Goal: Task Accomplishment & Management: Manage account settings

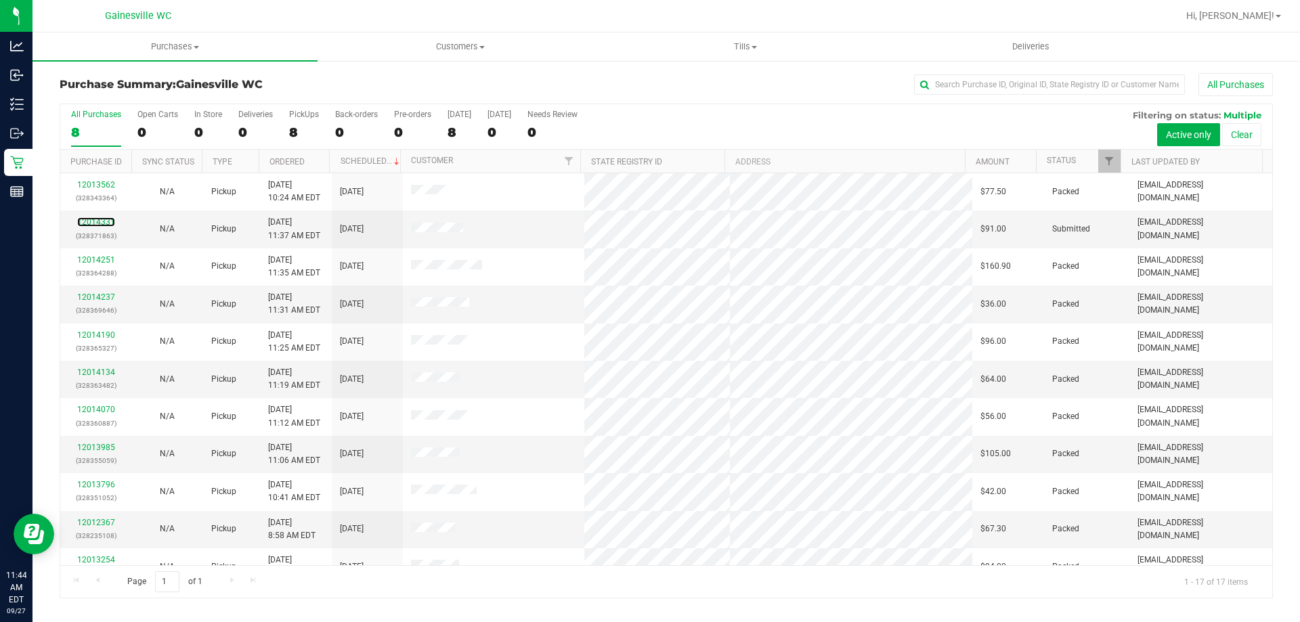
click at [97, 221] on link "12014331" at bounding box center [96, 221] width 38 height 9
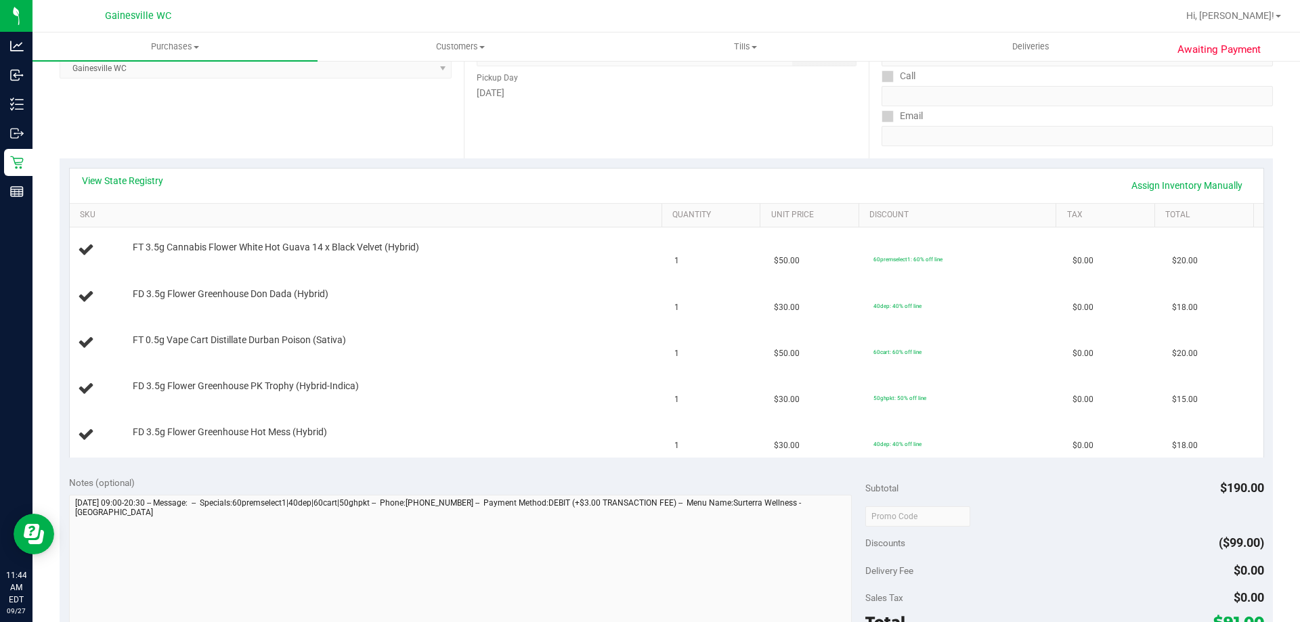
scroll to position [542, 0]
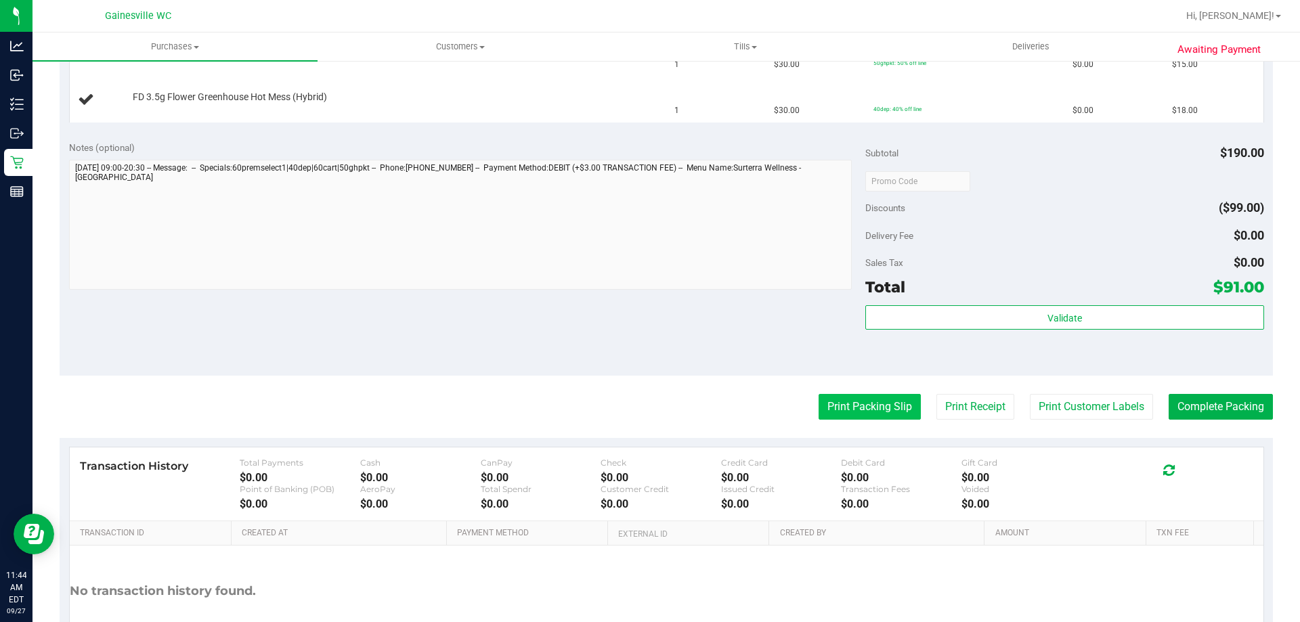
click at [865, 398] on button "Print Packing Slip" at bounding box center [869, 407] width 102 height 26
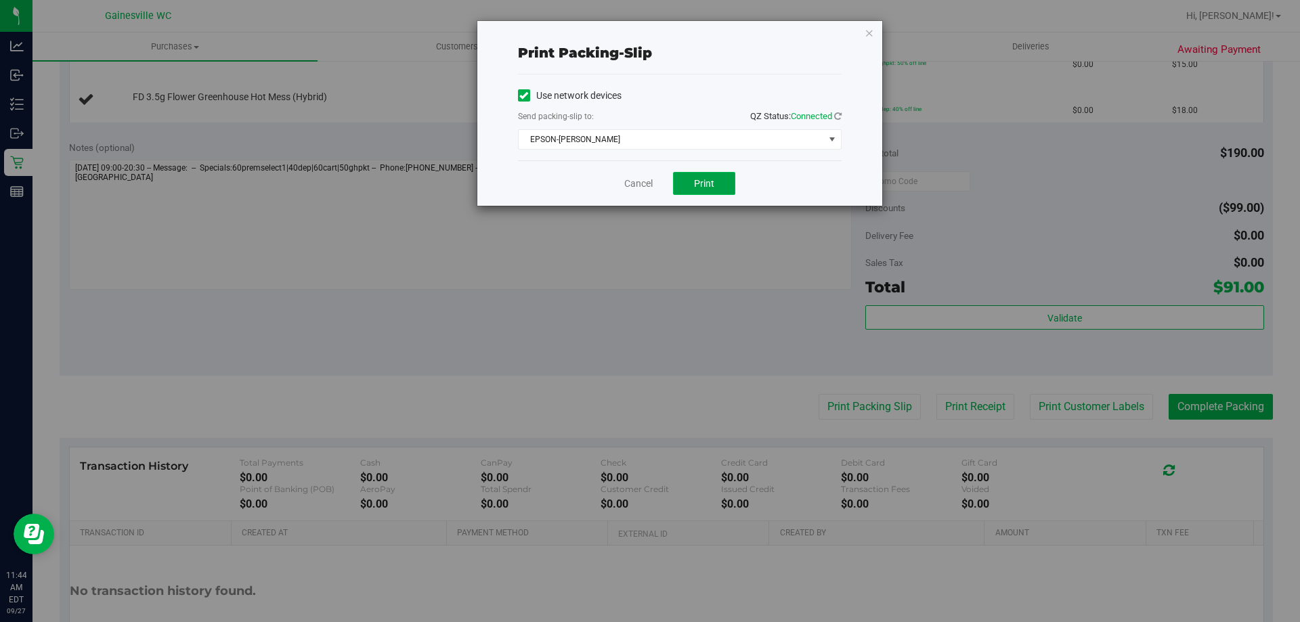
click at [720, 188] on button "Print" at bounding box center [704, 183] width 62 height 23
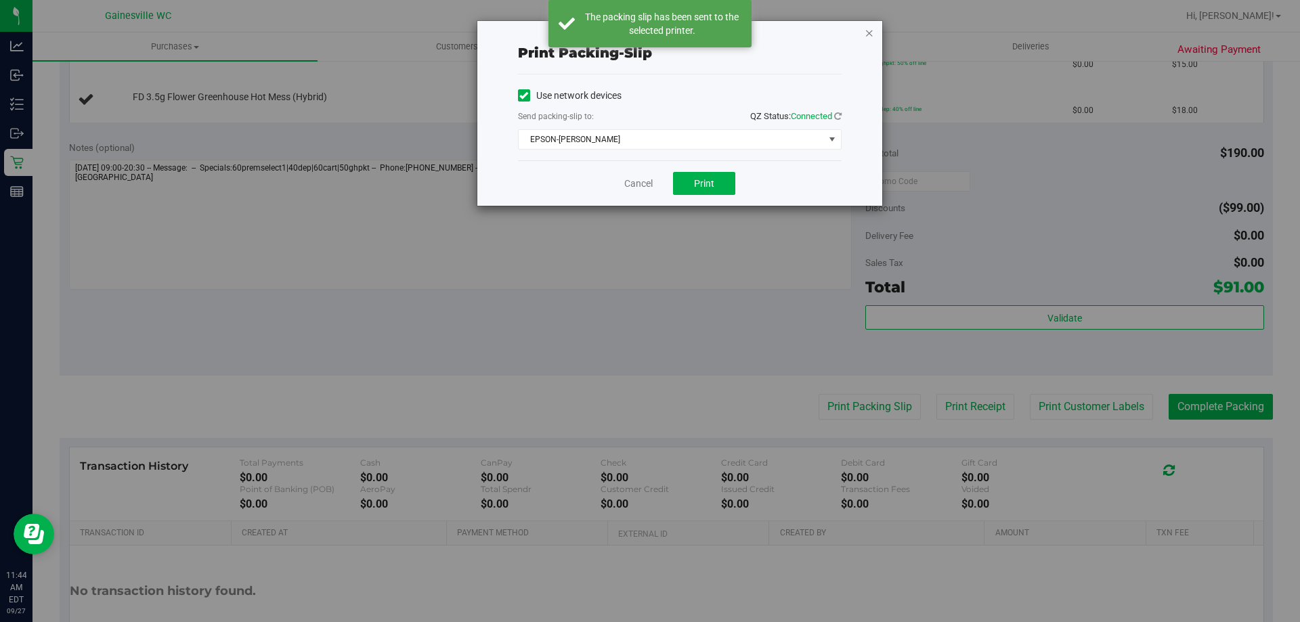
click at [866, 32] on icon "button" at bounding box center [868, 32] width 9 height 16
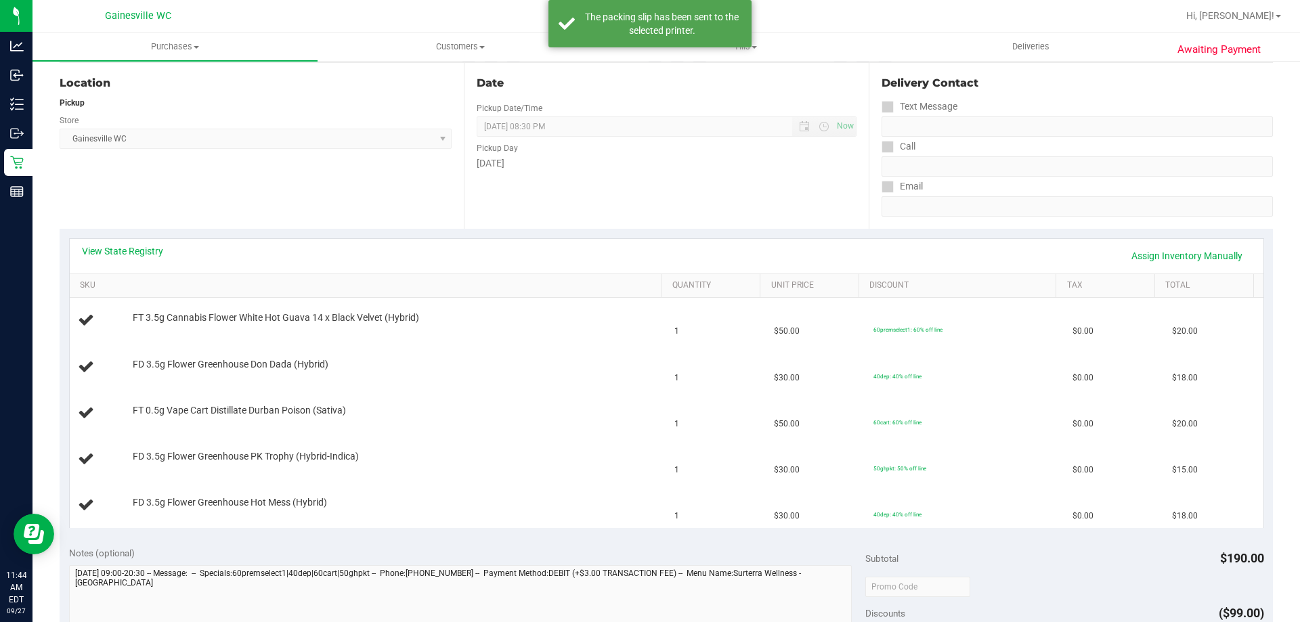
scroll to position [135, 0]
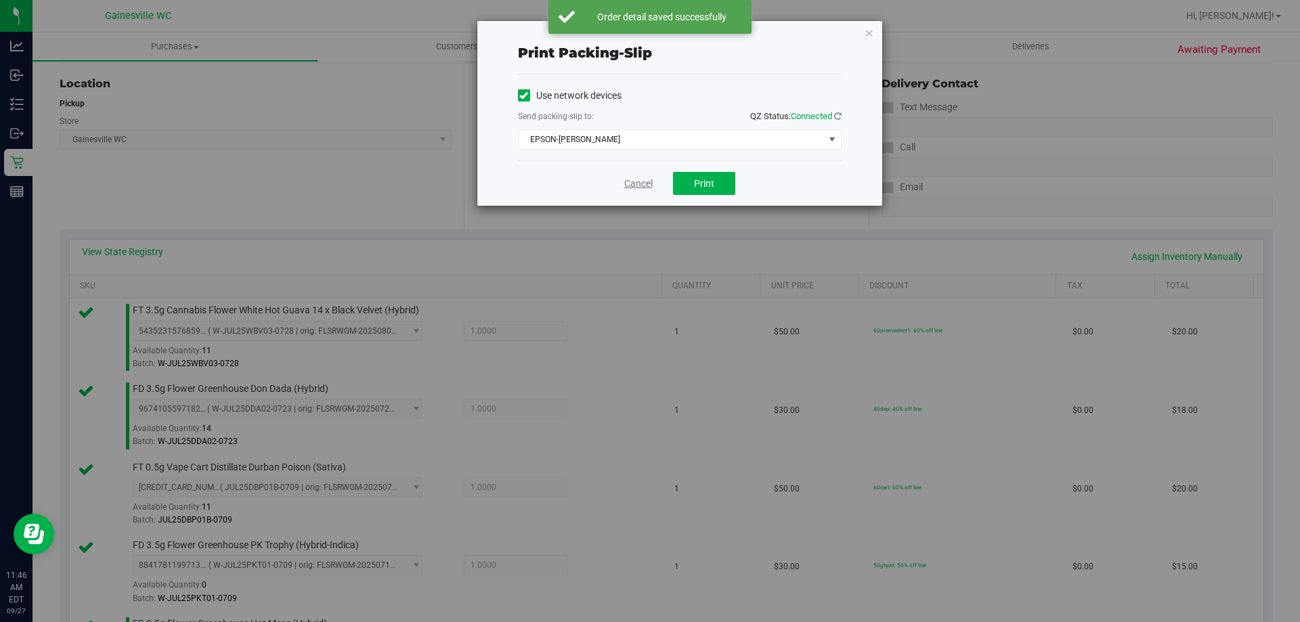
click at [640, 186] on link "Cancel" at bounding box center [638, 184] width 28 height 14
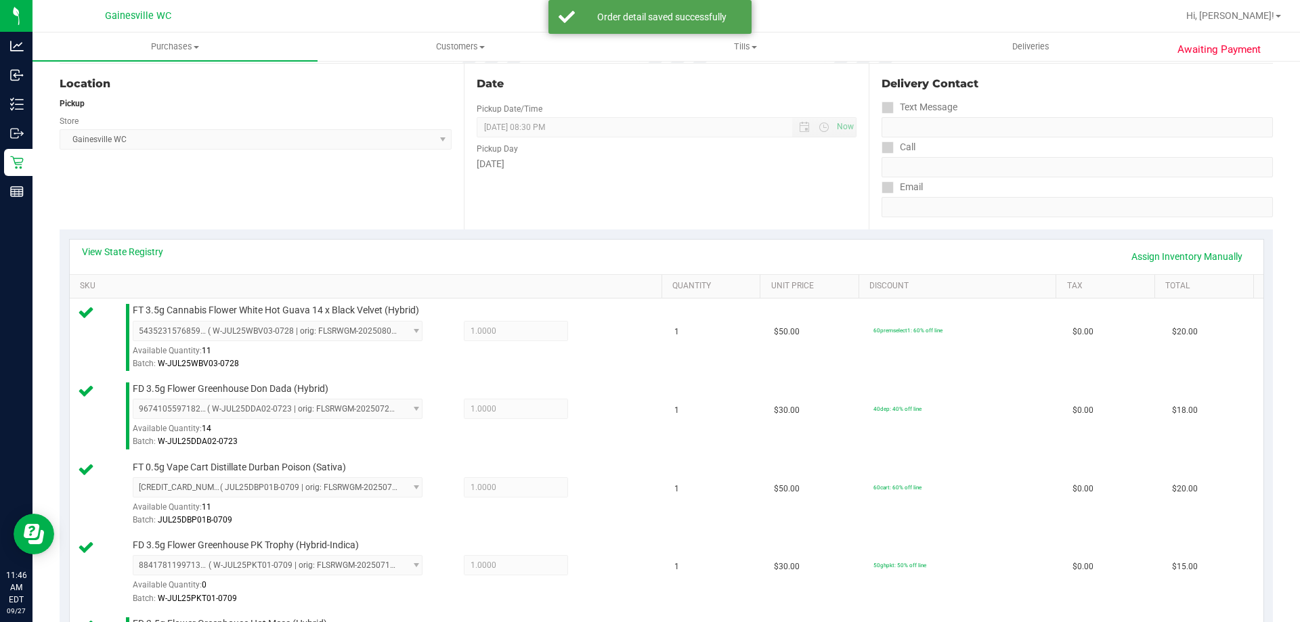
scroll to position [781, 0]
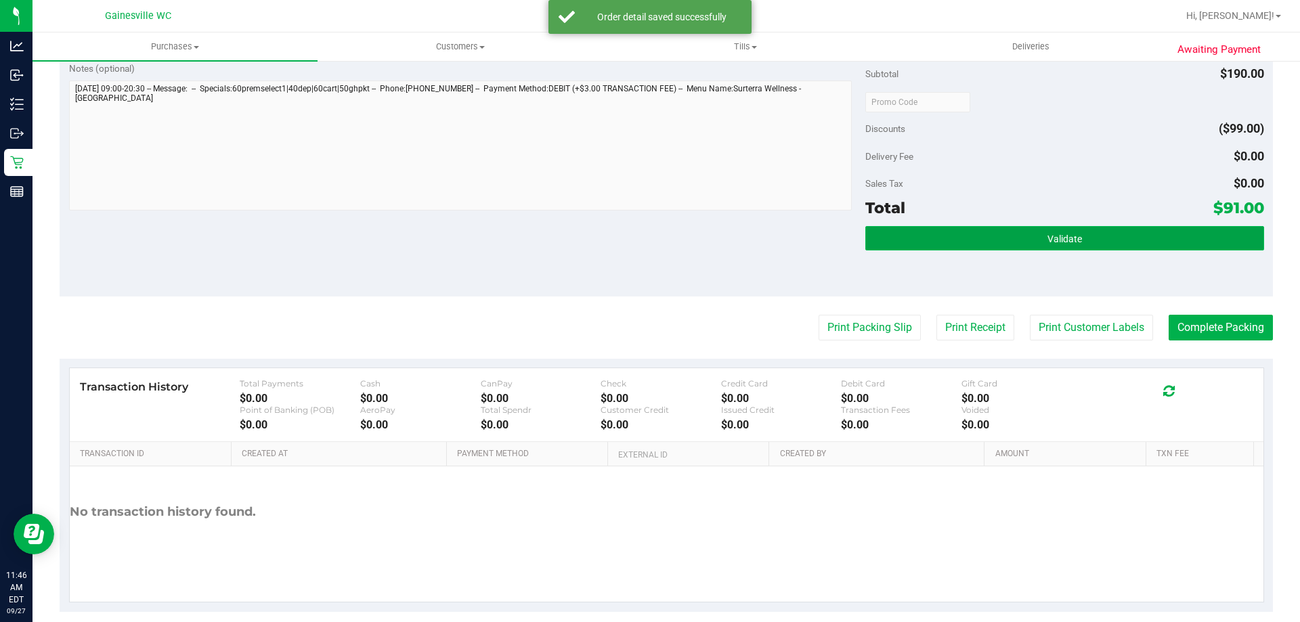
click at [1126, 248] on button "Validate" at bounding box center [1064, 238] width 398 height 24
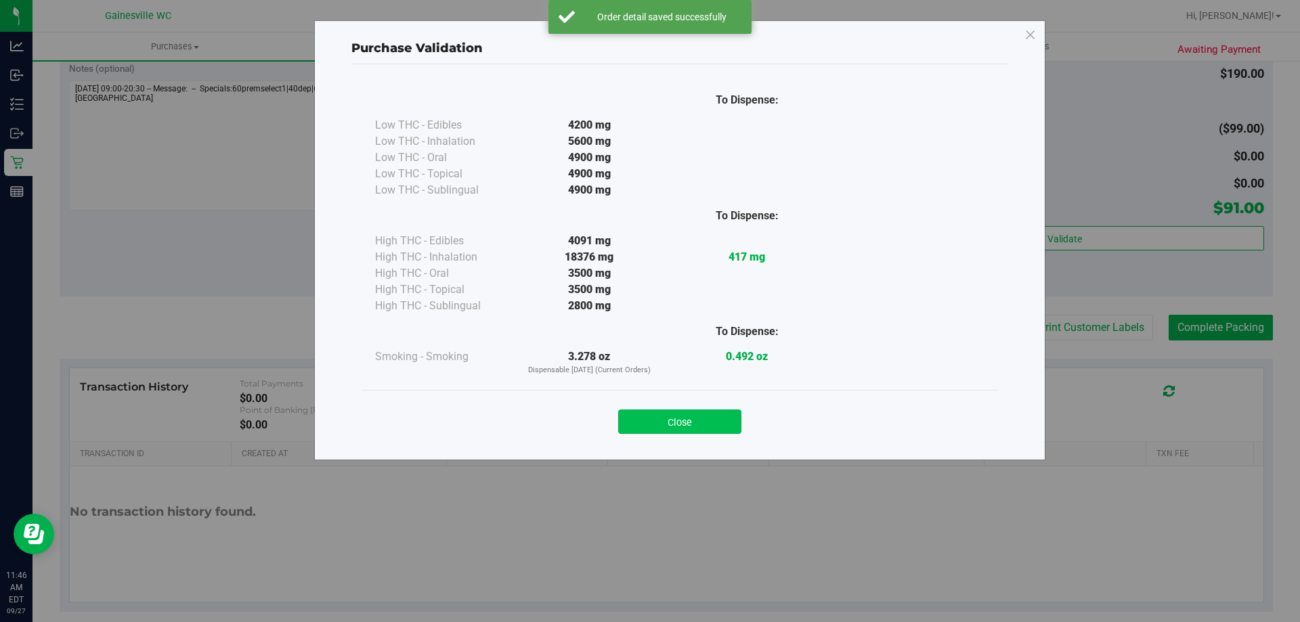
click at [728, 417] on button "Close" at bounding box center [679, 422] width 123 height 24
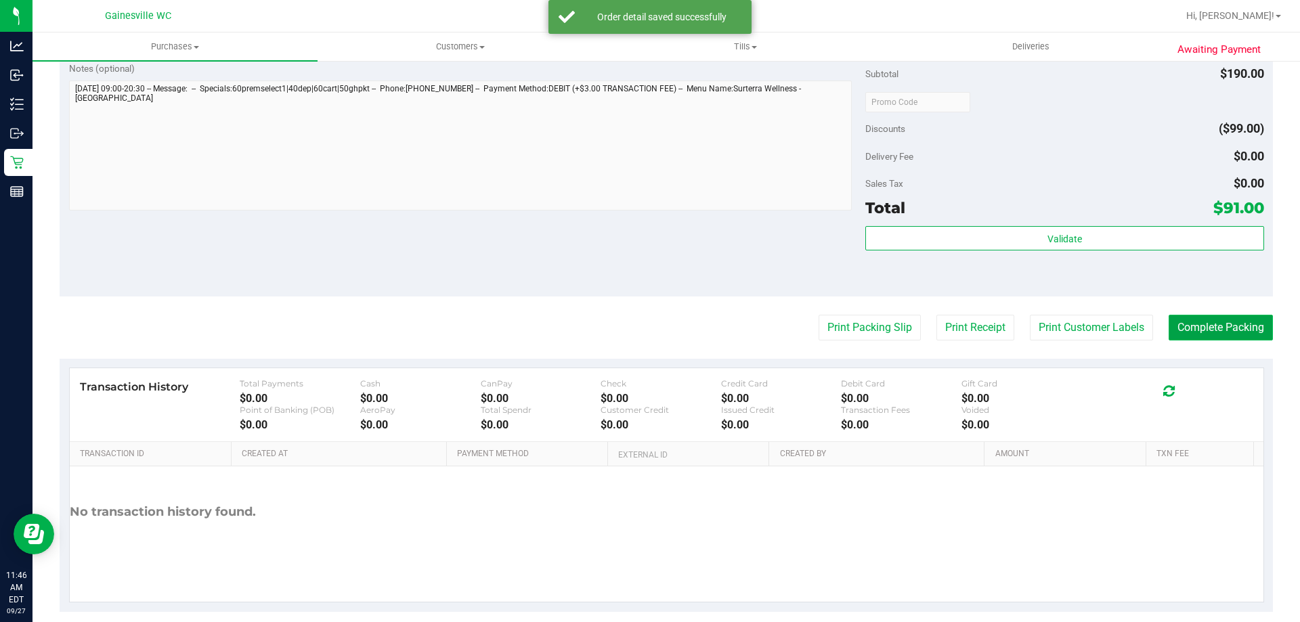
click at [1213, 320] on button "Complete Packing" at bounding box center [1220, 328] width 104 height 26
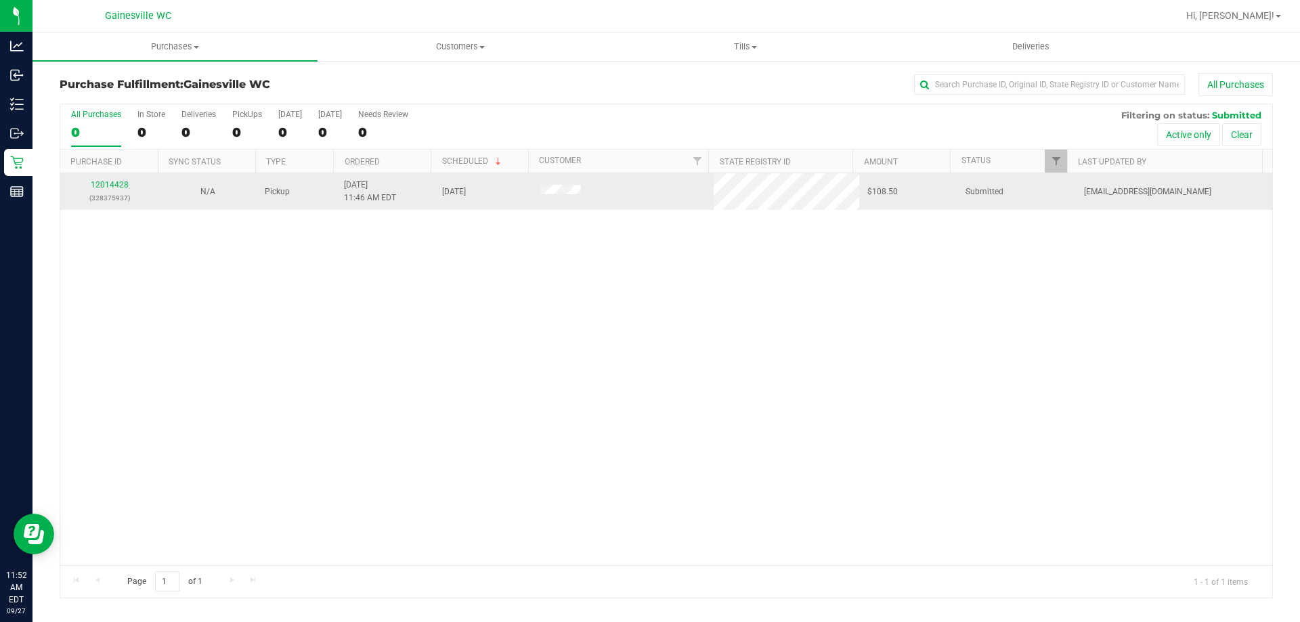
click at [95, 179] on div "12014428 (328375937)" at bounding box center [109, 192] width 82 height 26
click at [106, 183] on link "12014428" at bounding box center [110, 184] width 38 height 9
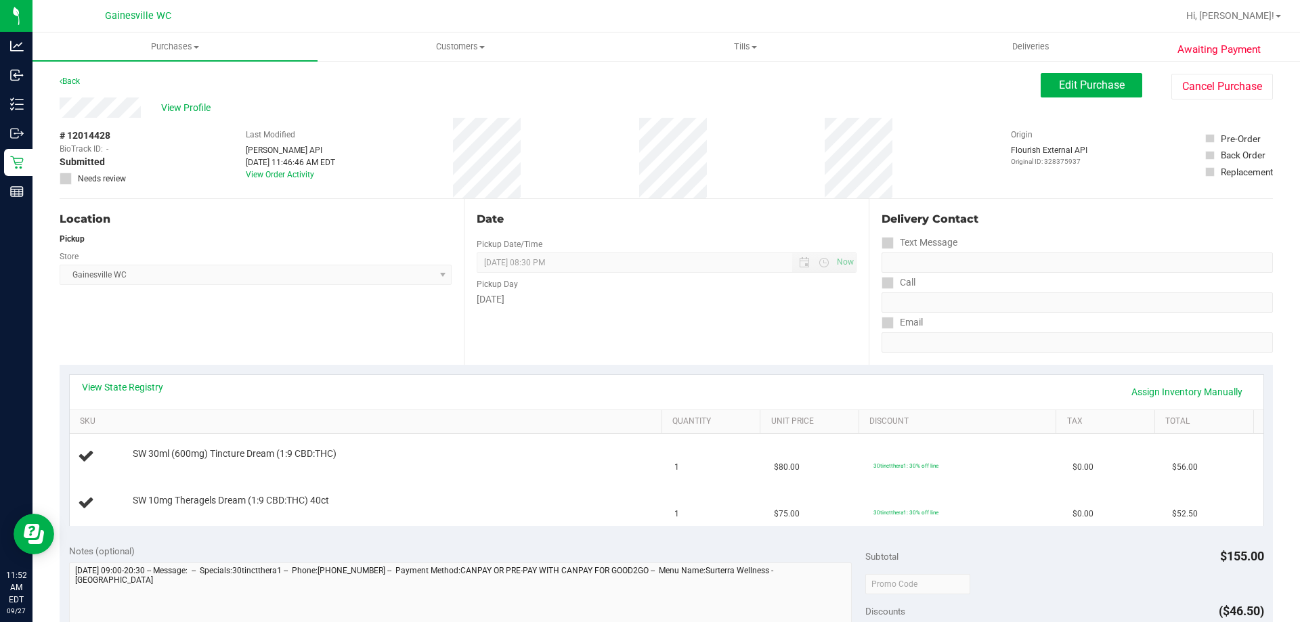
scroll to position [499, 0]
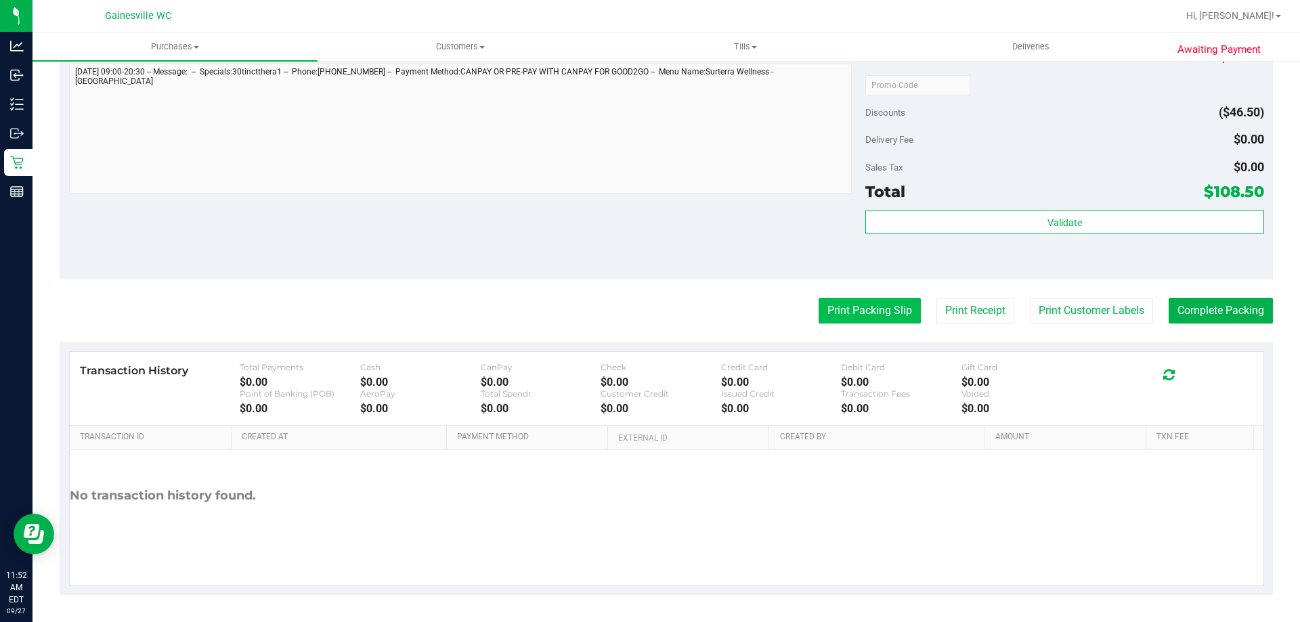
click at [884, 313] on button "Print Packing Slip" at bounding box center [869, 311] width 102 height 26
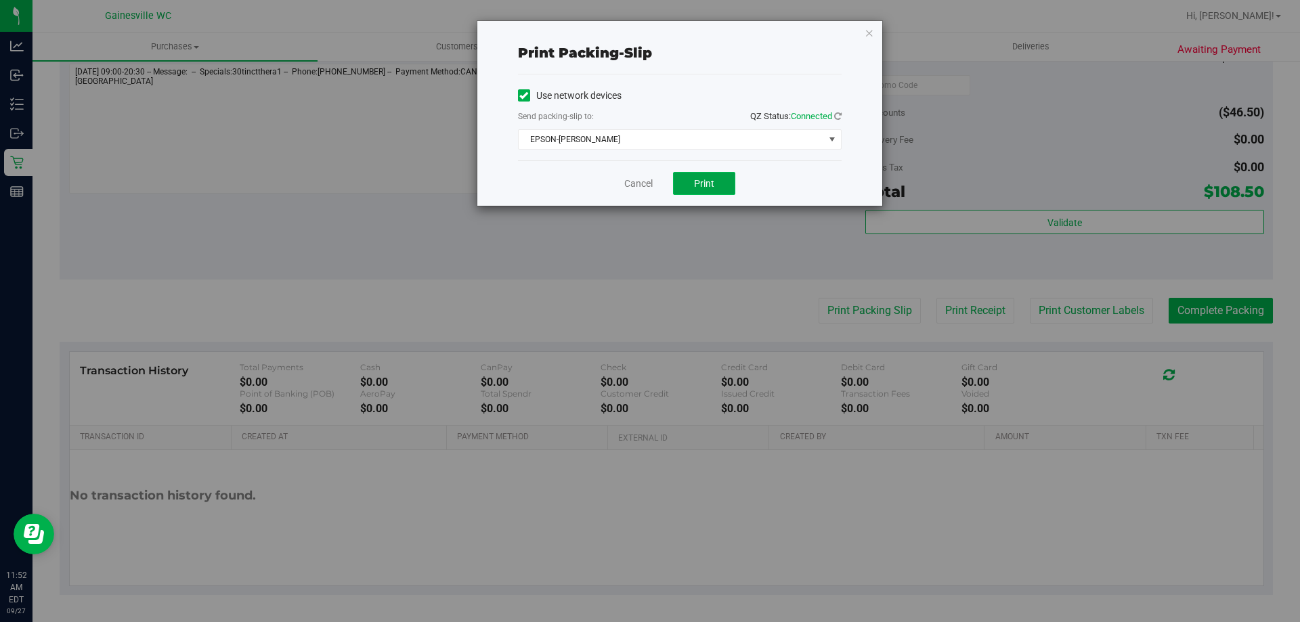
drag, startPoint x: 690, startPoint y: 185, endPoint x: 695, endPoint y: 192, distance: 8.3
click at [691, 185] on button "Print" at bounding box center [704, 183] width 62 height 23
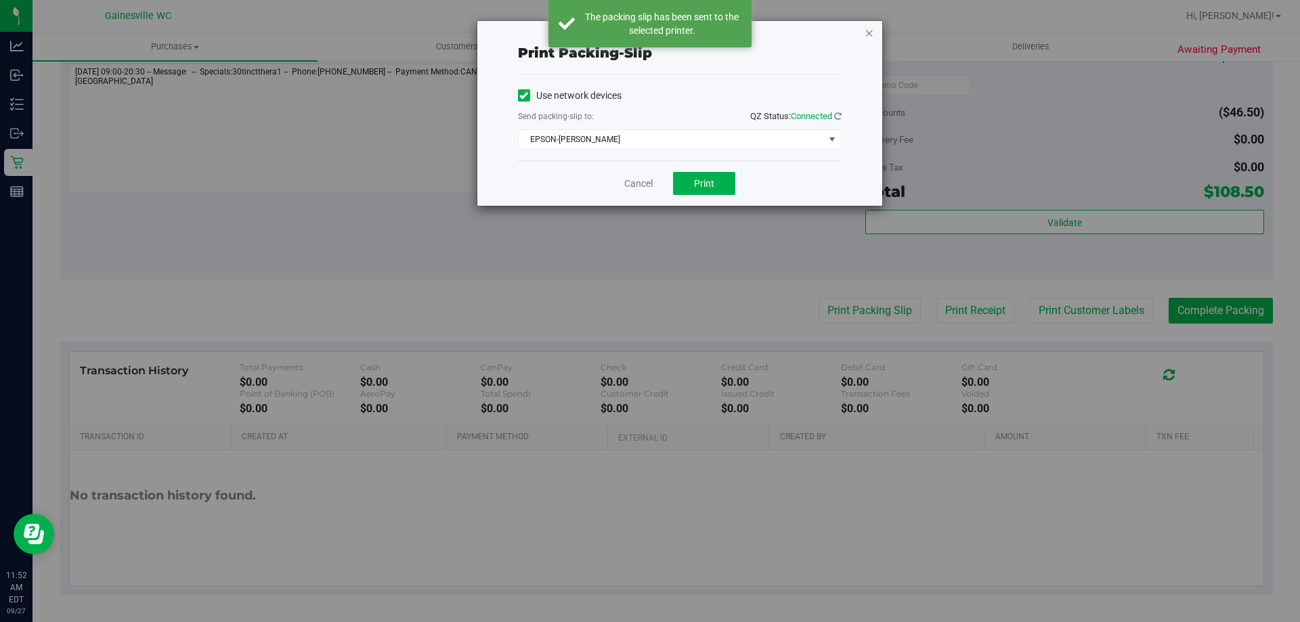
click at [867, 30] on icon "button" at bounding box center [868, 32] width 9 height 16
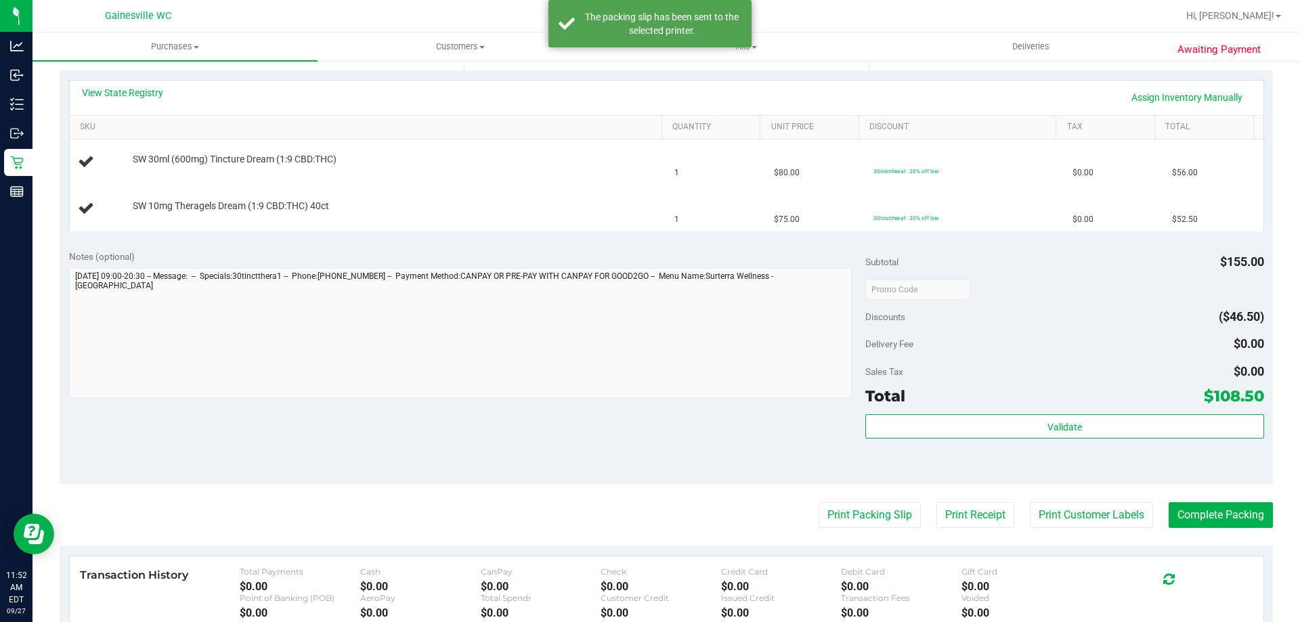
scroll to position [93, 0]
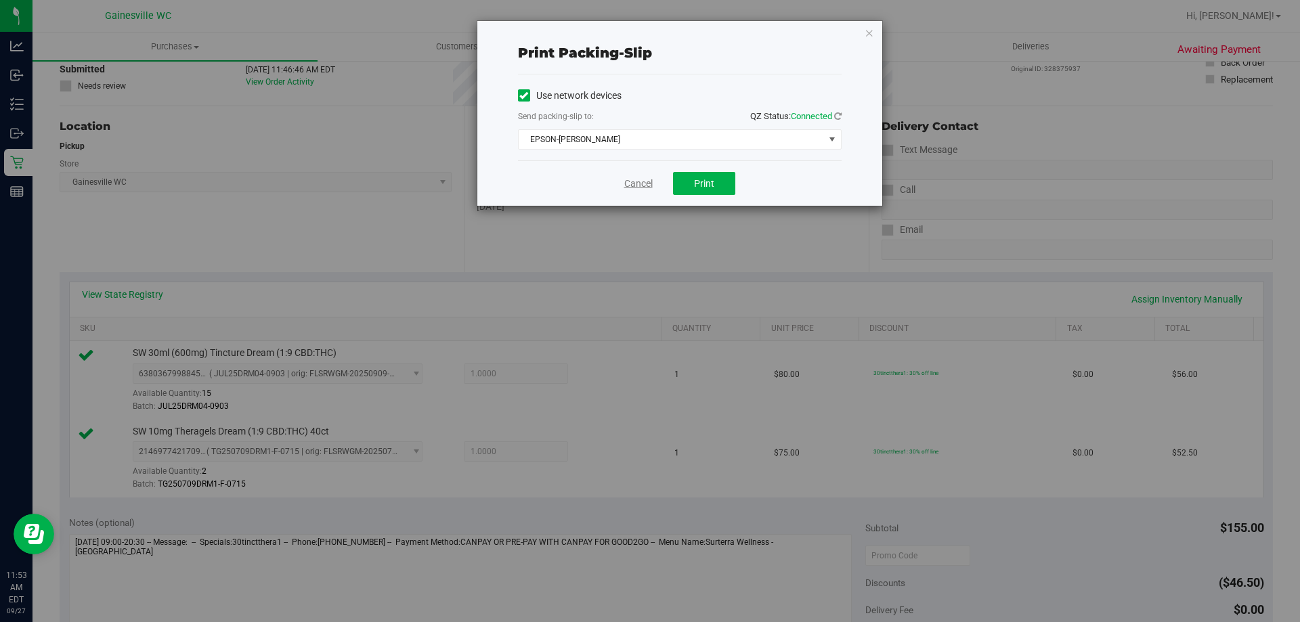
drag, startPoint x: 619, startPoint y: 185, endPoint x: 626, endPoint y: 179, distance: 10.1
click at [623, 181] on div "Cancel Print" at bounding box center [680, 182] width 324 height 45
click at [628, 178] on link "Cancel" at bounding box center [638, 184] width 28 height 14
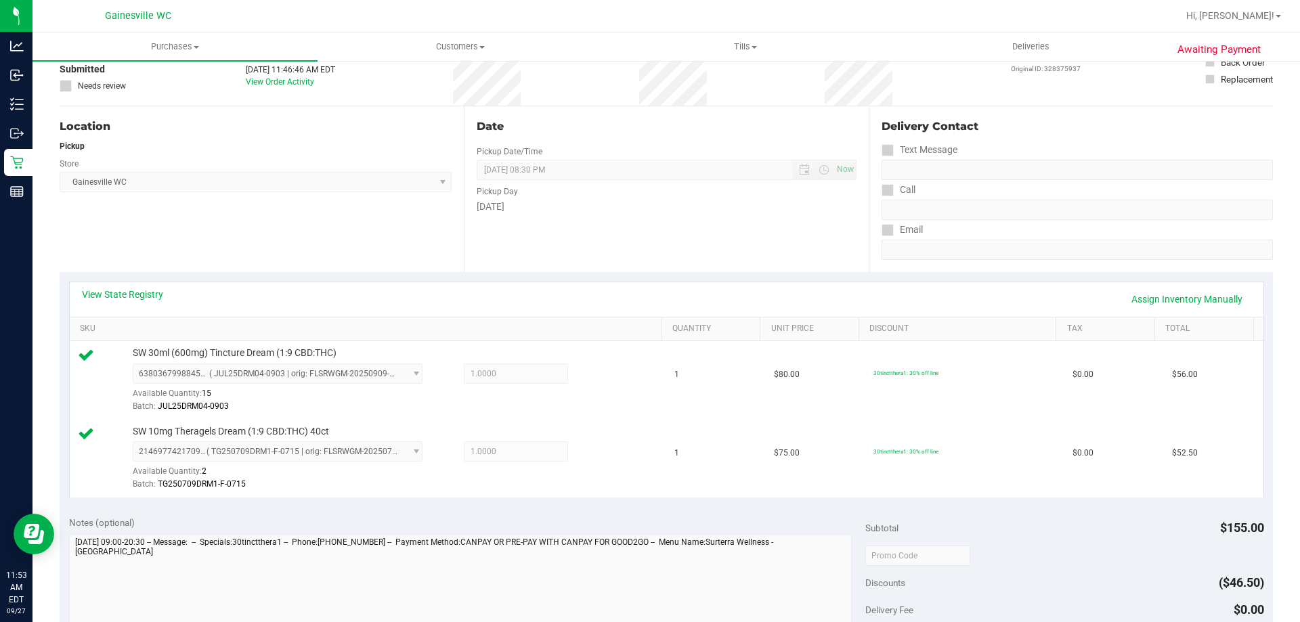
scroll to position [547, 0]
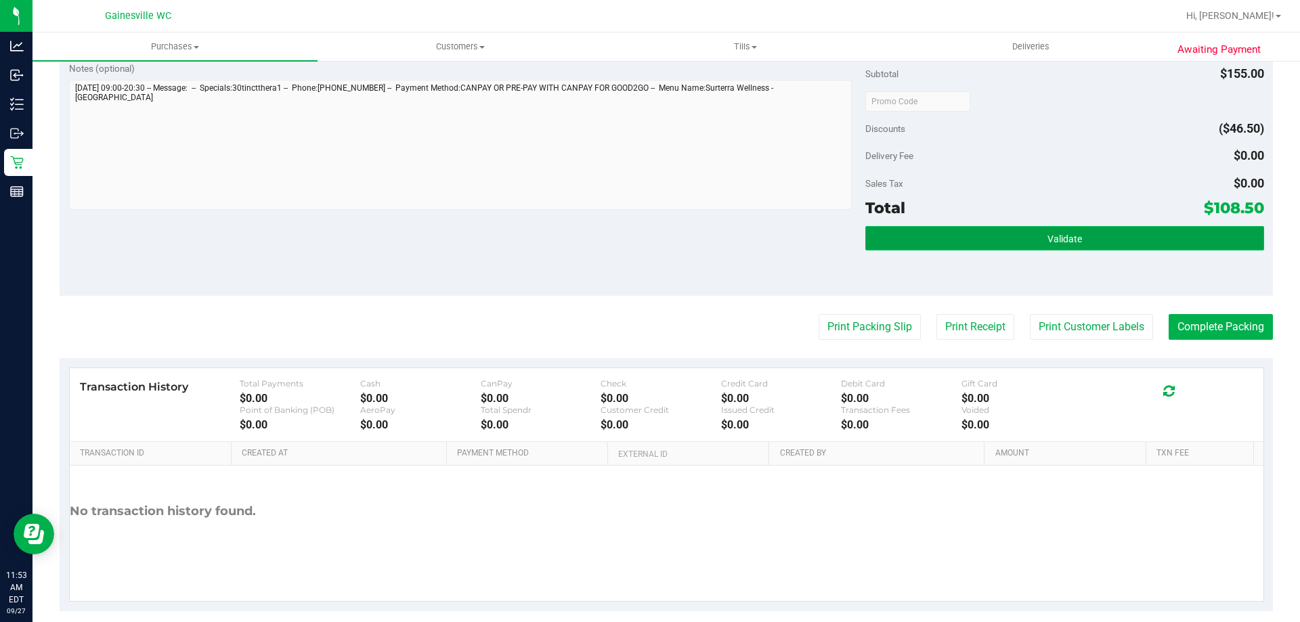
click at [1015, 231] on button "Validate" at bounding box center [1064, 238] width 398 height 24
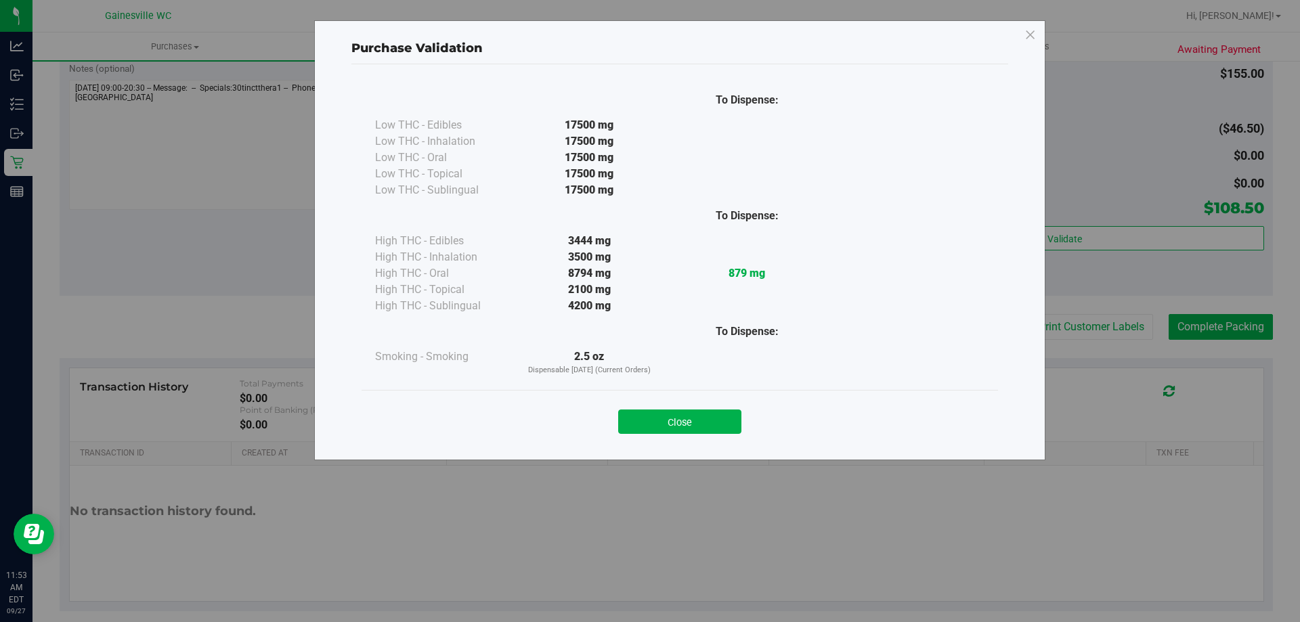
click at [737, 414] on button "Close" at bounding box center [679, 422] width 123 height 24
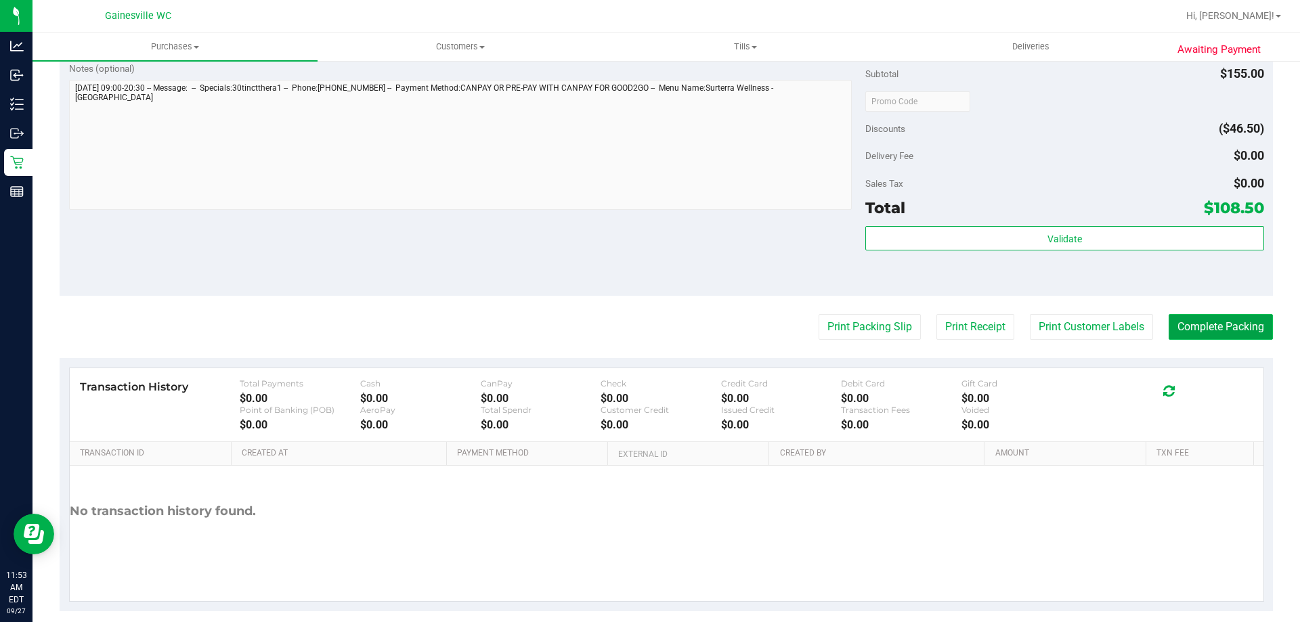
click at [1189, 323] on button "Complete Packing" at bounding box center [1220, 327] width 104 height 26
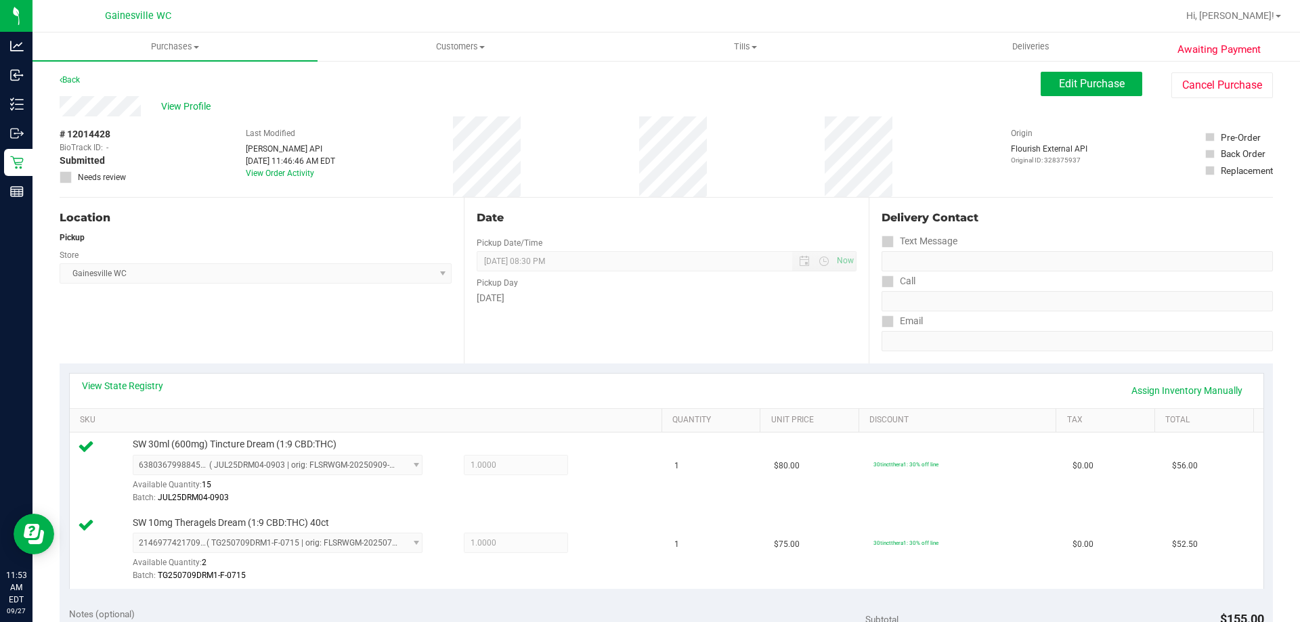
scroll to position [0, 0]
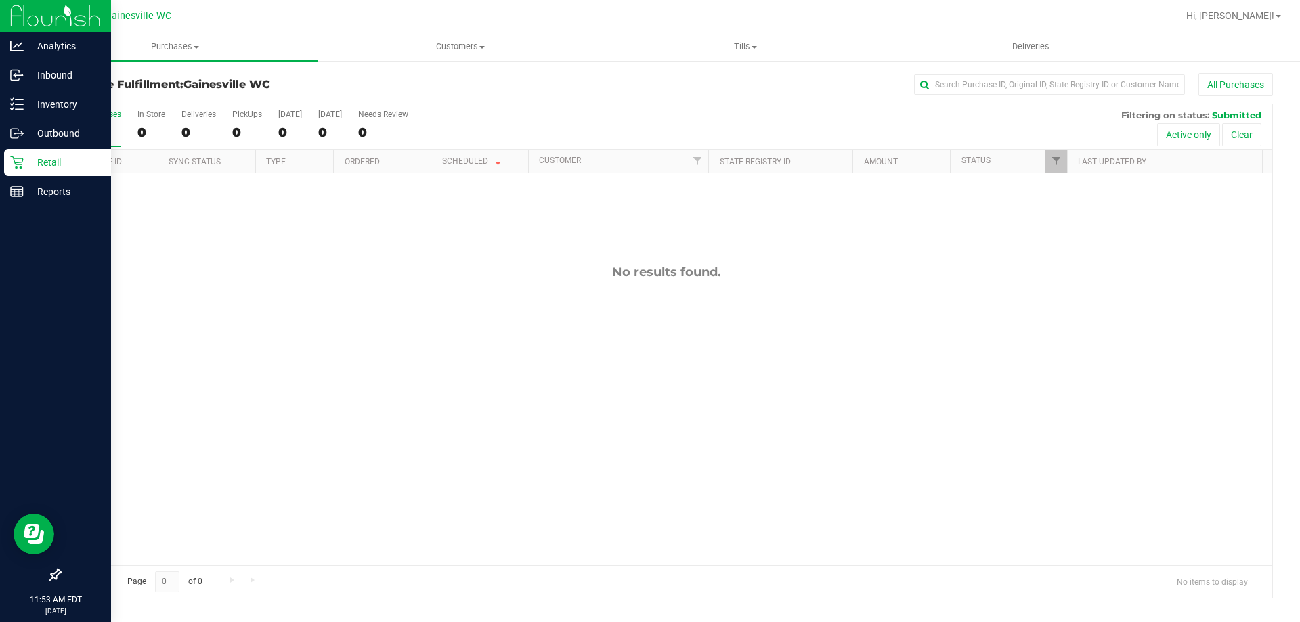
click at [12, 160] on icon at bounding box center [17, 163] width 14 height 14
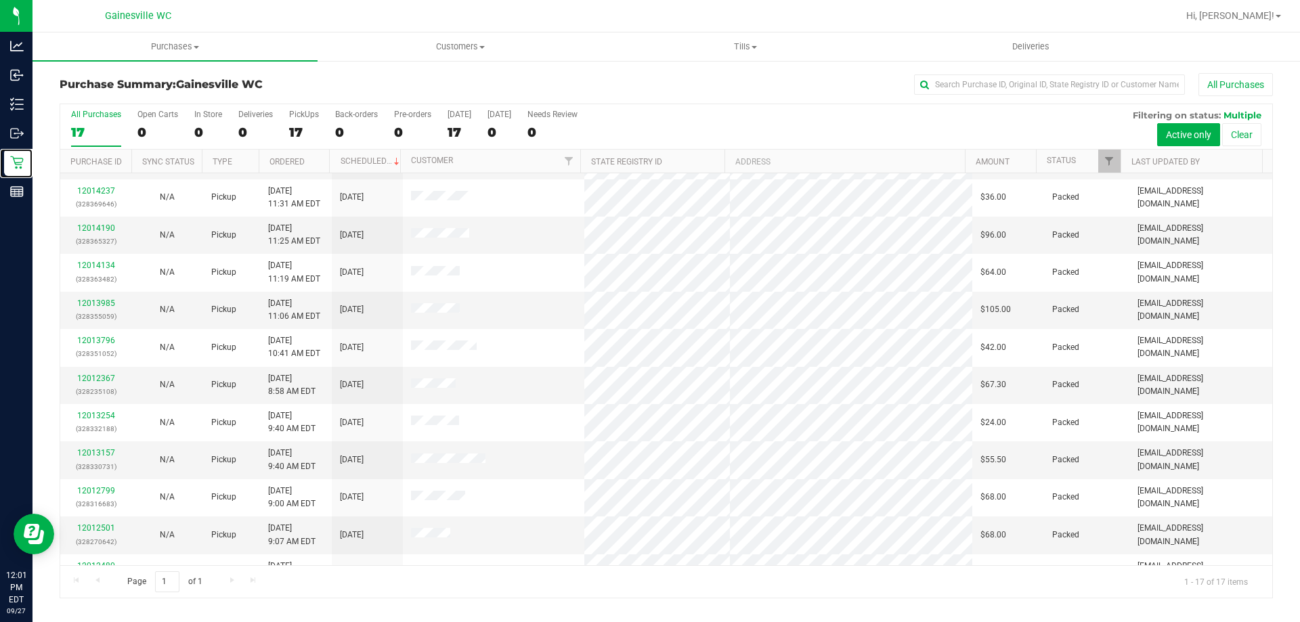
scroll to position [245, 0]
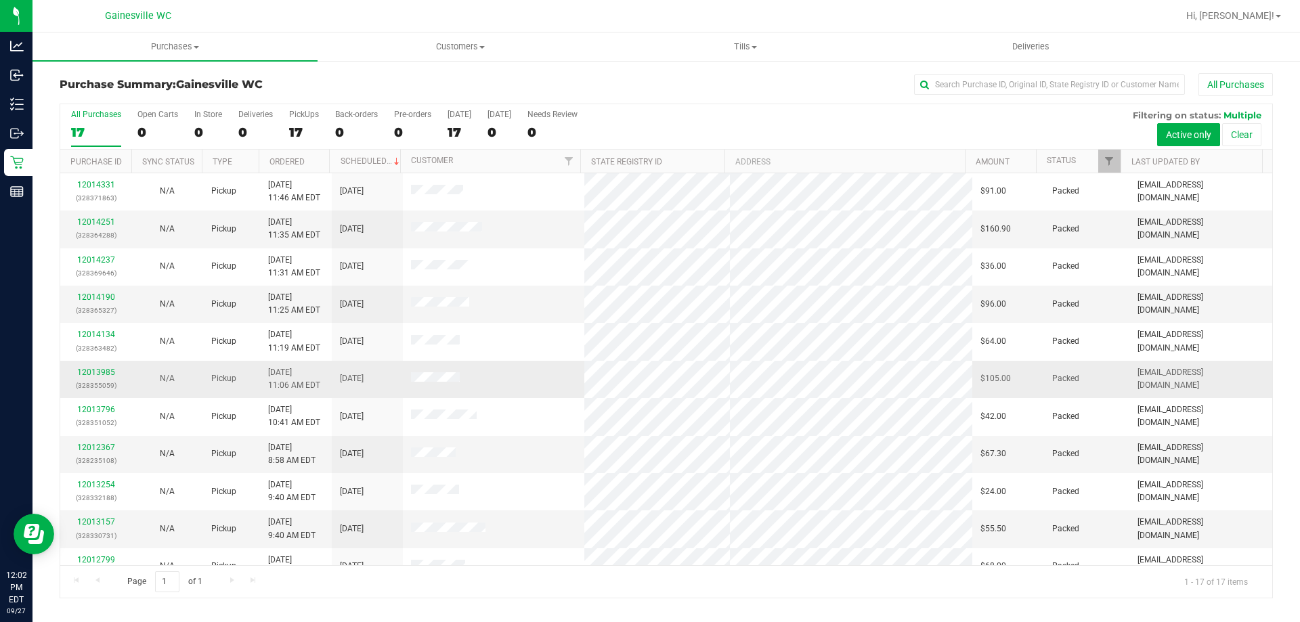
scroll to position [245, 0]
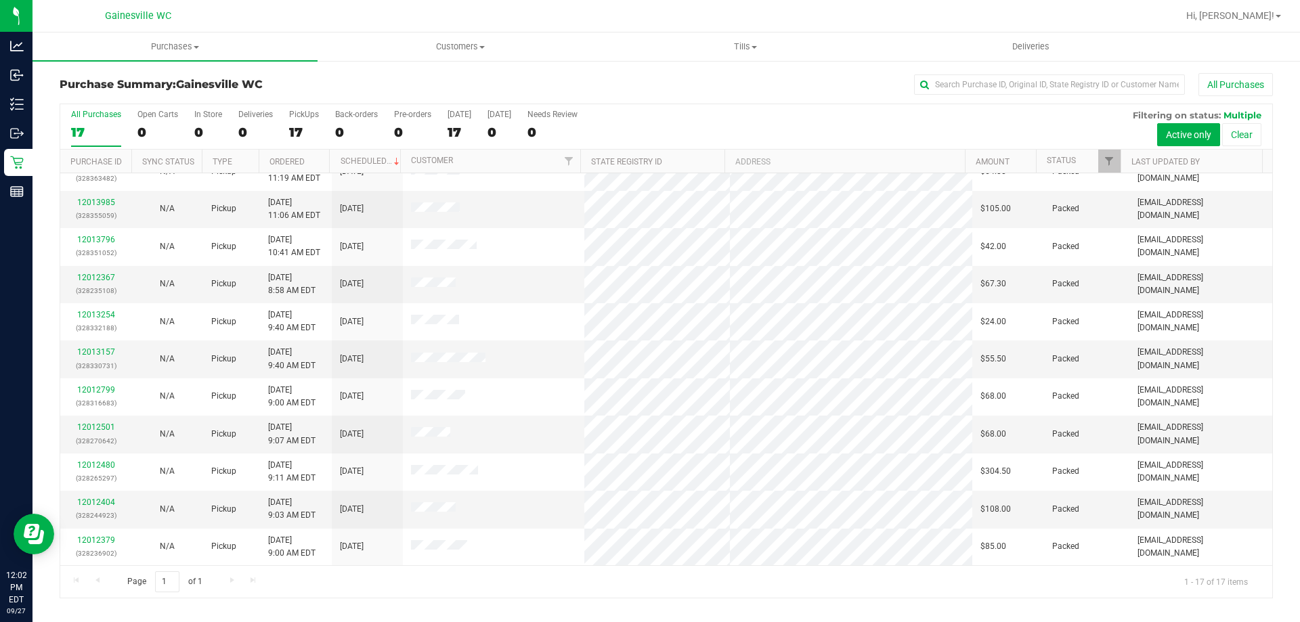
click at [371, 76] on div "Purchase Summary: [GEOGRAPHIC_DATA] WC All Purchases" at bounding box center [666, 88] width 1213 height 30
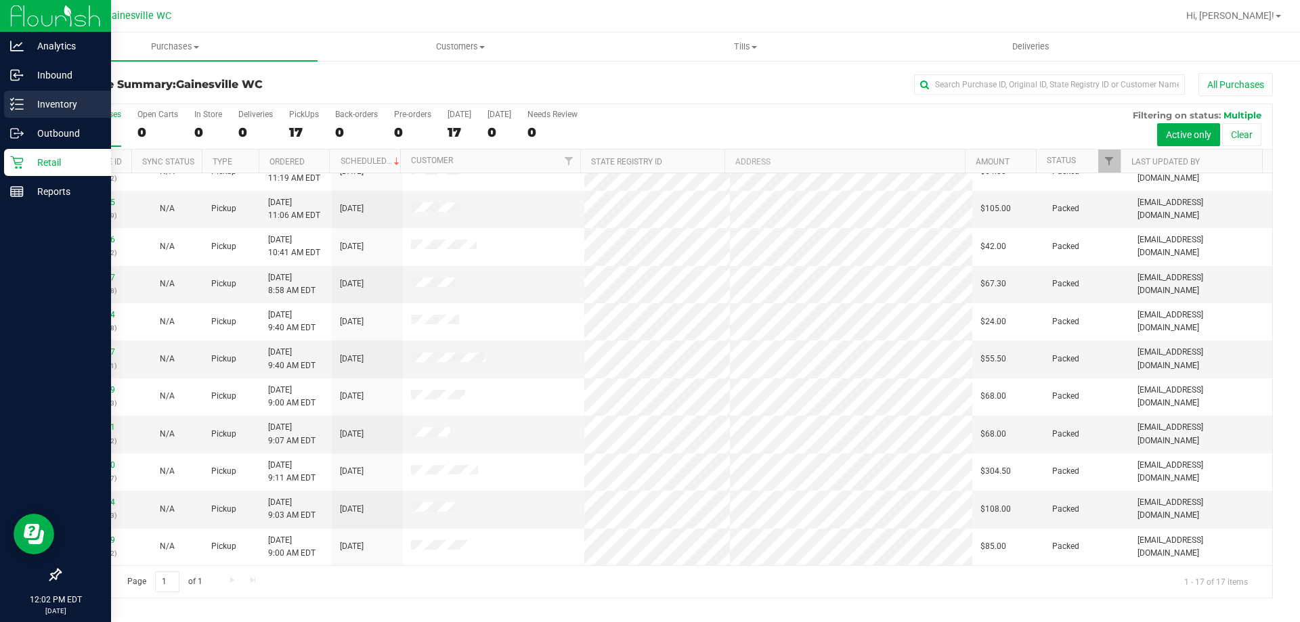
click at [30, 93] on div "Inventory" at bounding box center [57, 104] width 107 height 27
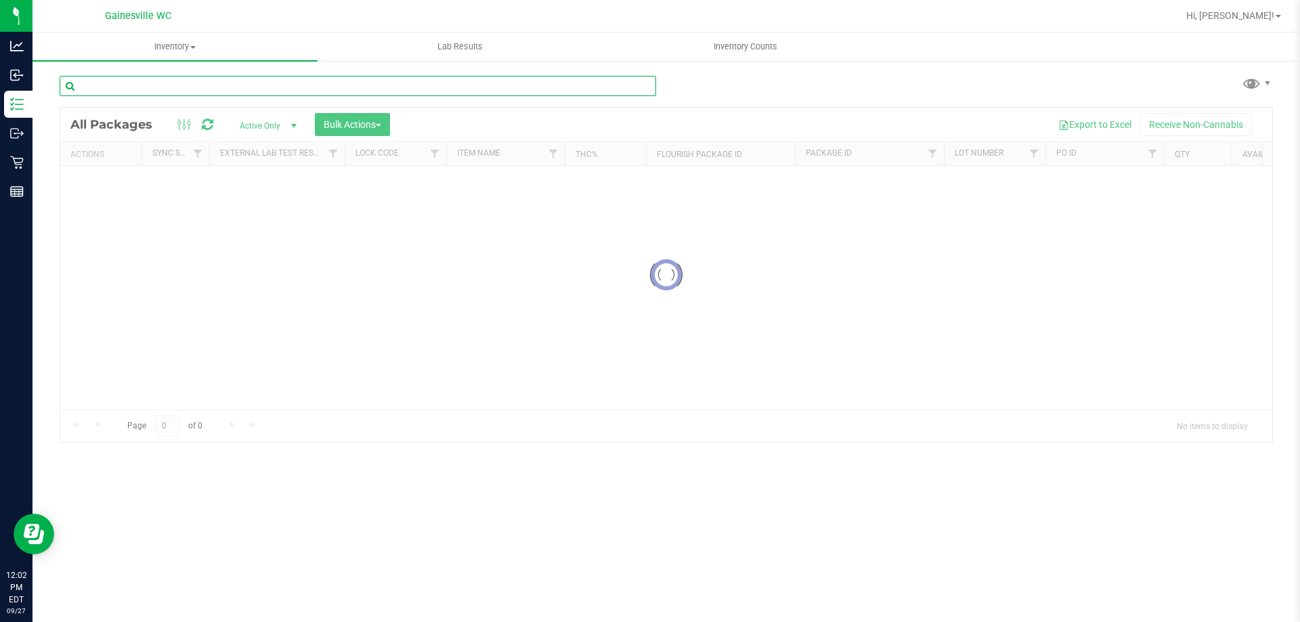
click at [253, 76] on input "text" at bounding box center [358, 86] width 596 height 20
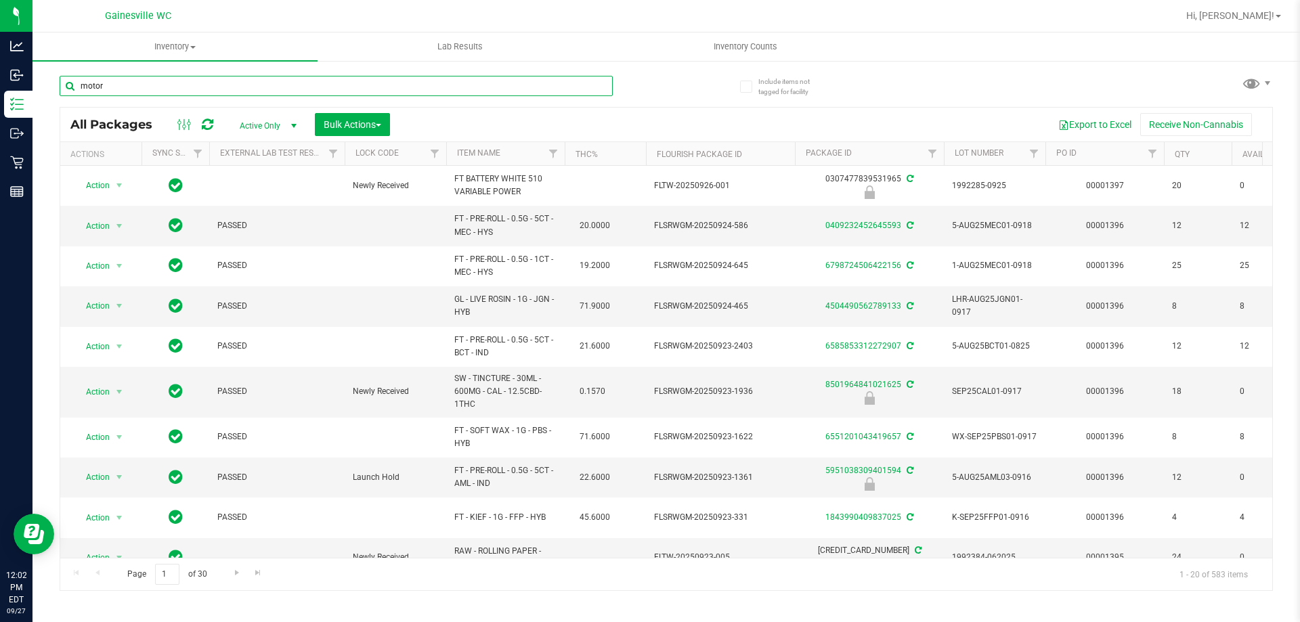
type input "motor"
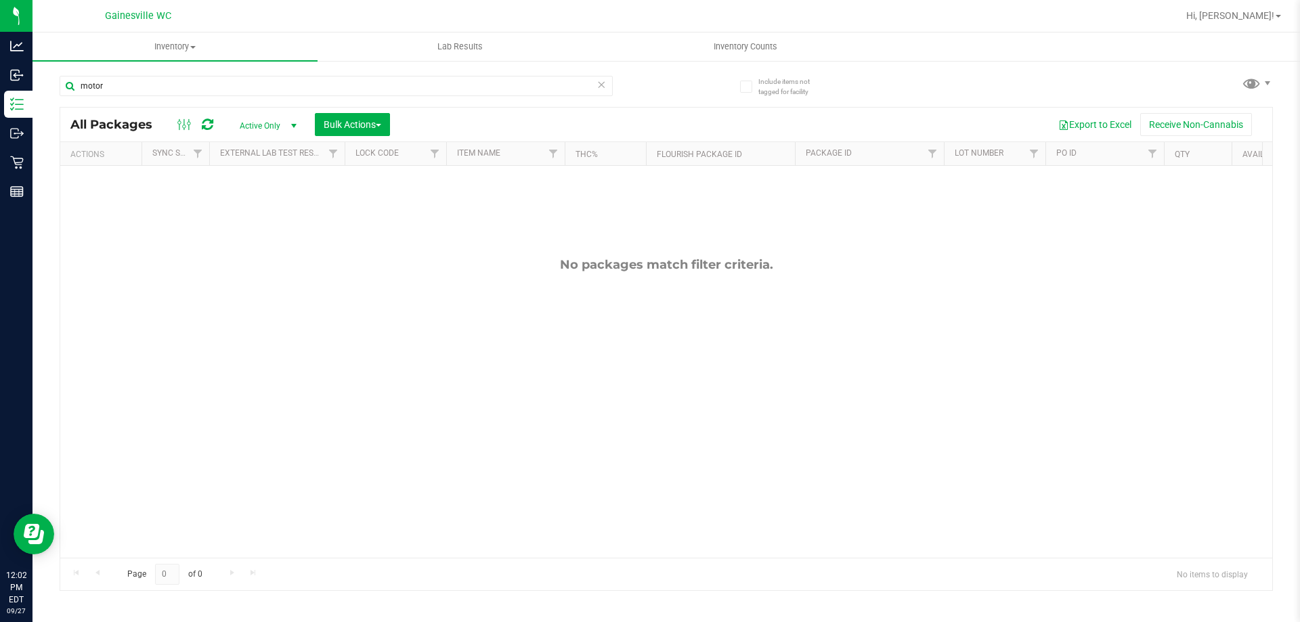
click at [600, 91] on icon at bounding box center [600, 84] width 9 height 16
drag, startPoint x: 626, startPoint y: 93, endPoint x: 634, endPoint y: 89, distance: 8.5
click at [634, 92] on div at bounding box center [363, 85] width 607 height 43
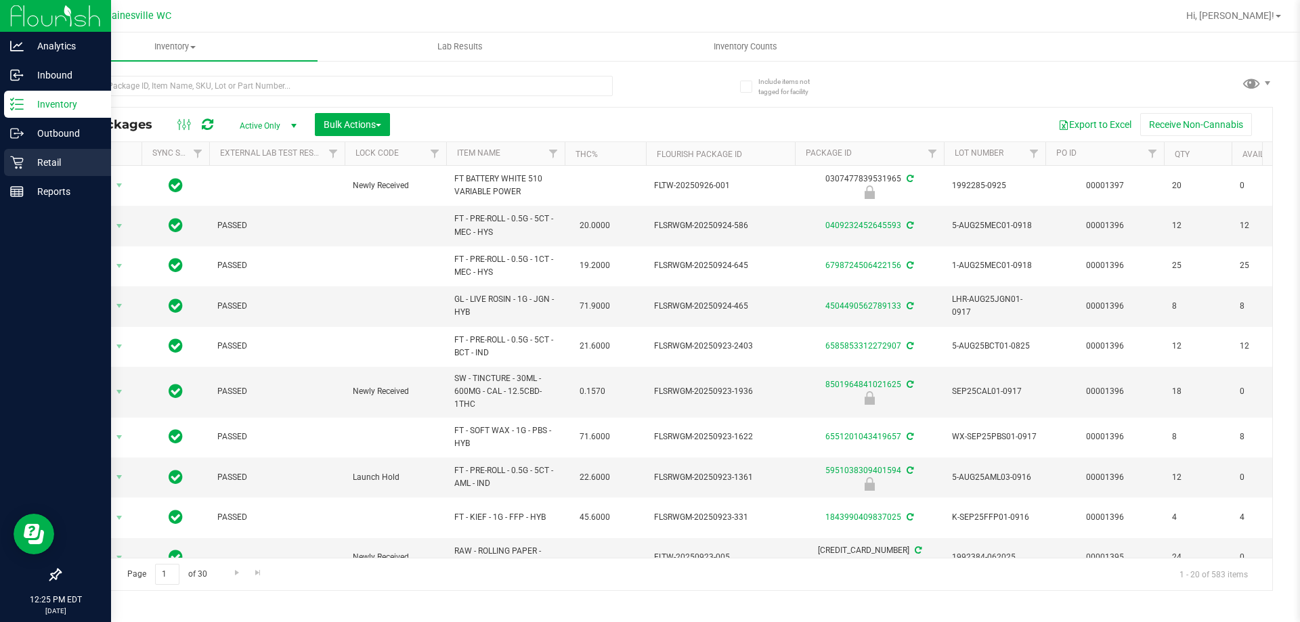
click at [84, 169] on p "Retail" at bounding box center [64, 162] width 81 height 16
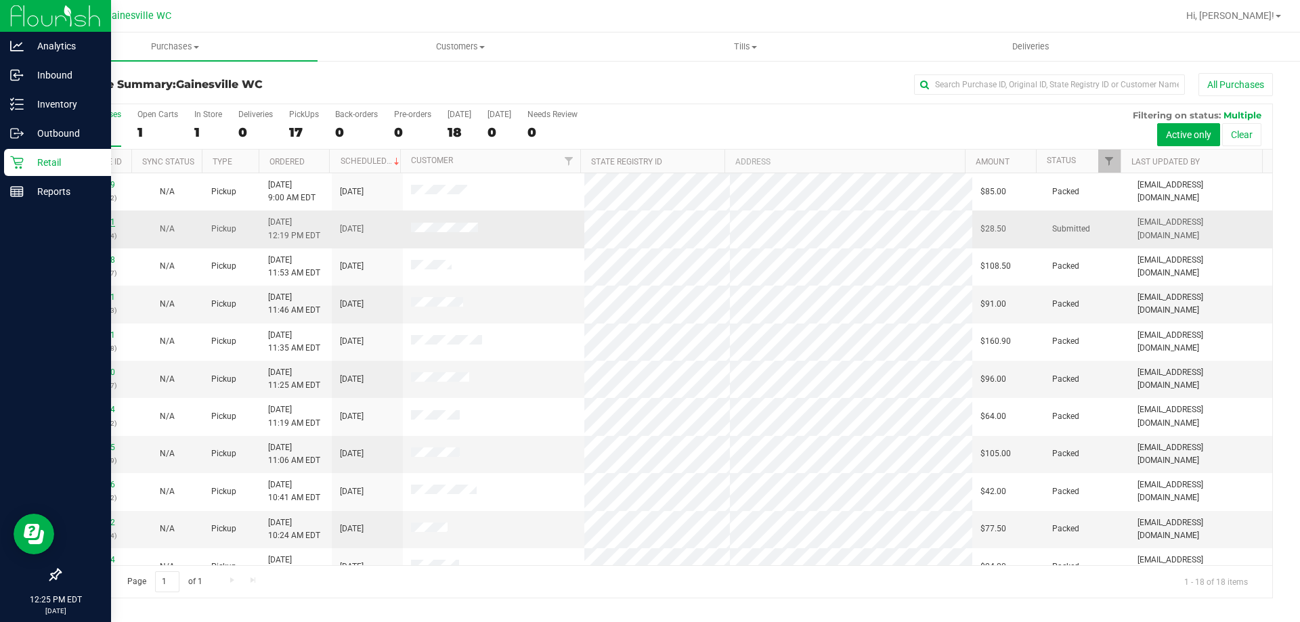
click at [98, 223] on link "12014741" at bounding box center [96, 221] width 38 height 9
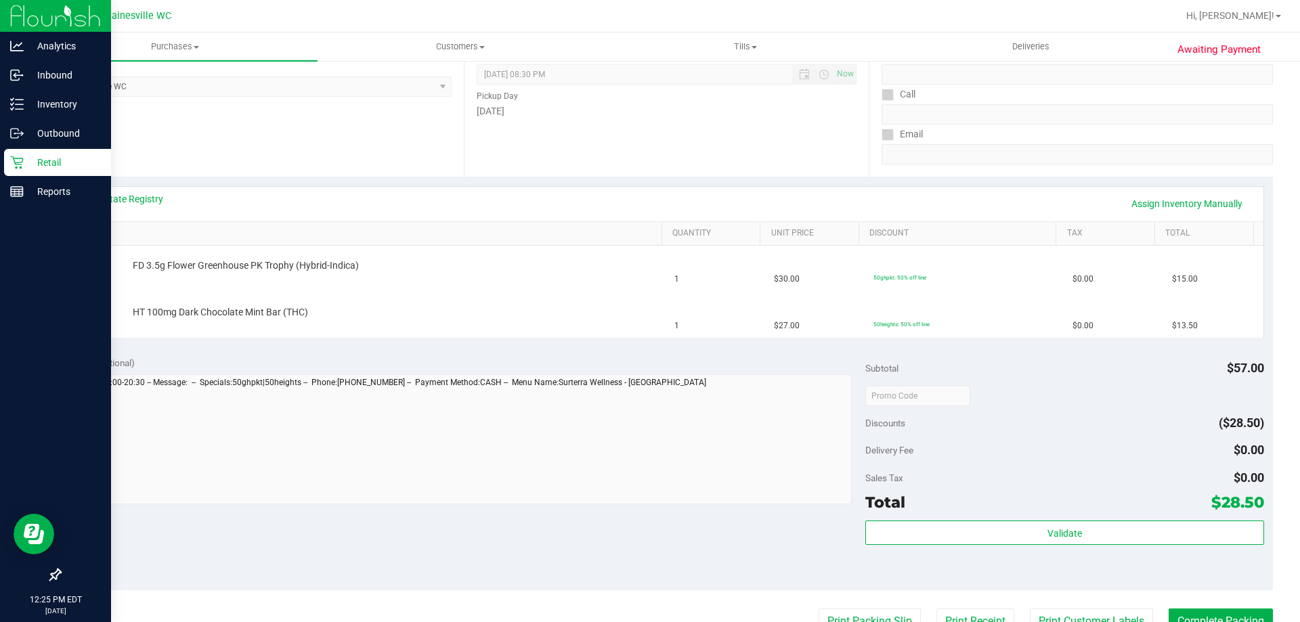
scroll to position [474, 0]
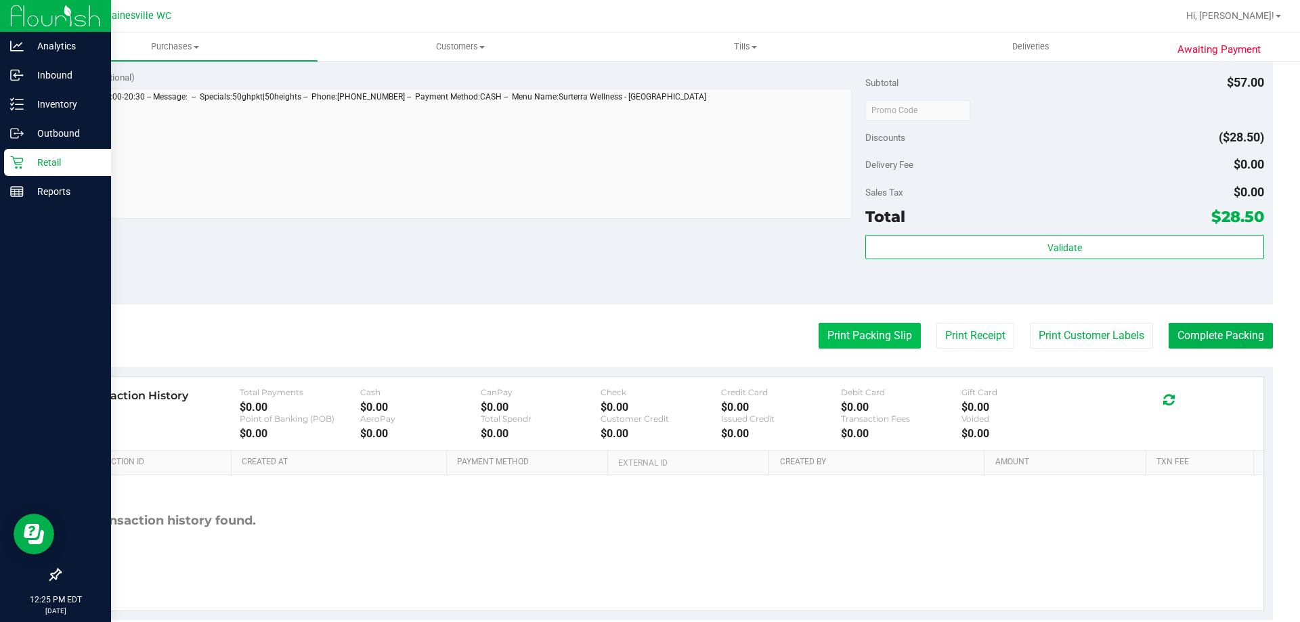
click at [854, 330] on button "Print Packing Slip" at bounding box center [869, 336] width 102 height 26
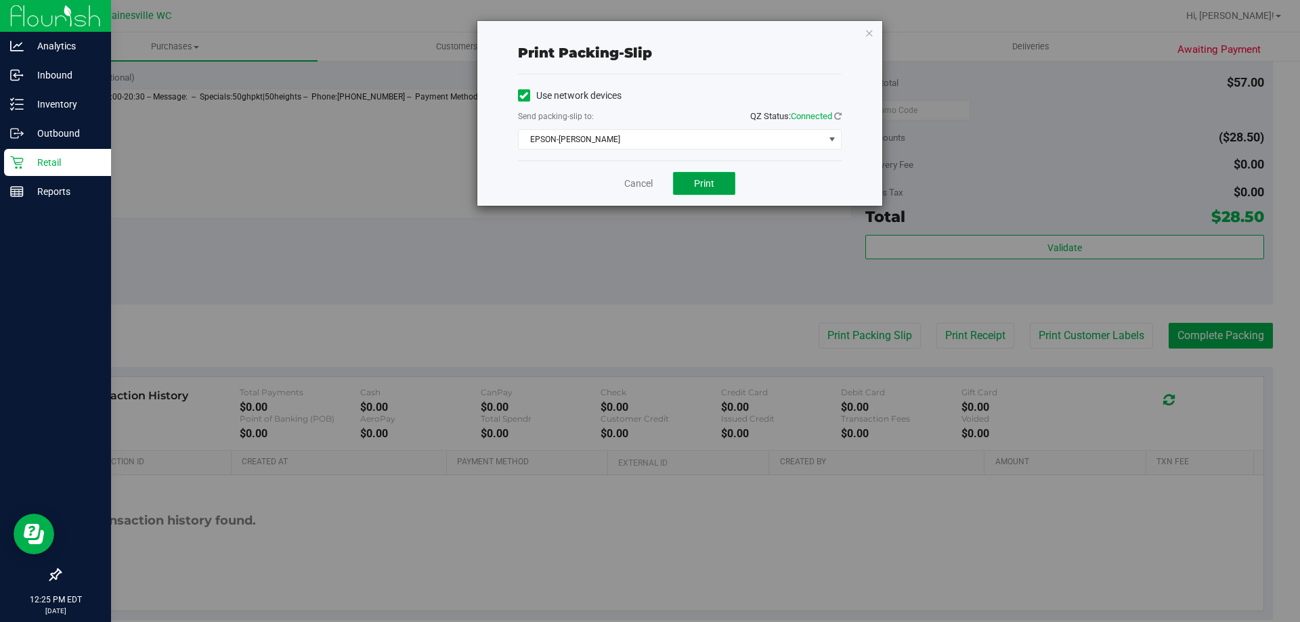
click at [722, 185] on button "Print" at bounding box center [704, 183] width 62 height 23
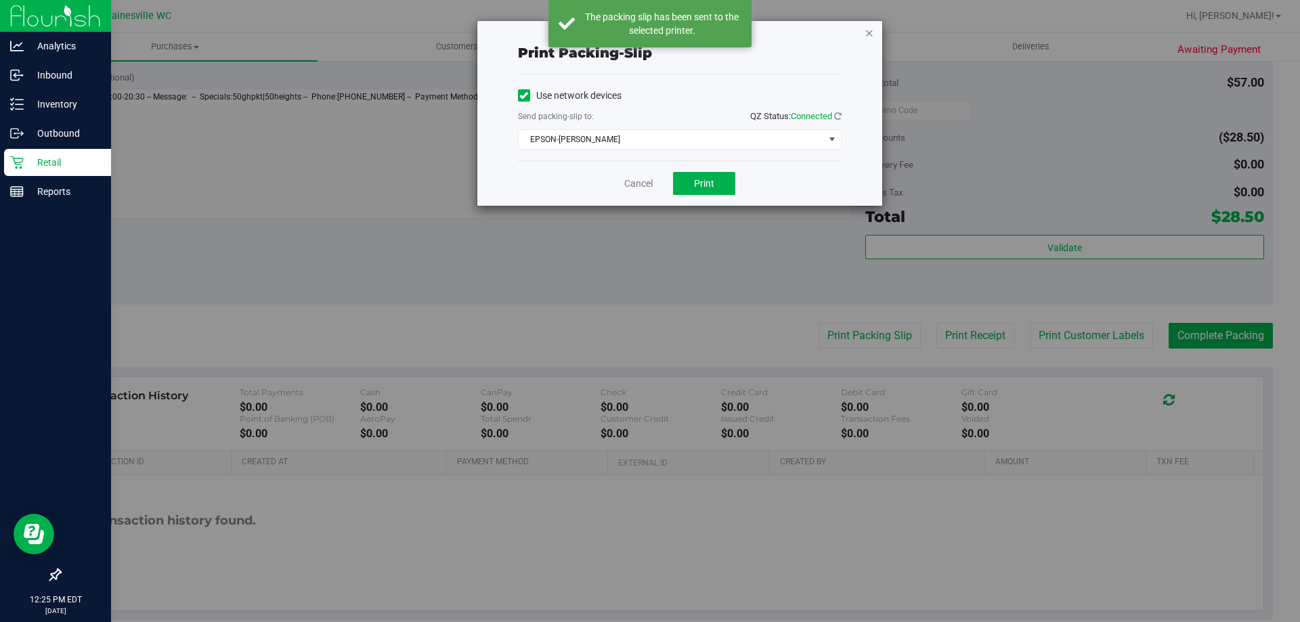
click at [870, 33] on icon "button" at bounding box center [868, 32] width 9 height 16
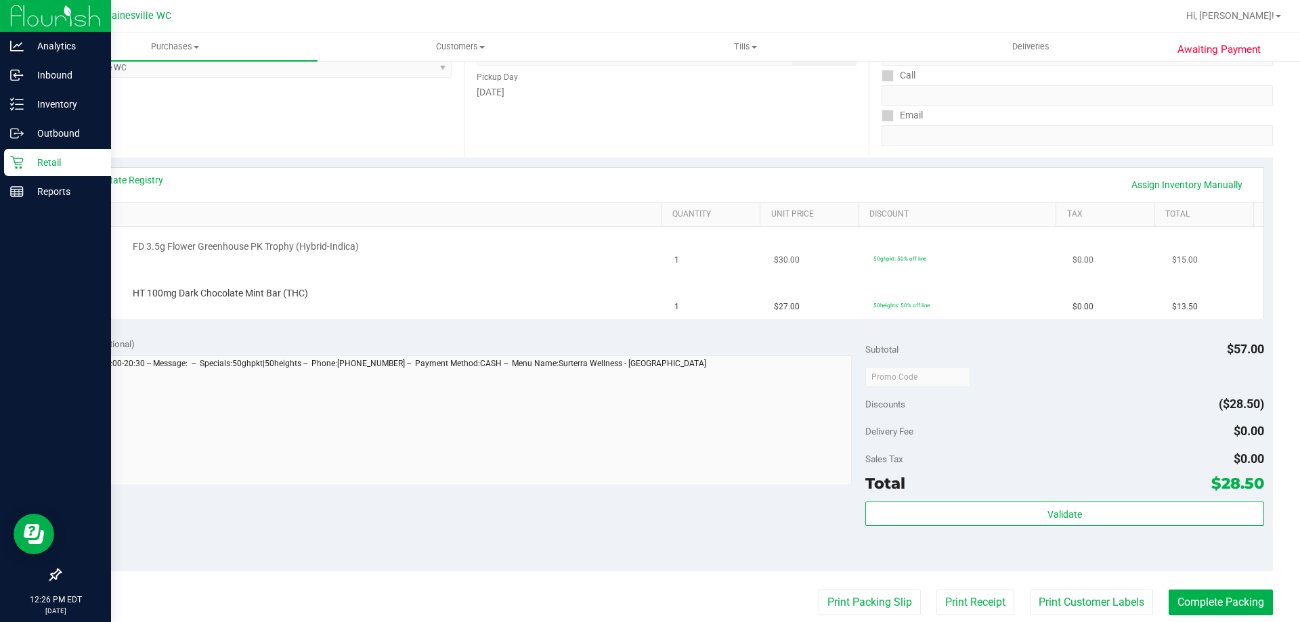
scroll to position [203, 0]
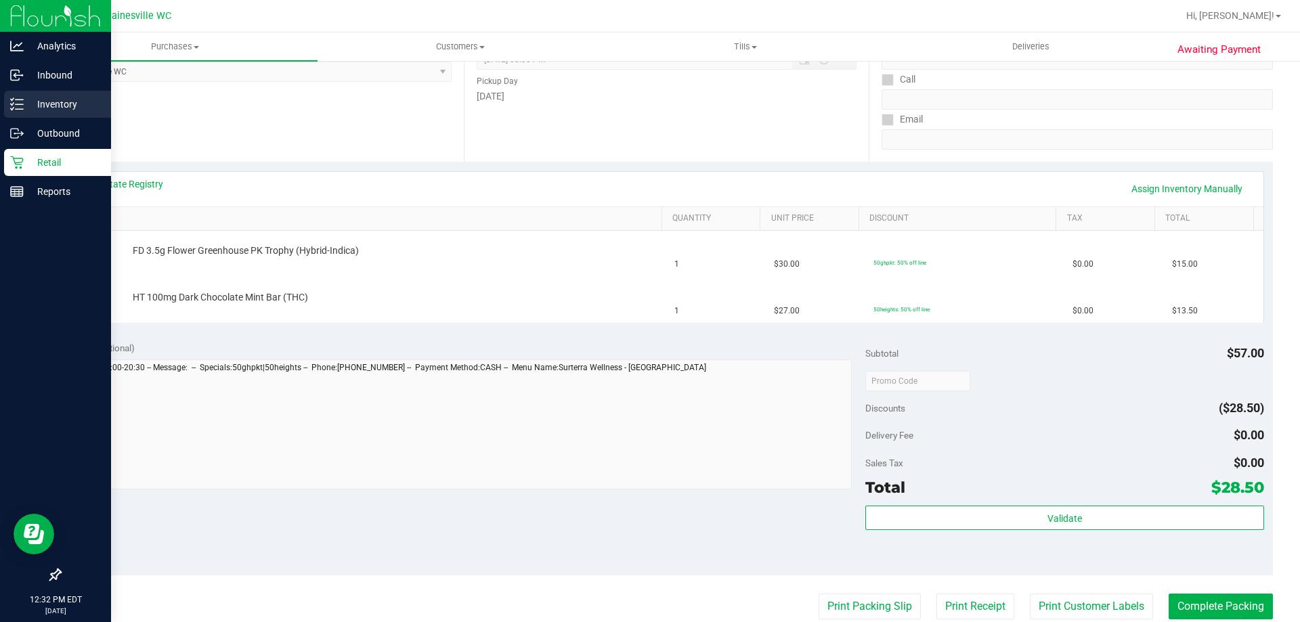
click at [28, 97] on p "Inventory" at bounding box center [64, 104] width 81 height 16
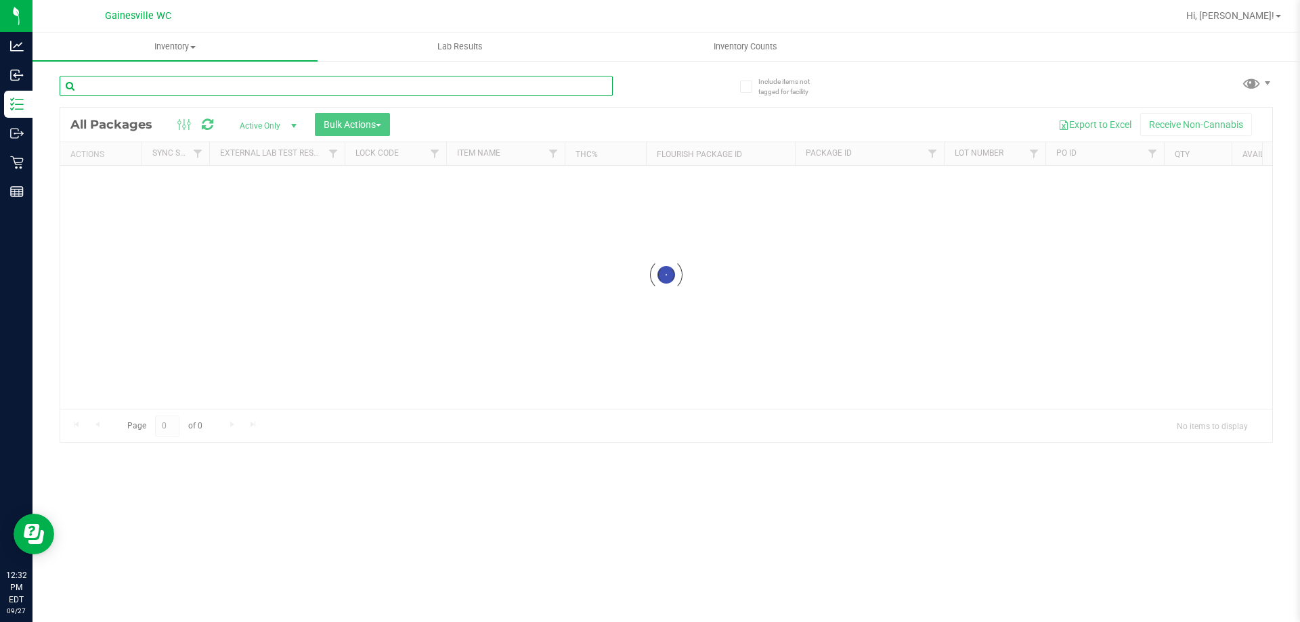
click at [255, 95] on div "Inventory All packages All inventory Waste log Create inventory Lab Results Inv…" at bounding box center [665, 327] width 1267 height 590
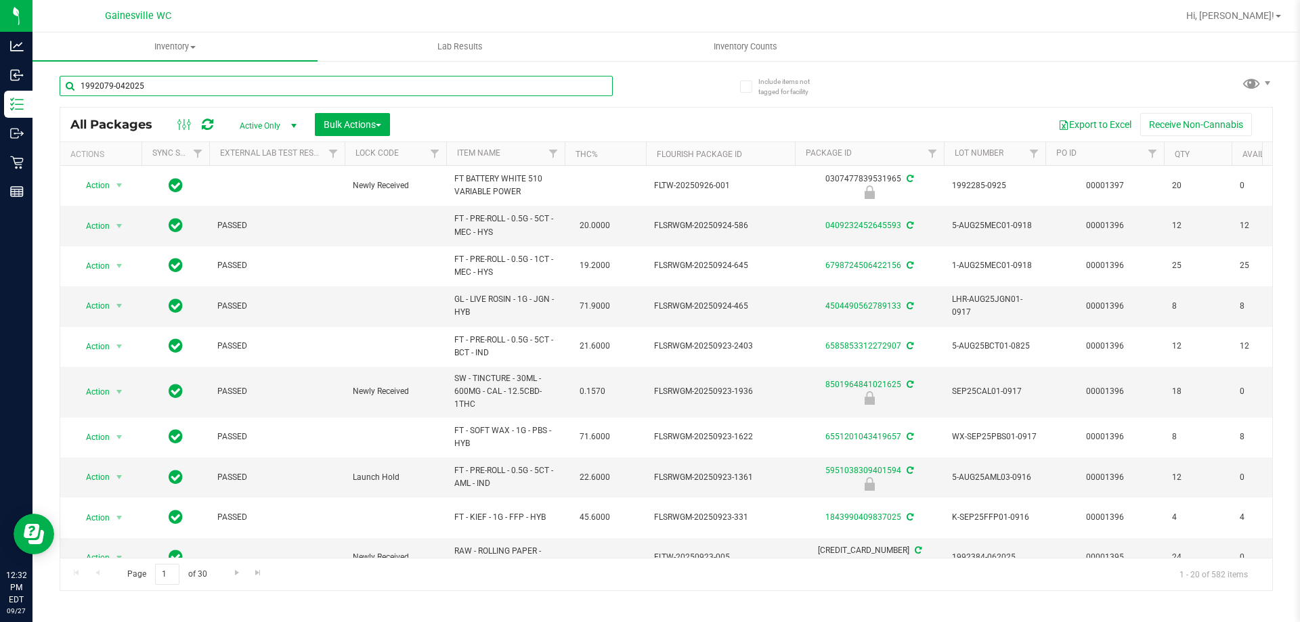
type input "1992079-042025"
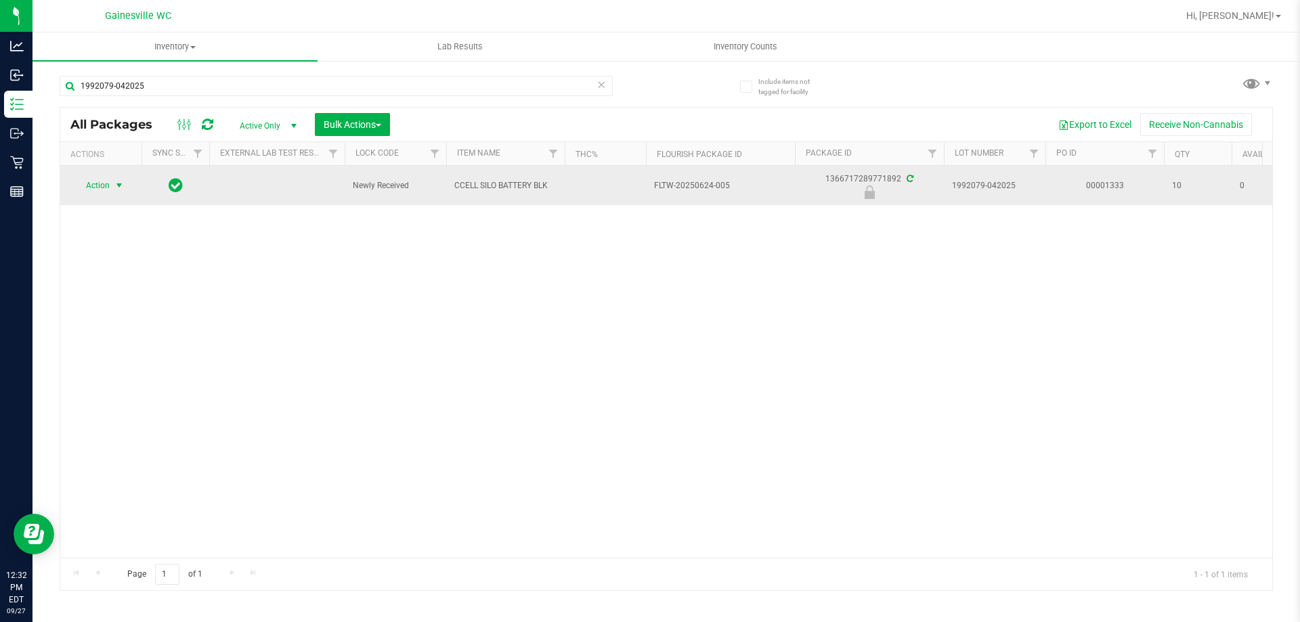
click at [114, 186] on span "select" at bounding box center [119, 185] width 11 height 11
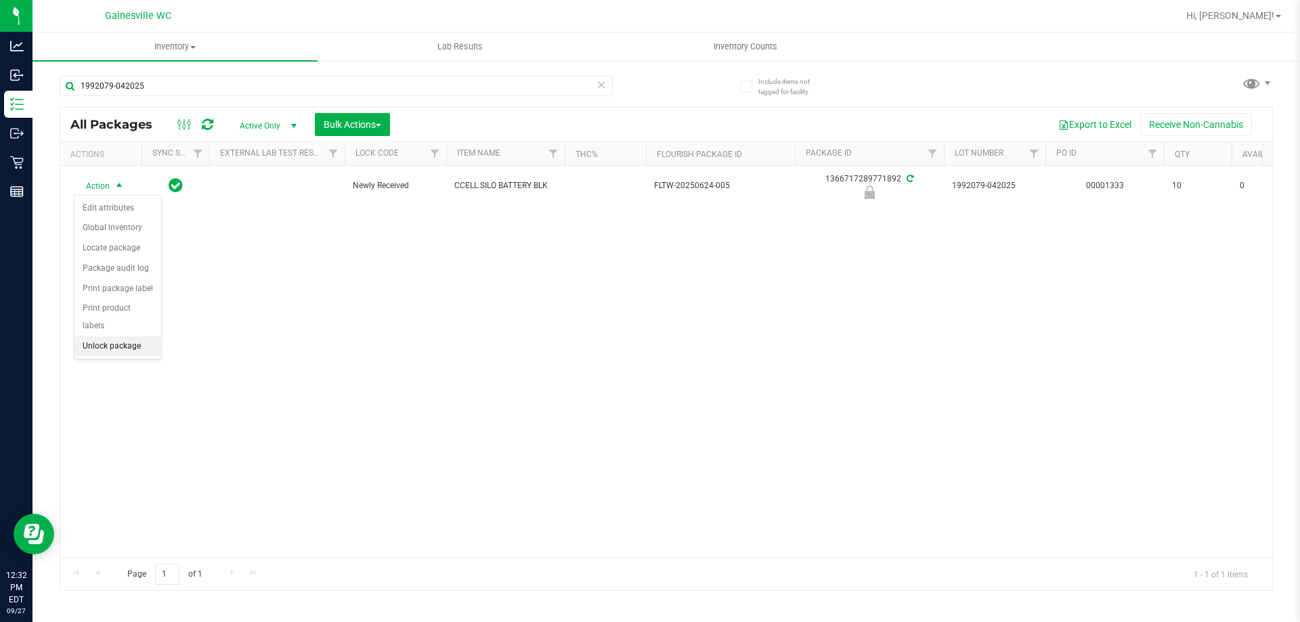
click at [128, 336] on li "Unlock package" at bounding box center [117, 346] width 87 height 20
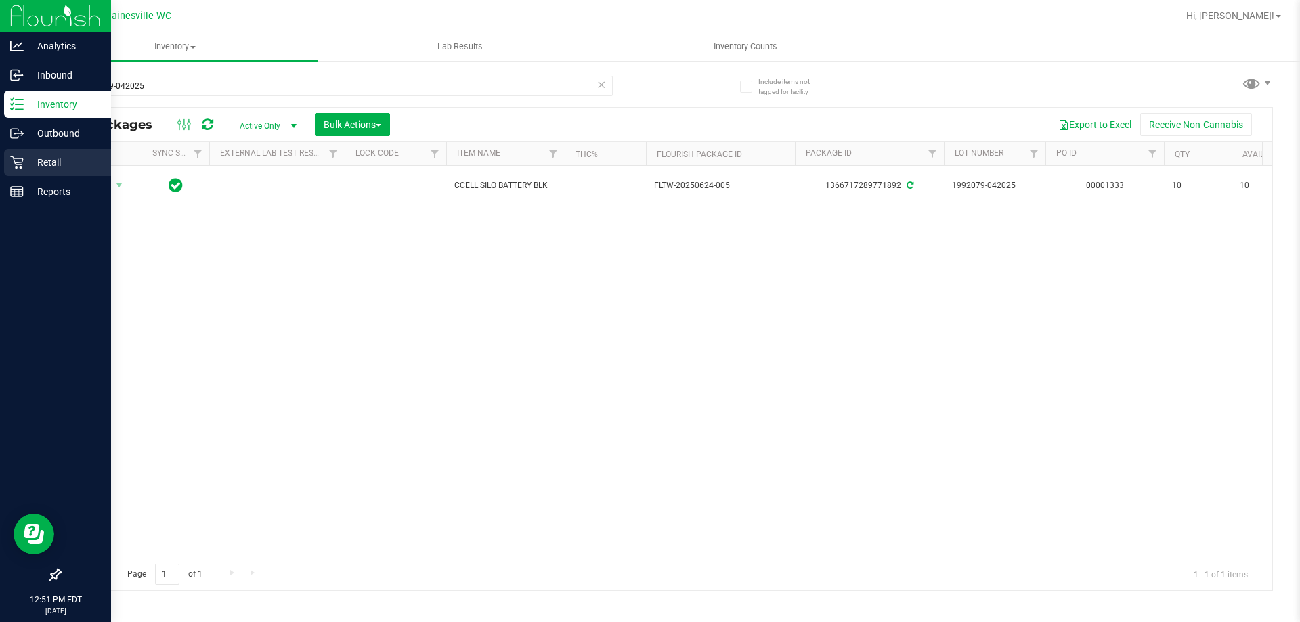
click at [36, 156] on p "Retail" at bounding box center [64, 162] width 81 height 16
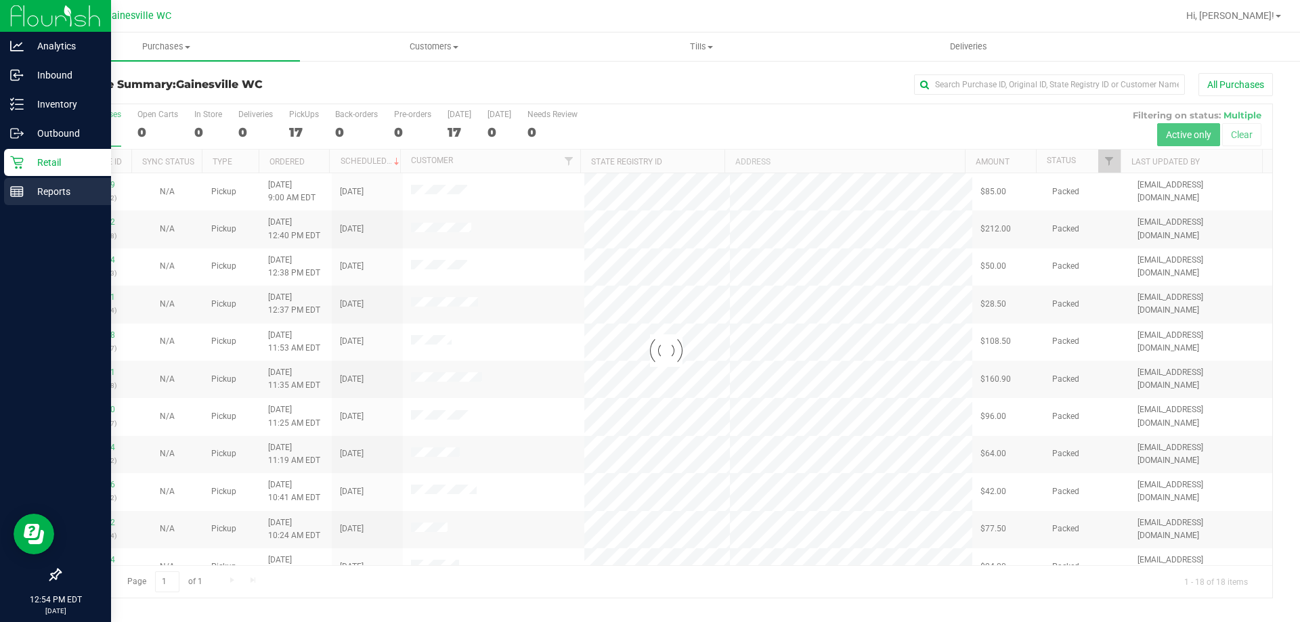
click at [42, 194] on p "Reports" at bounding box center [64, 191] width 81 height 16
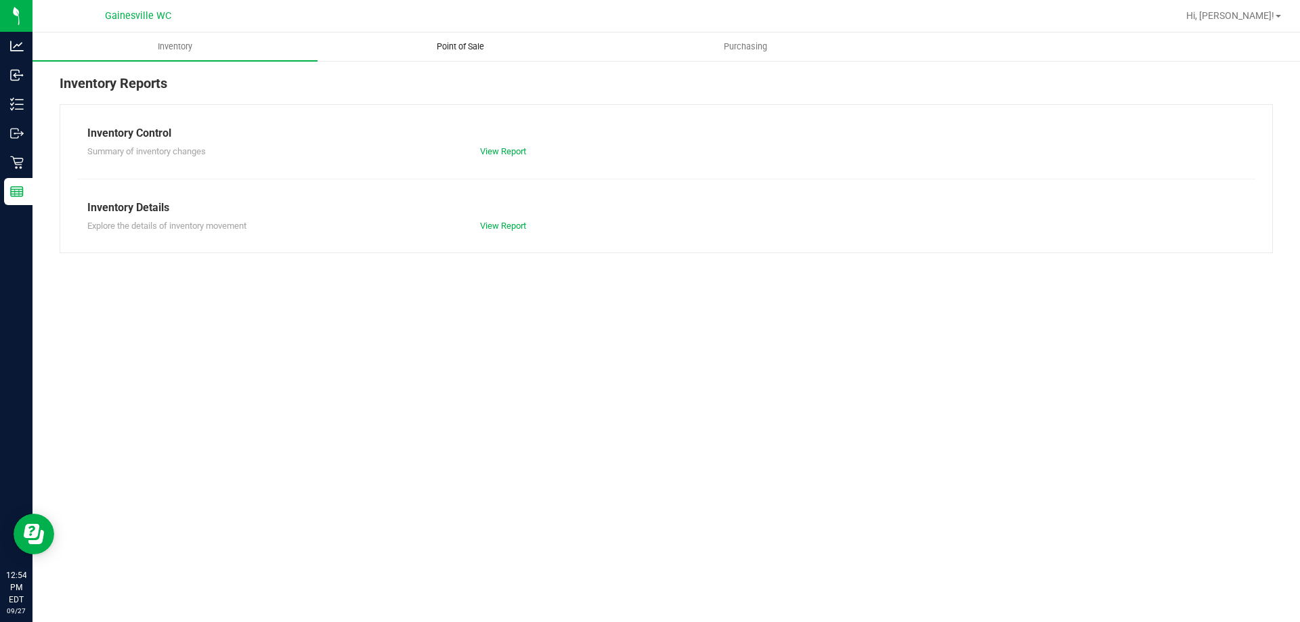
click at [458, 40] on uib-tab-heading "Point of Sale" at bounding box center [460, 46] width 284 height 27
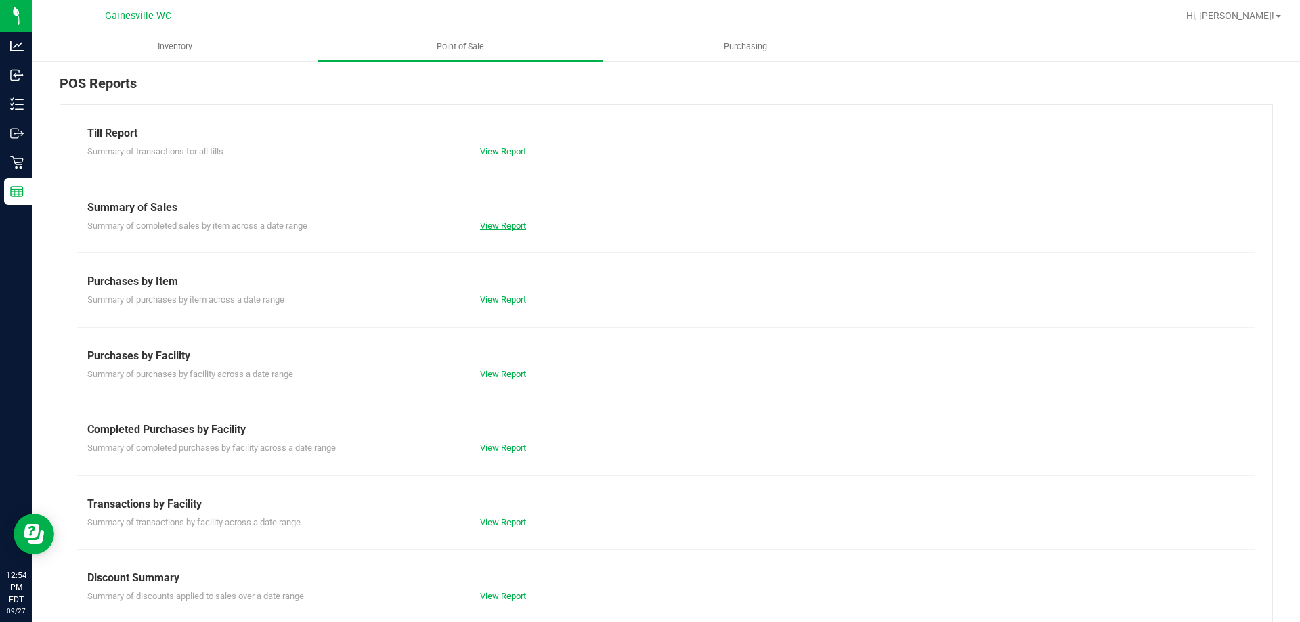
click at [510, 224] on link "View Report" at bounding box center [503, 226] width 46 height 10
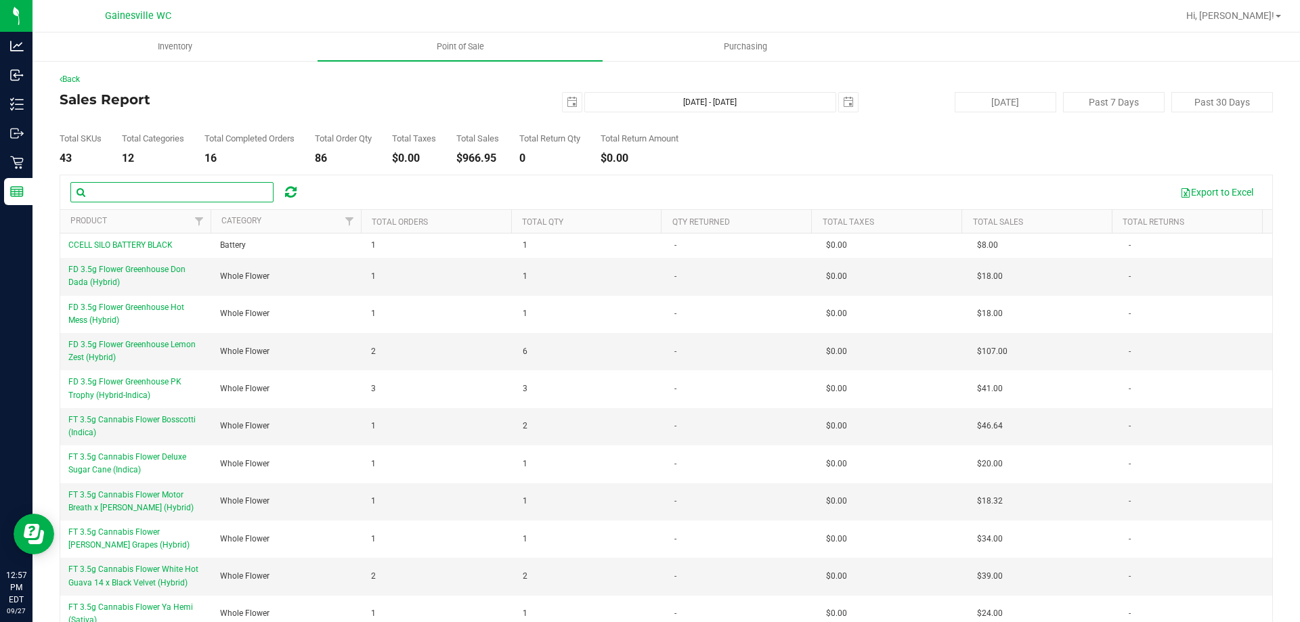
click at [135, 196] on input "text" at bounding box center [171, 192] width 203 height 20
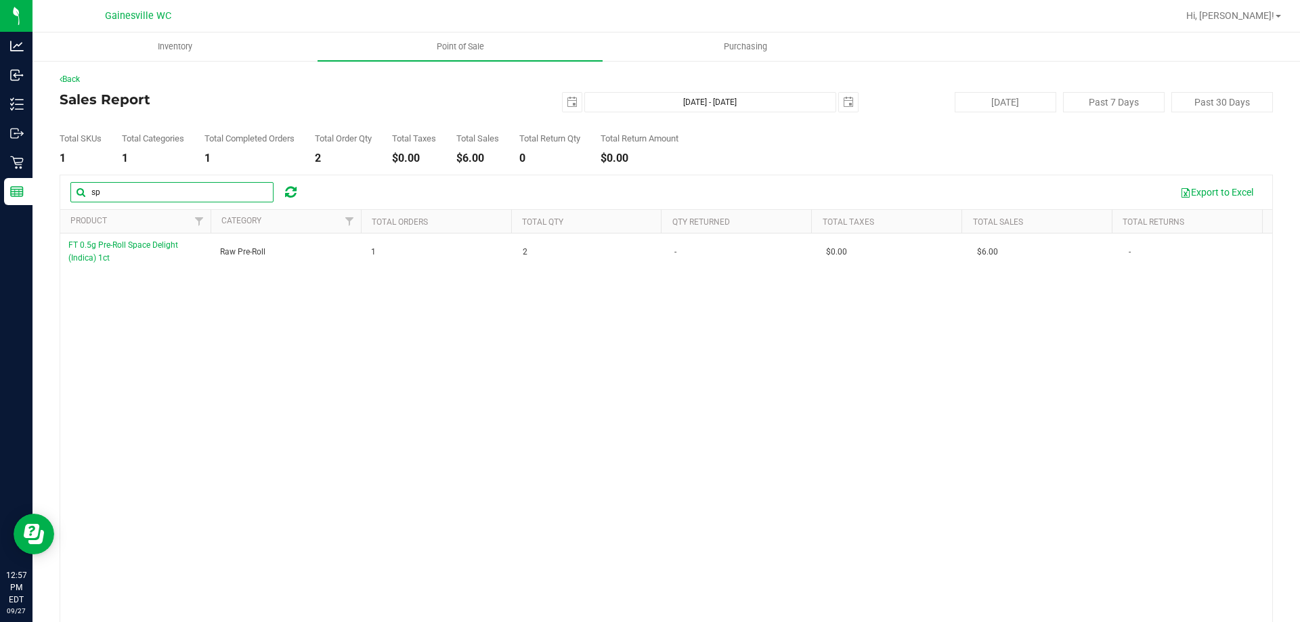
type input "s"
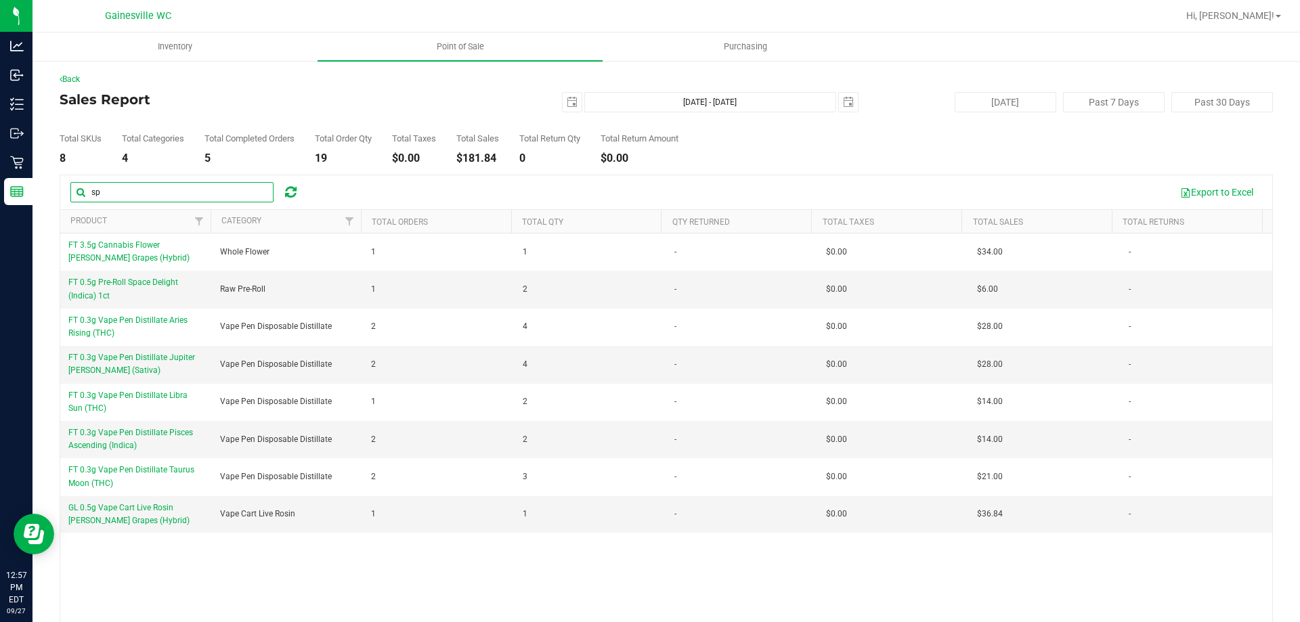
type input "s"
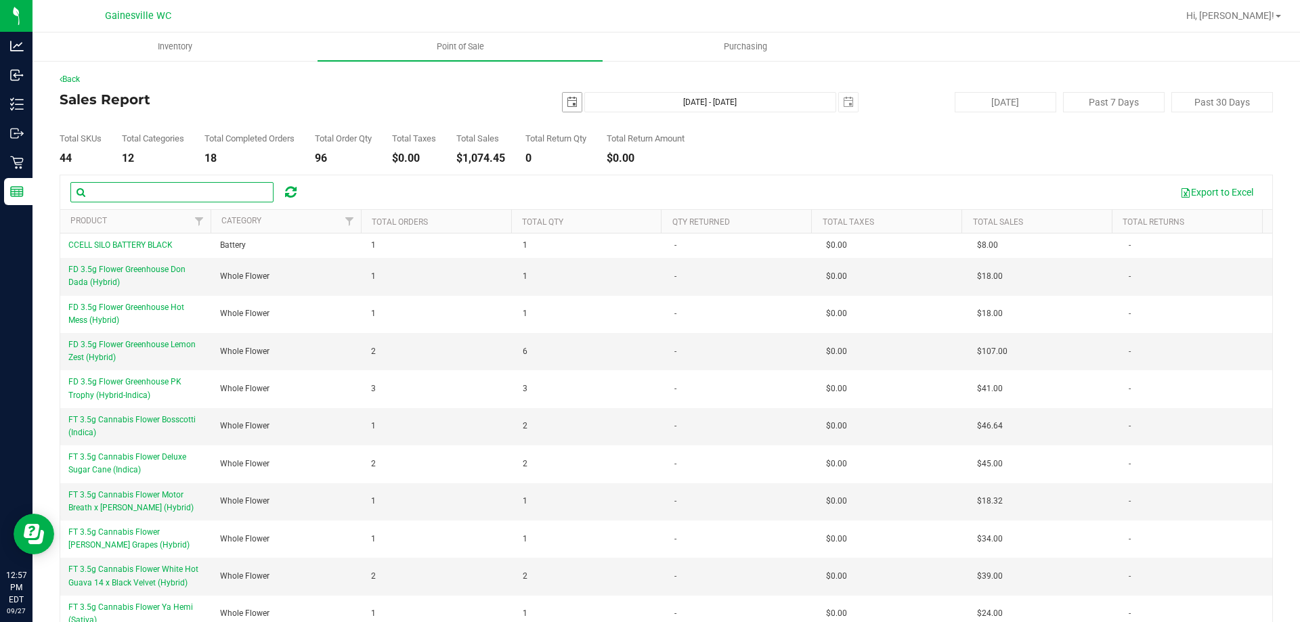
click at [569, 97] on span "select" at bounding box center [572, 102] width 11 height 11
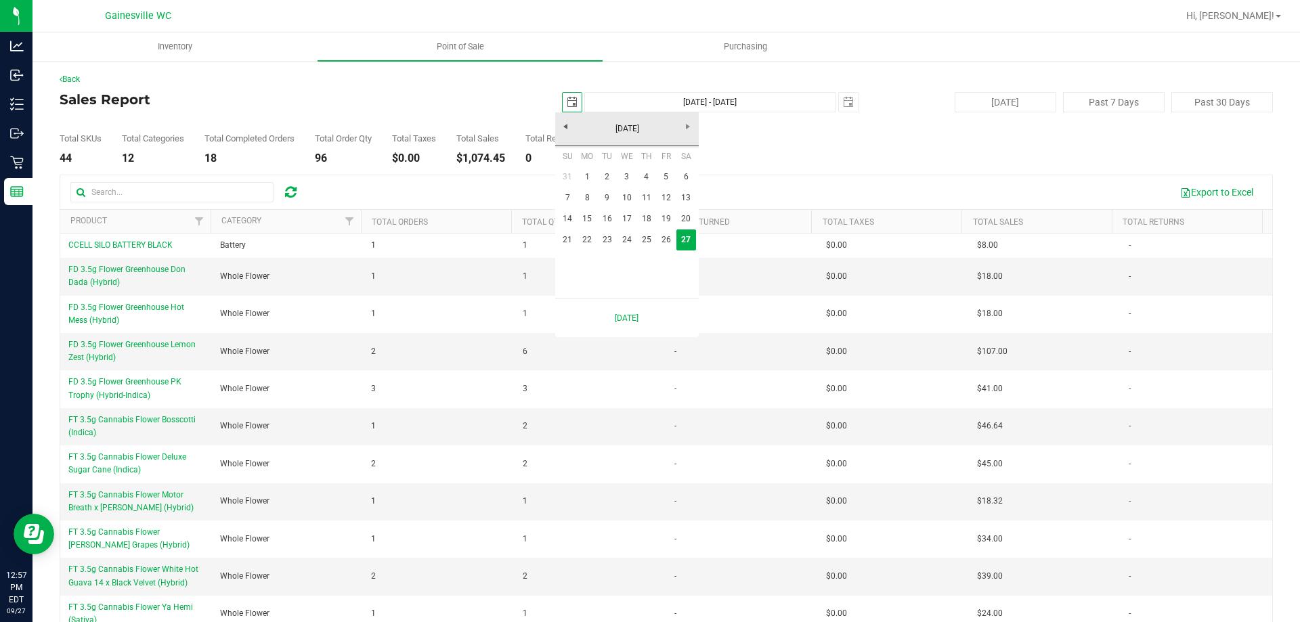
scroll to position [0, 34]
click at [665, 242] on link "26" at bounding box center [666, 239] width 20 height 21
type input "[DATE]"
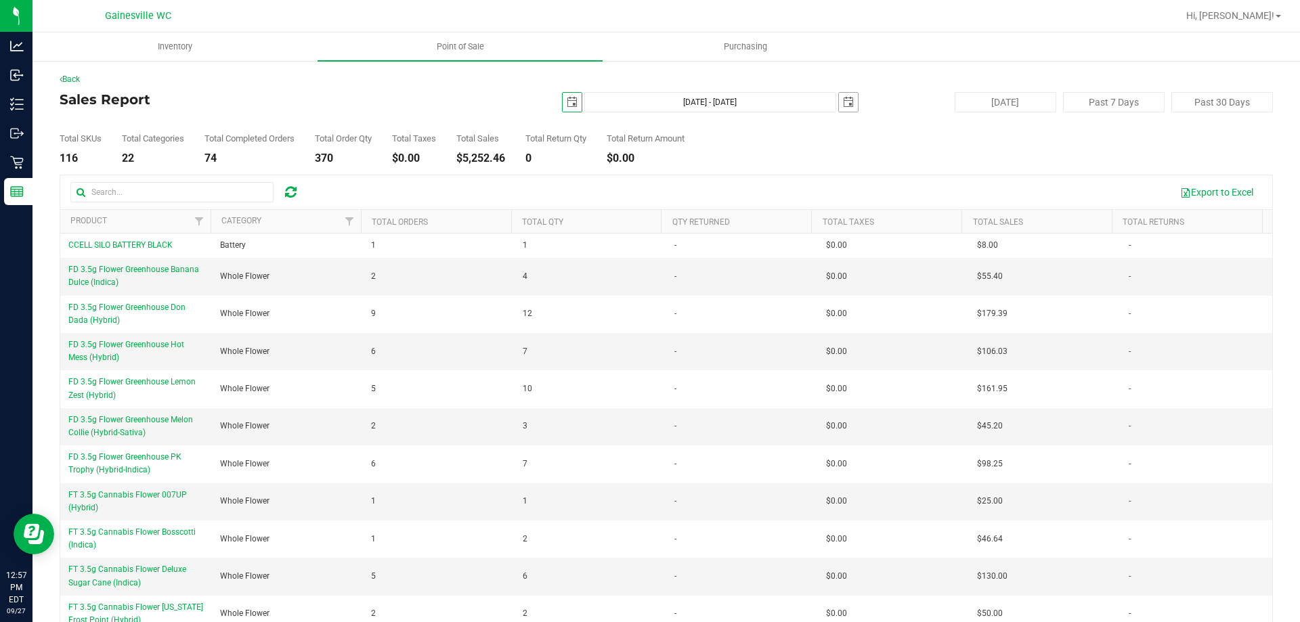
click at [840, 108] on span "select" at bounding box center [848, 102] width 19 height 19
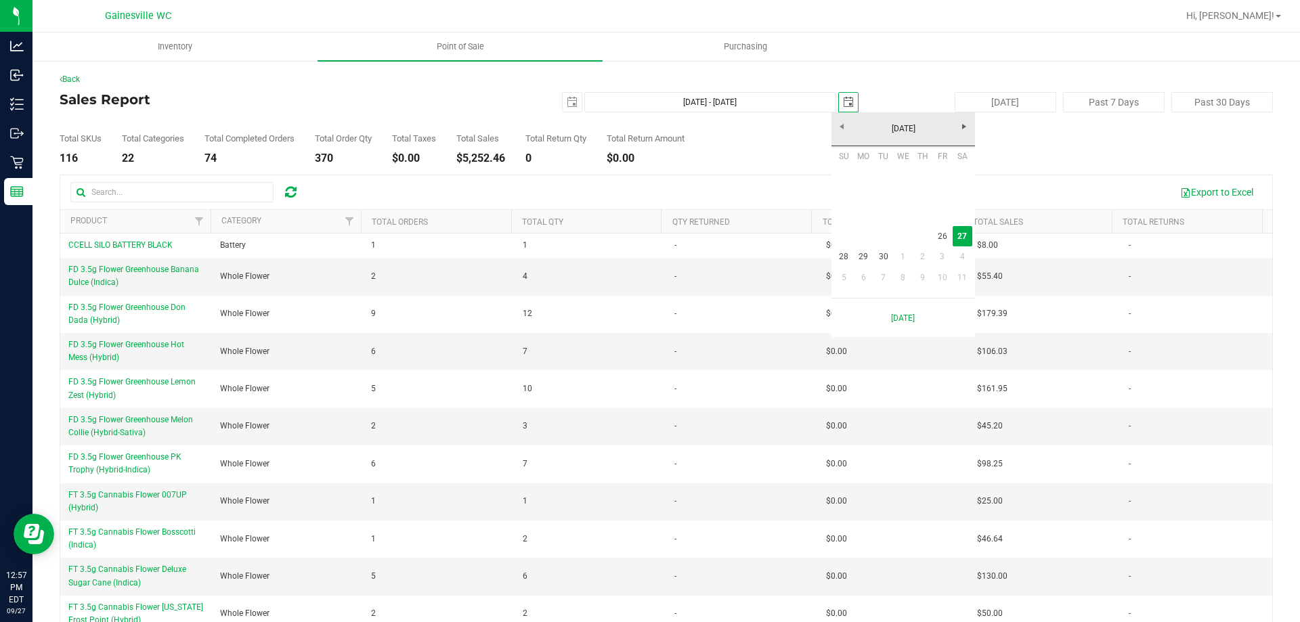
scroll to position [0, 34]
click at [949, 239] on link "26" at bounding box center [942, 236] width 20 height 21
type input "[DATE] - [DATE]"
type input "[DATE]"
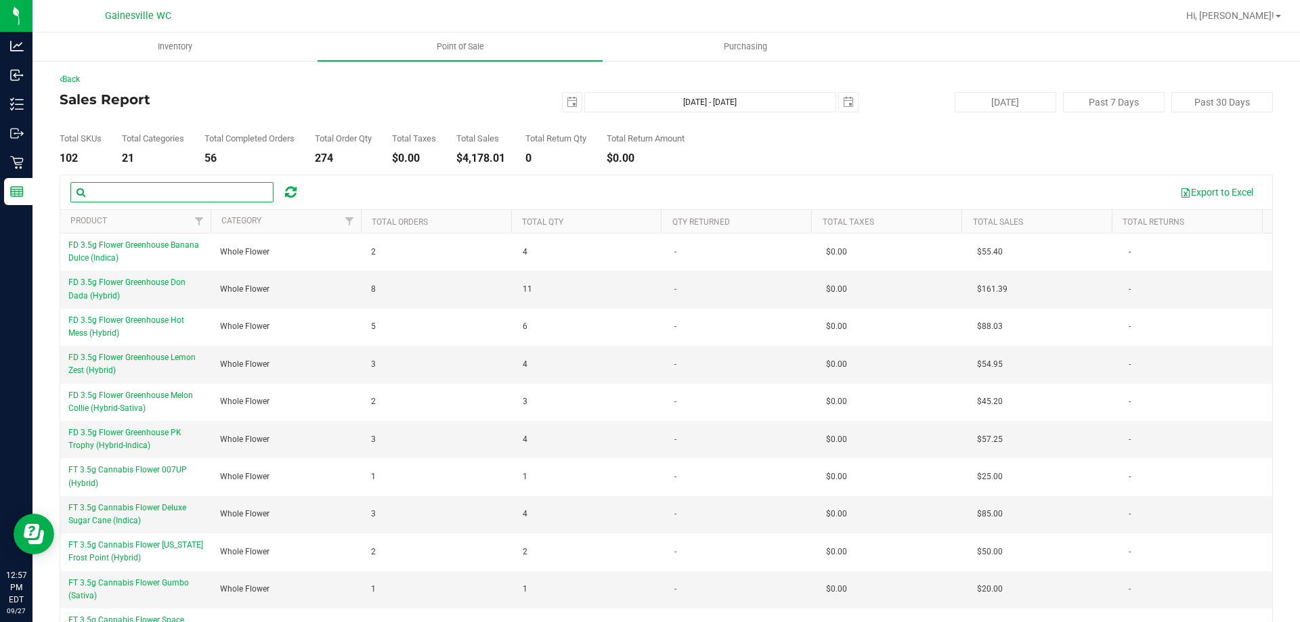
click at [135, 196] on input "text" at bounding box center [171, 192] width 203 height 20
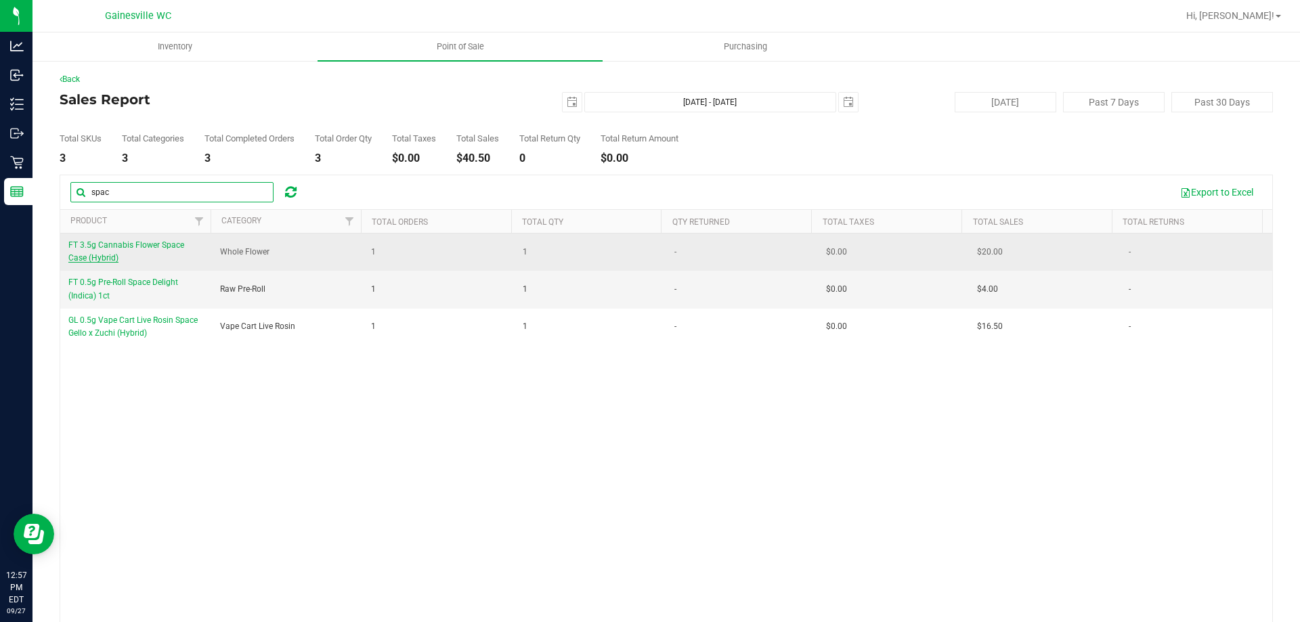
type input "spac"
click at [136, 242] on span "FT 3.5g Cannabis Flower Space Case (Hybrid)" at bounding box center [126, 251] width 116 height 22
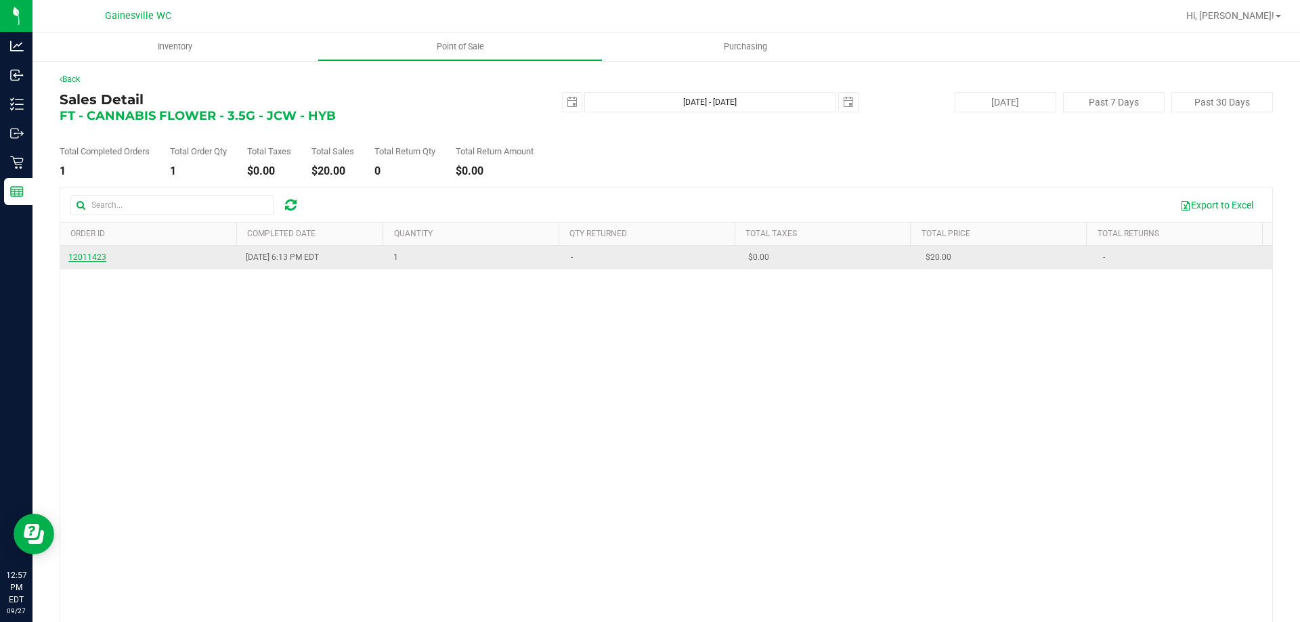
click at [102, 255] on span "12011423" at bounding box center [87, 257] width 38 height 9
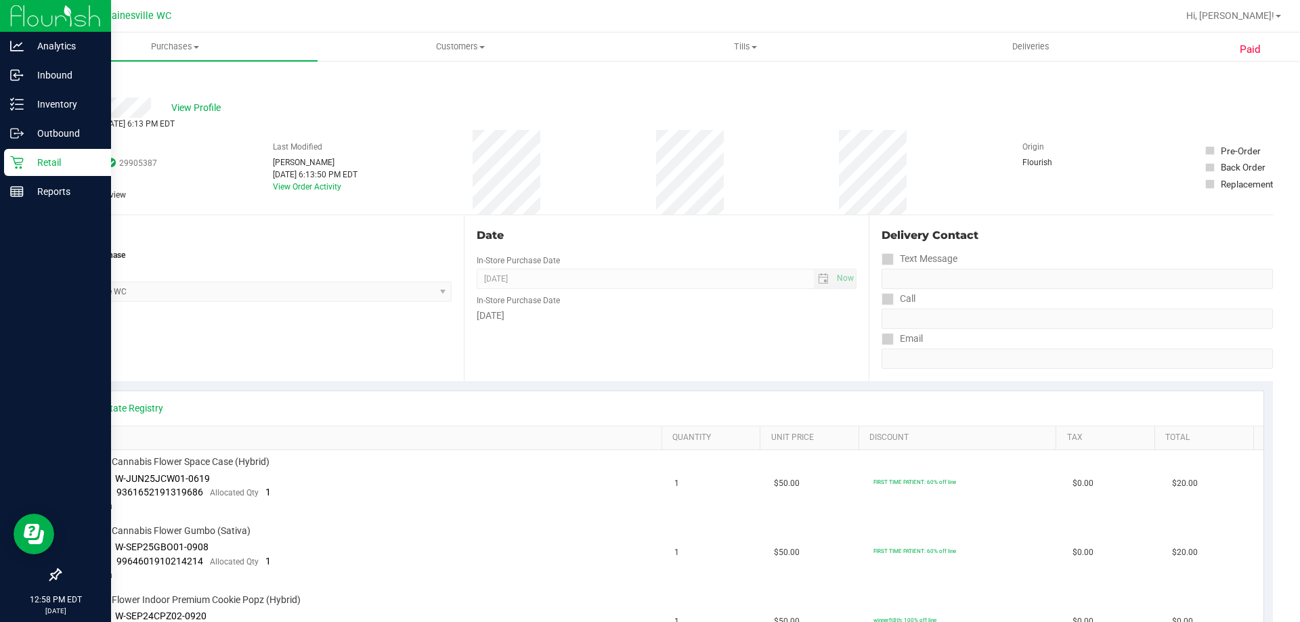
click at [56, 167] on p "Retail" at bounding box center [64, 162] width 81 height 16
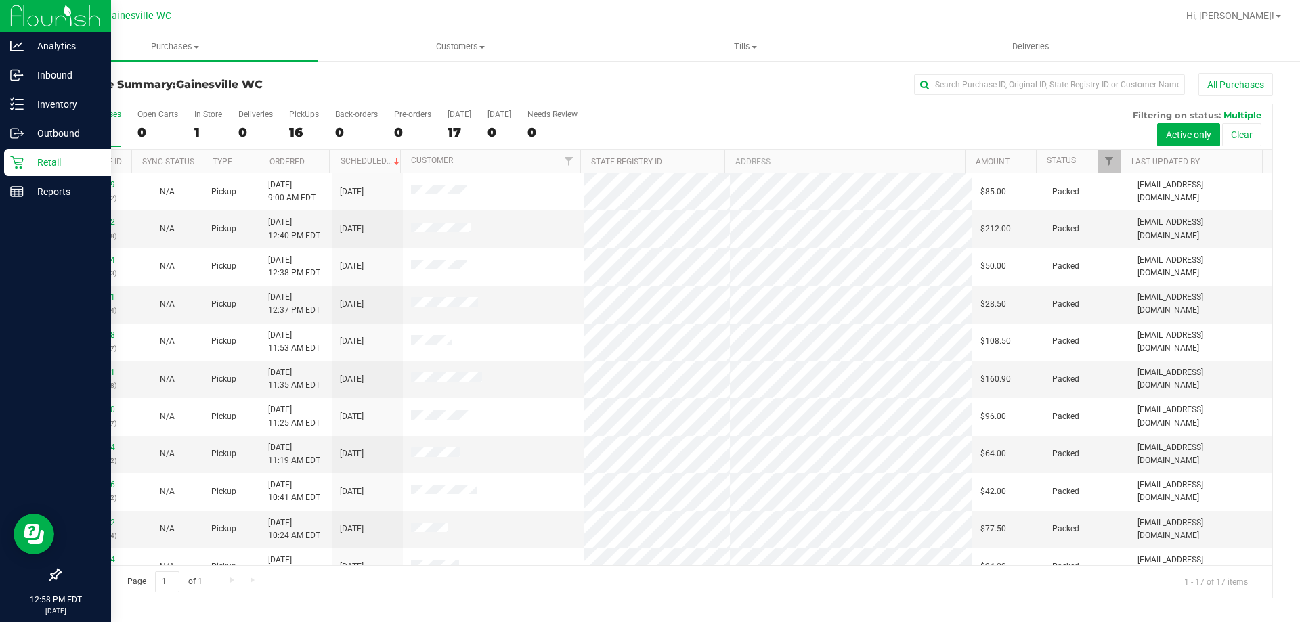
click at [84, 162] on p "Retail" at bounding box center [64, 162] width 81 height 16
click at [51, 104] on p "Inventory" at bounding box center [64, 104] width 81 height 16
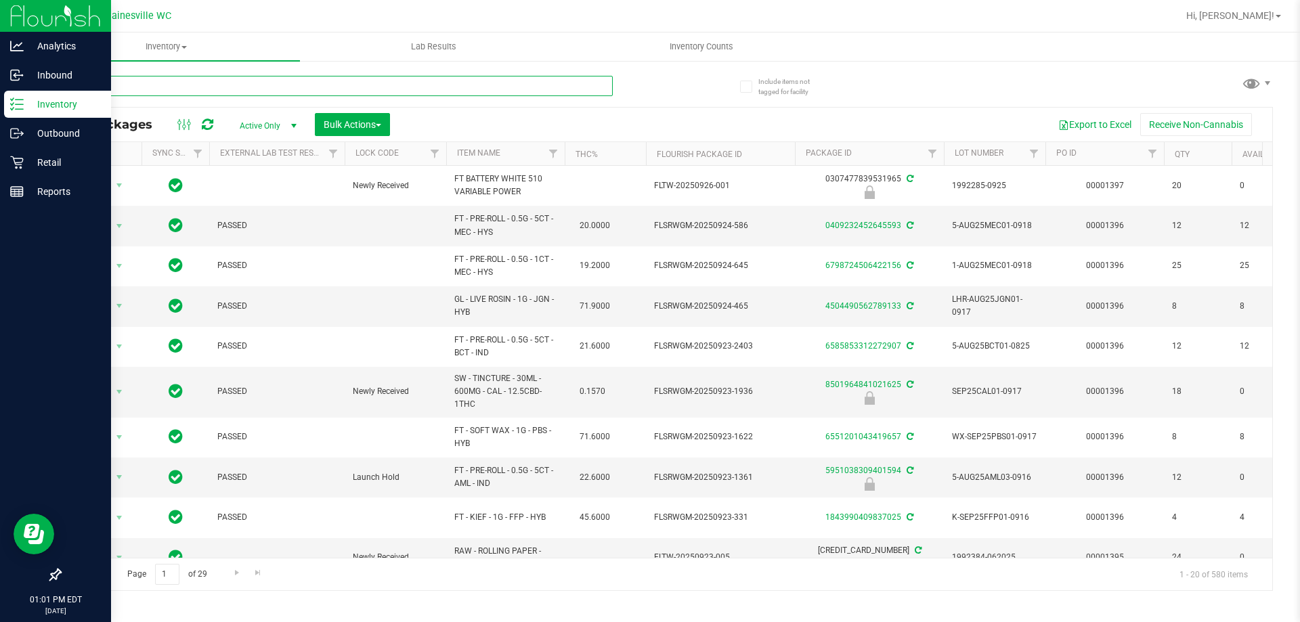
click at [285, 89] on input "text" at bounding box center [336, 86] width 553 height 20
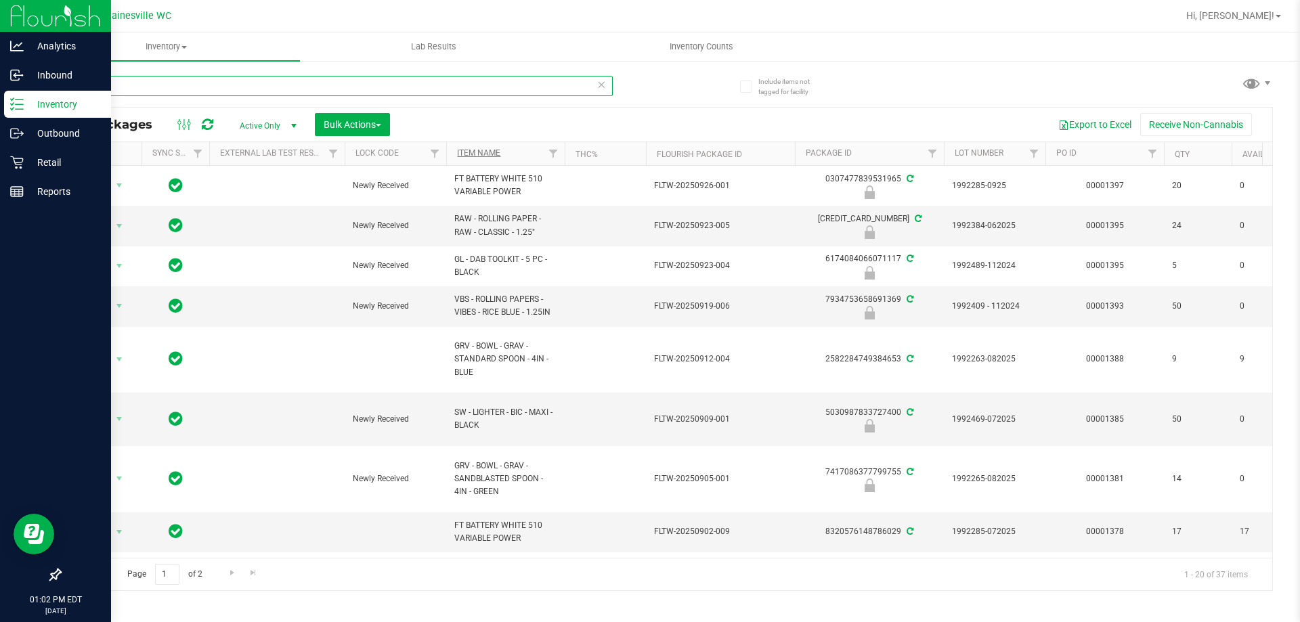
type input "acc"
click at [478, 151] on link "Item Name" at bounding box center [478, 152] width 43 height 9
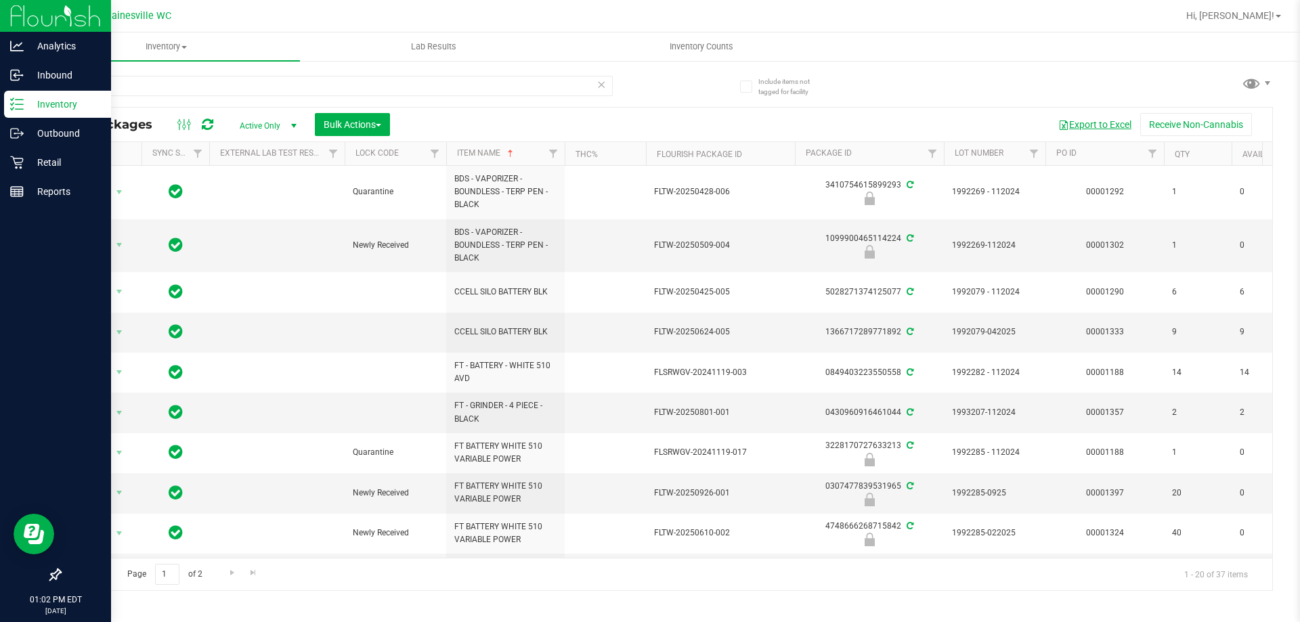
click at [1093, 125] on button "Export to Excel" at bounding box center [1094, 124] width 91 height 23
click at [85, 76] on p "Inbound" at bounding box center [64, 75] width 81 height 16
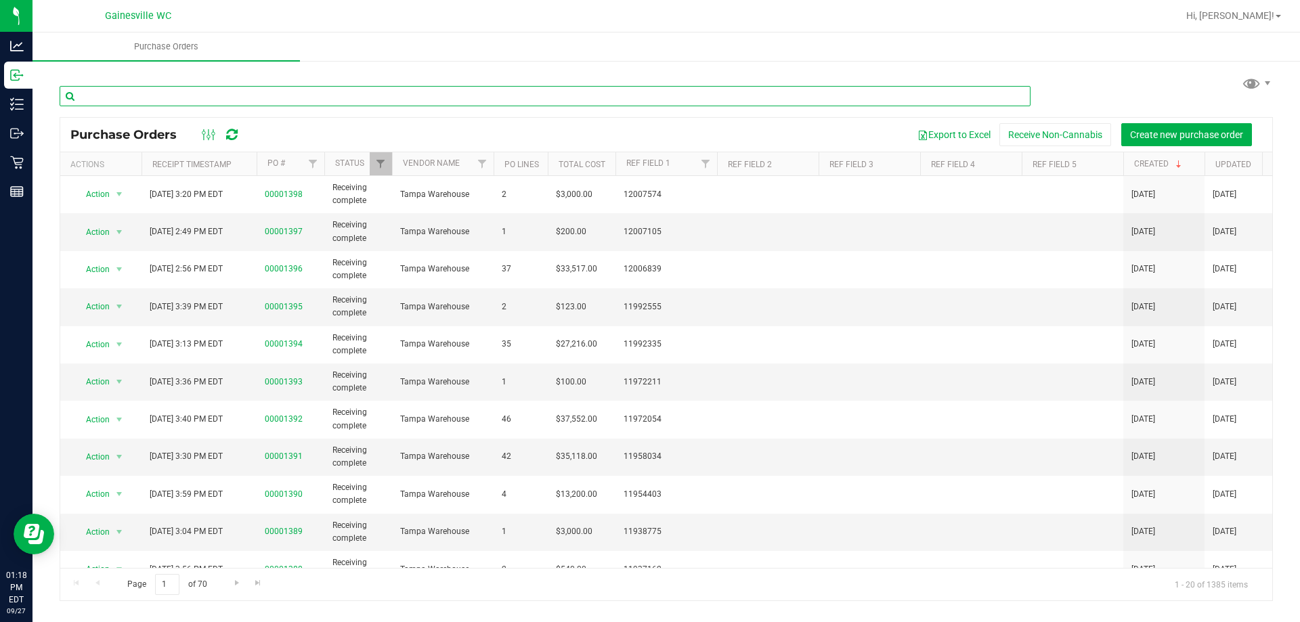
click at [133, 95] on input "text" at bounding box center [545, 96] width 971 height 20
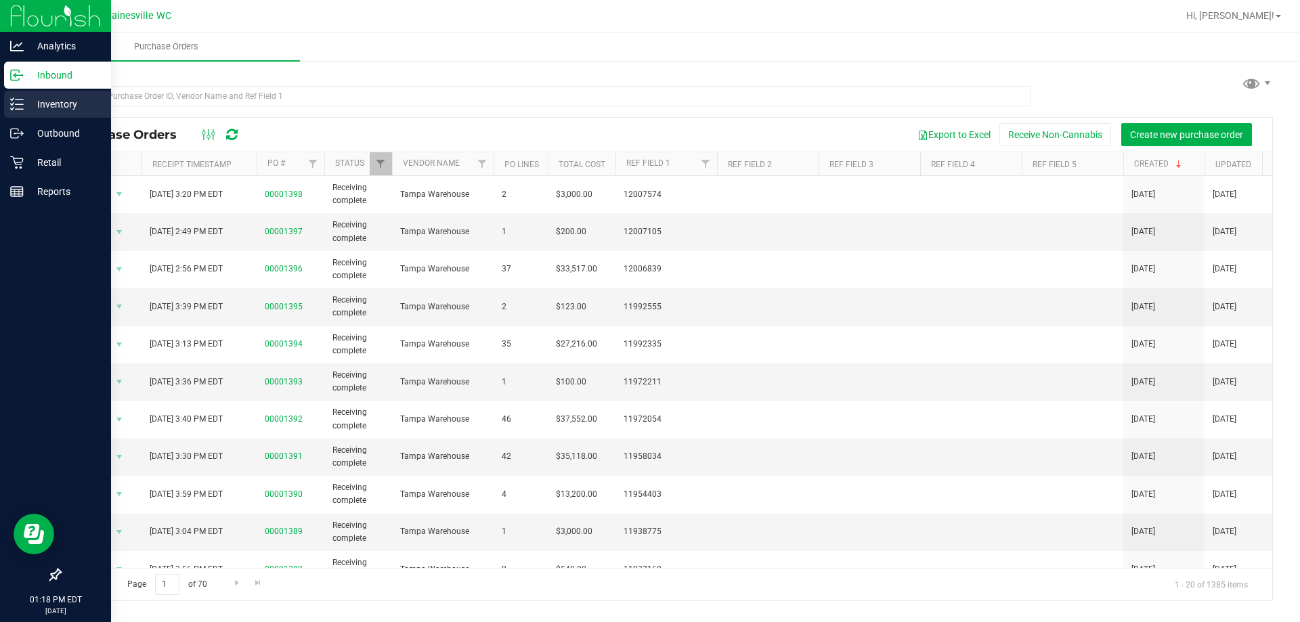
click at [26, 100] on p "Inventory" at bounding box center [64, 104] width 81 height 16
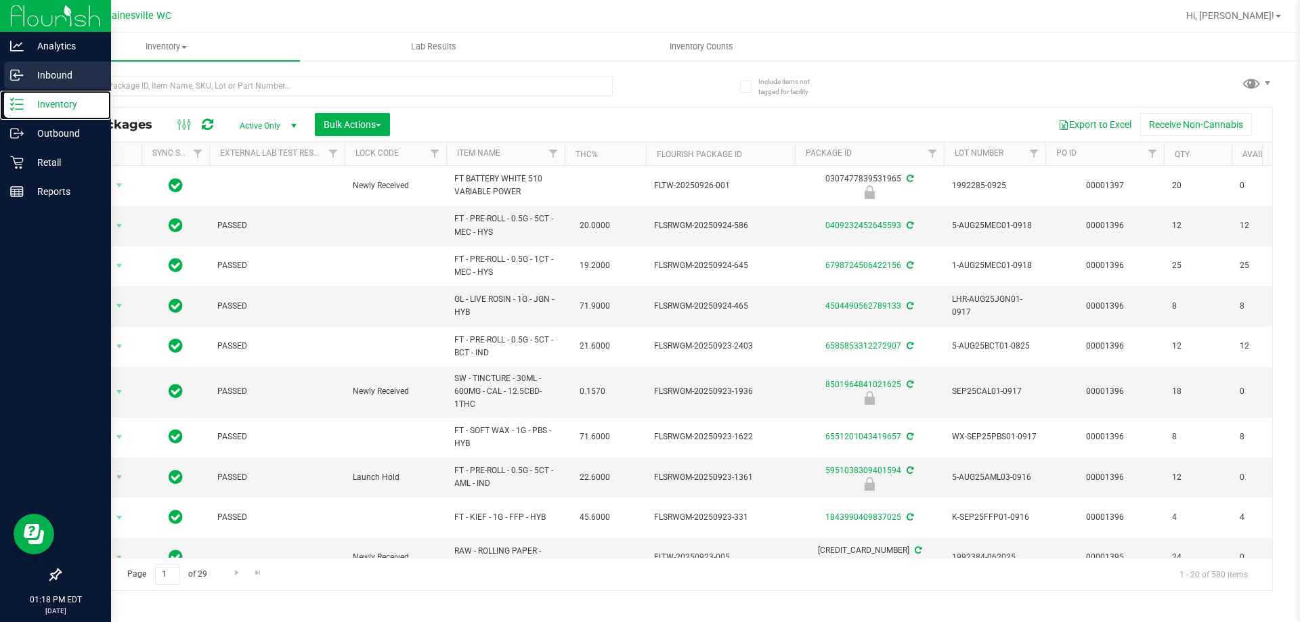
click at [0, 91] on link "Inventory" at bounding box center [55, 105] width 111 height 29
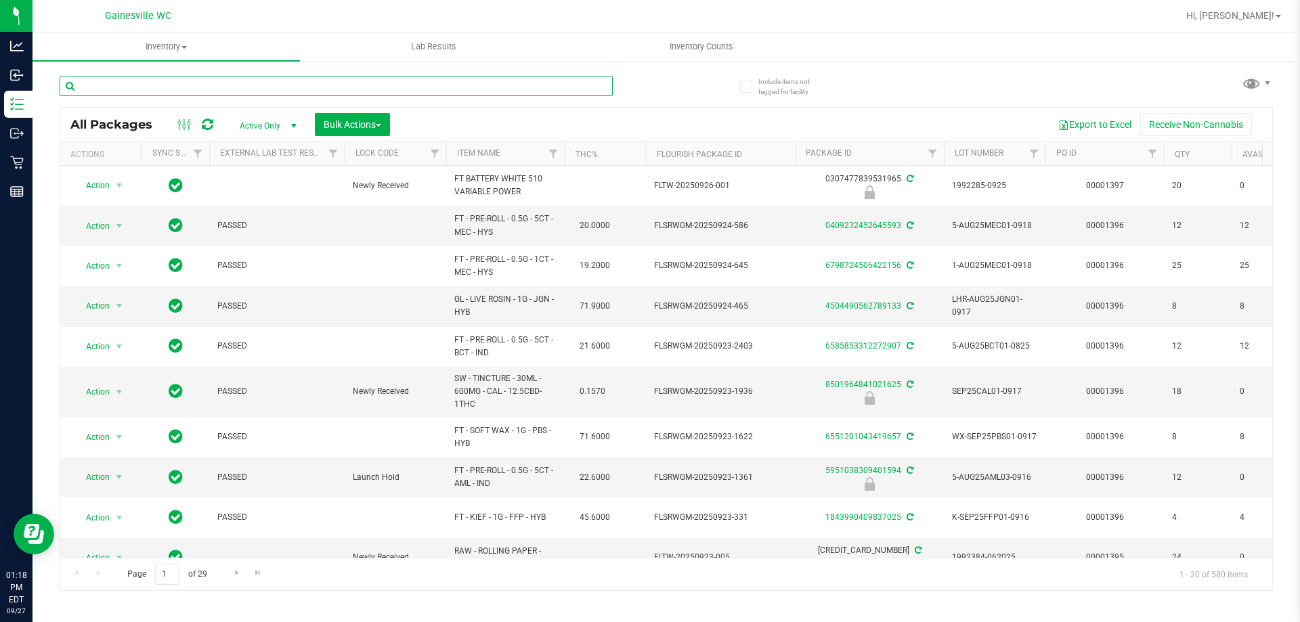
click at [158, 81] on input "text" at bounding box center [336, 86] width 553 height 20
type input "JUL25REV01-0724"
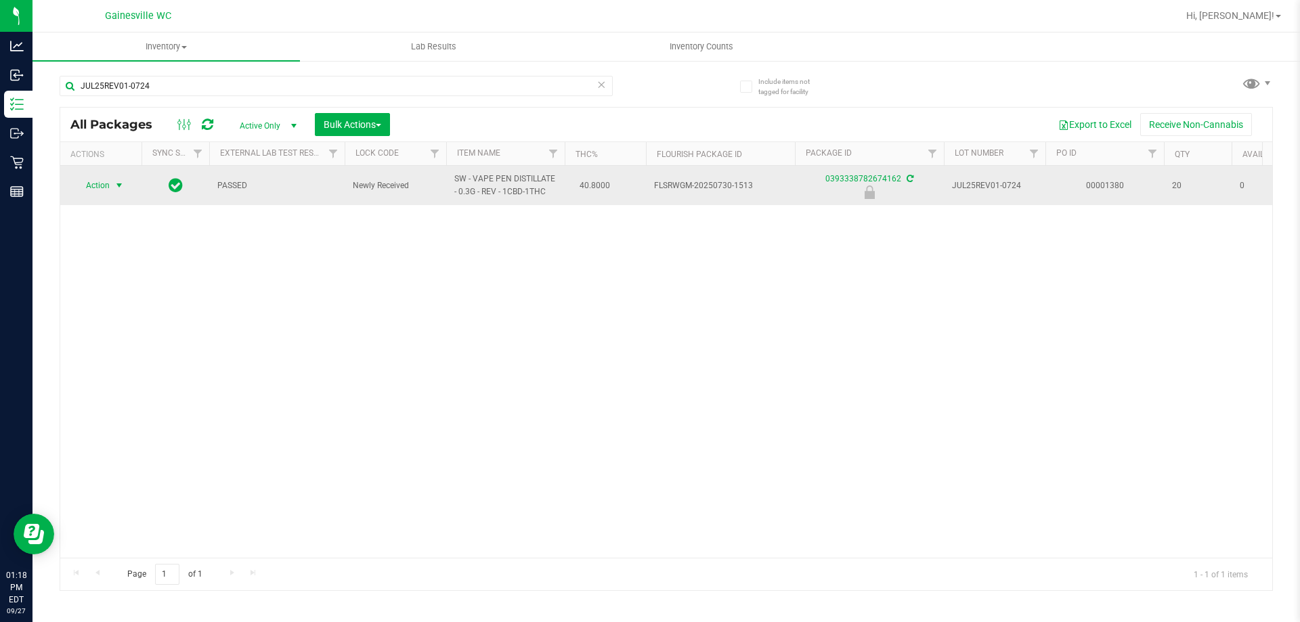
click at [79, 184] on span "Action" at bounding box center [92, 185] width 37 height 19
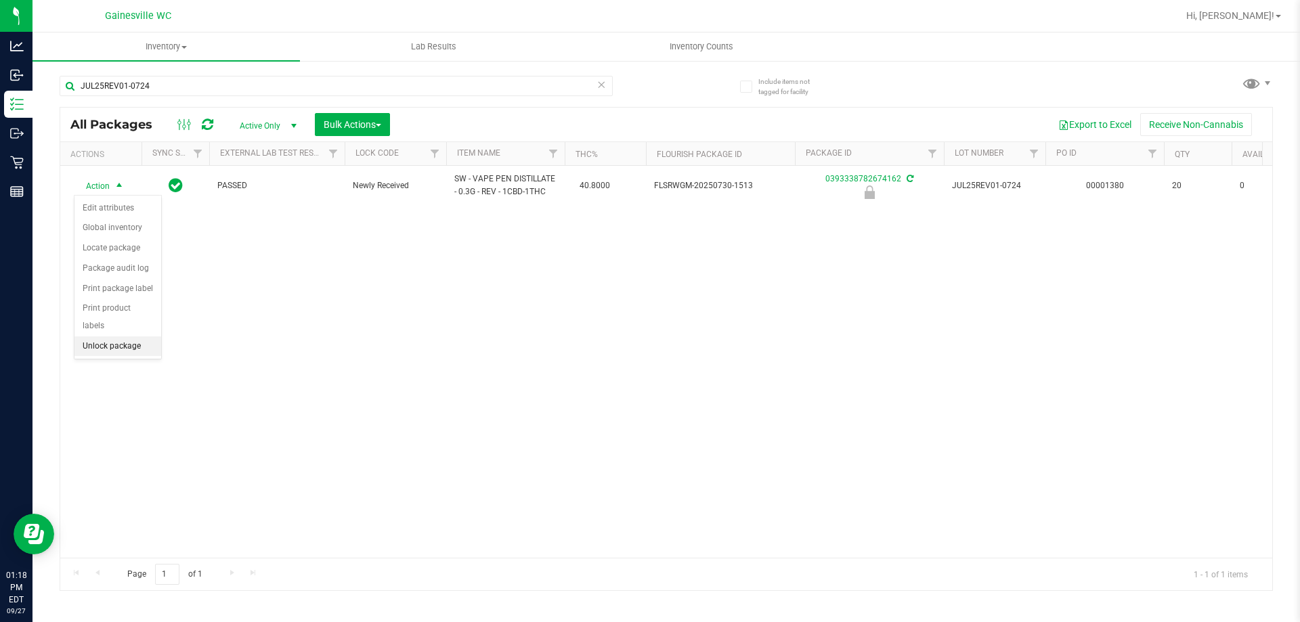
click at [112, 336] on li "Unlock package" at bounding box center [117, 346] width 87 height 20
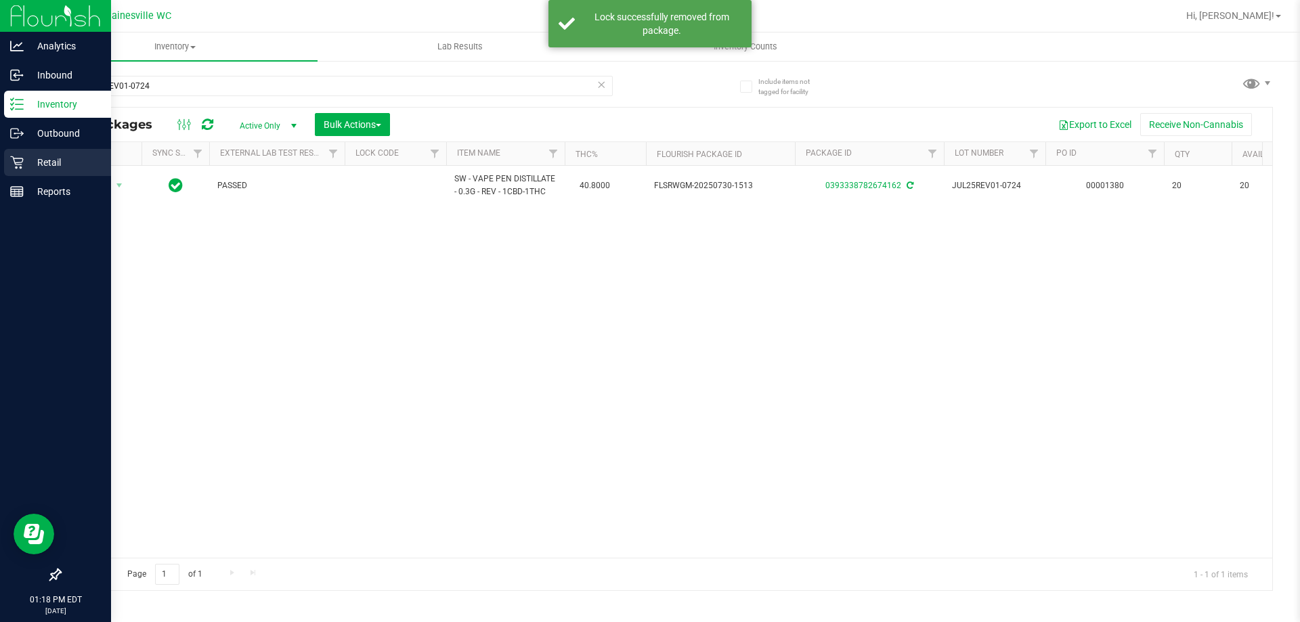
click at [44, 160] on p "Retail" at bounding box center [64, 162] width 81 height 16
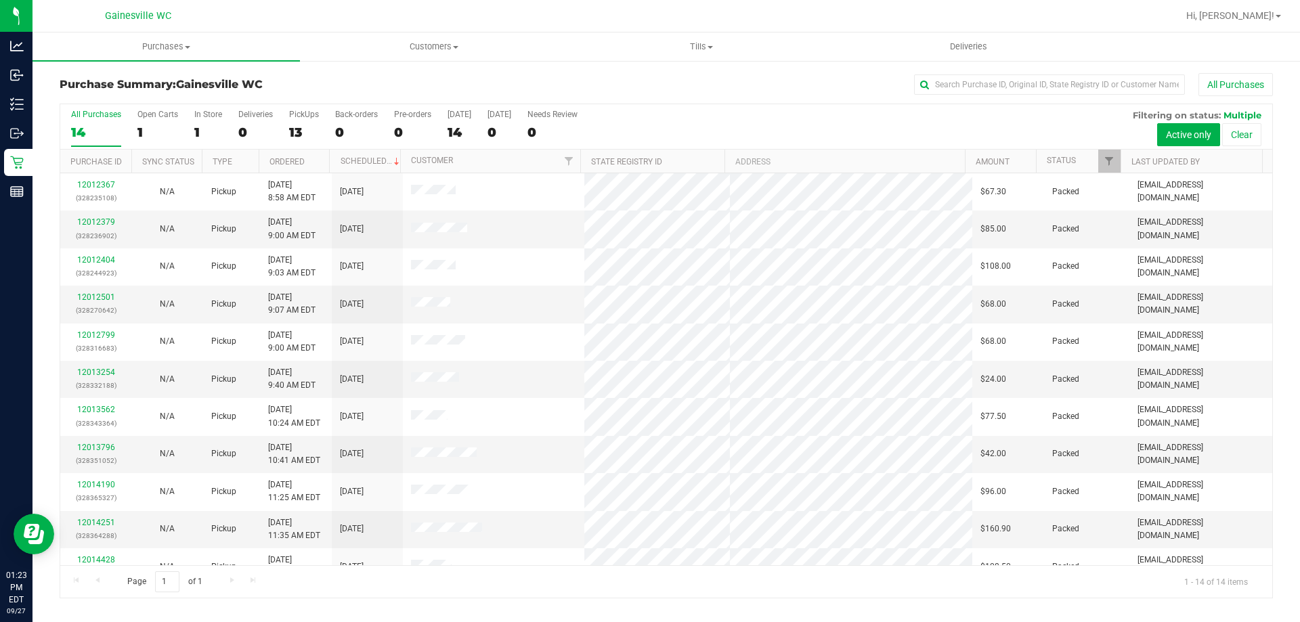
click at [97, 126] on div "14" at bounding box center [96, 133] width 50 height 16
click at [0, 0] on input "All Purchases 14" at bounding box center [0, 0] width 0 height 0
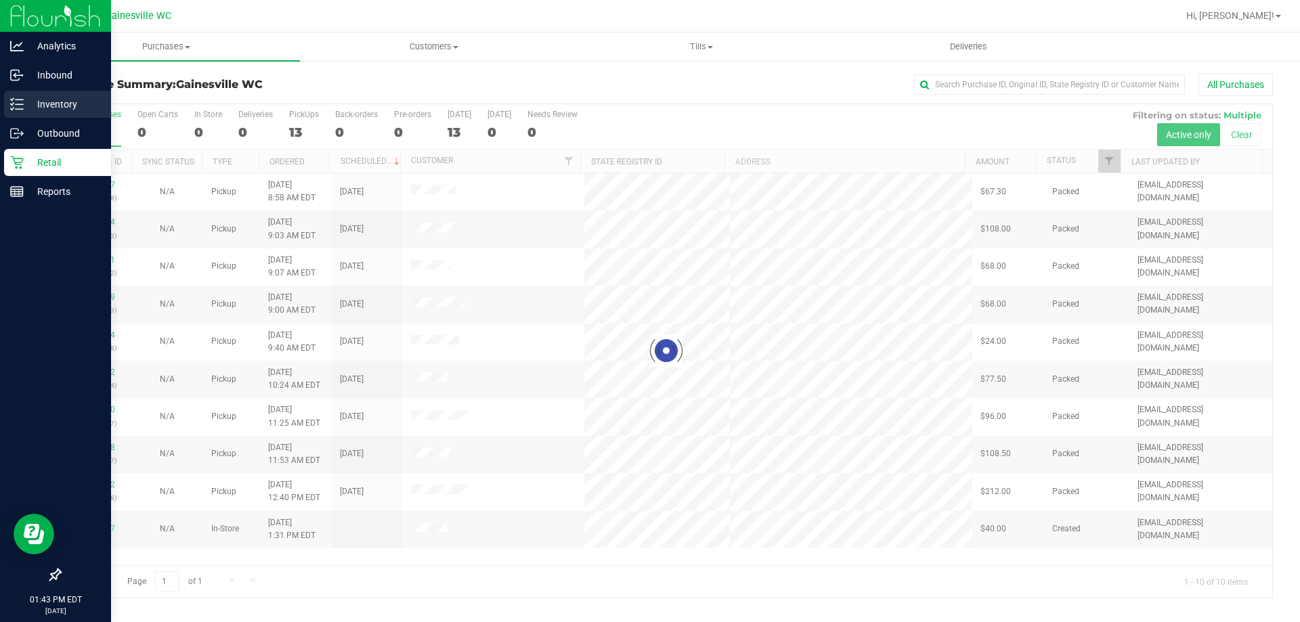
click at [28, 102] on p "Inventory" at bounding box center [64, 104] width 81 height 16
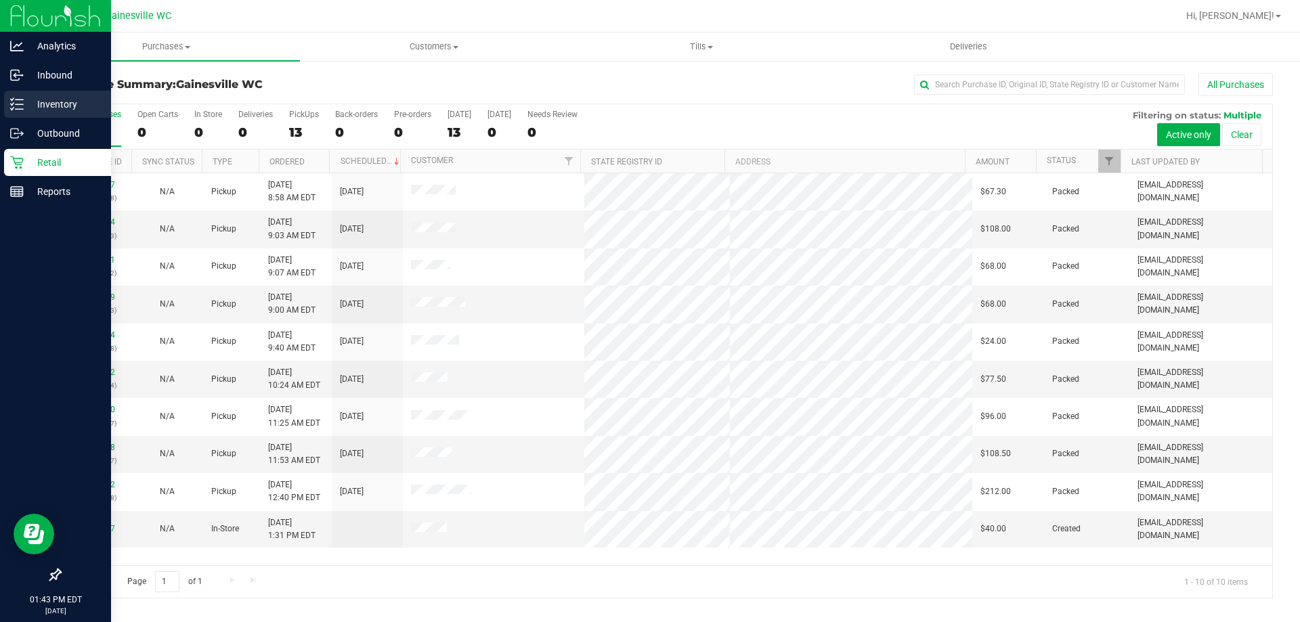
click at [20, 97] on icon at bounding box center [17, 104] width 14 height 14
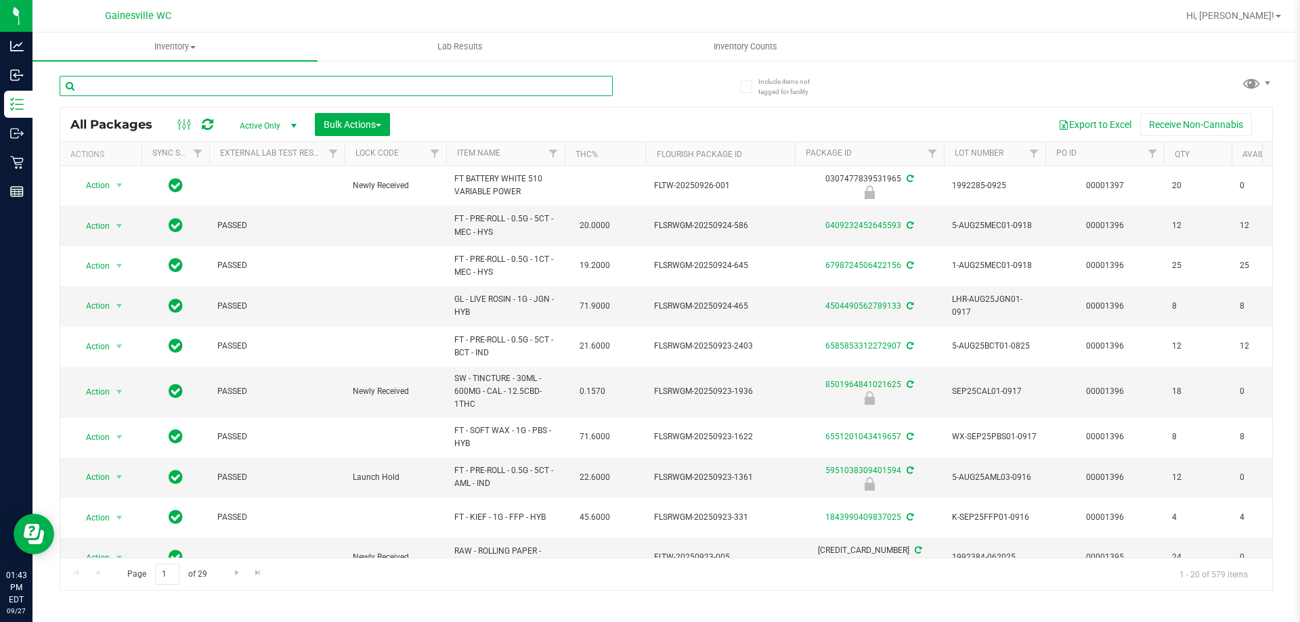
click at [238, 94] on input "text" at bounding box center [336, 86] width 553 height 20
type input "deluxe"
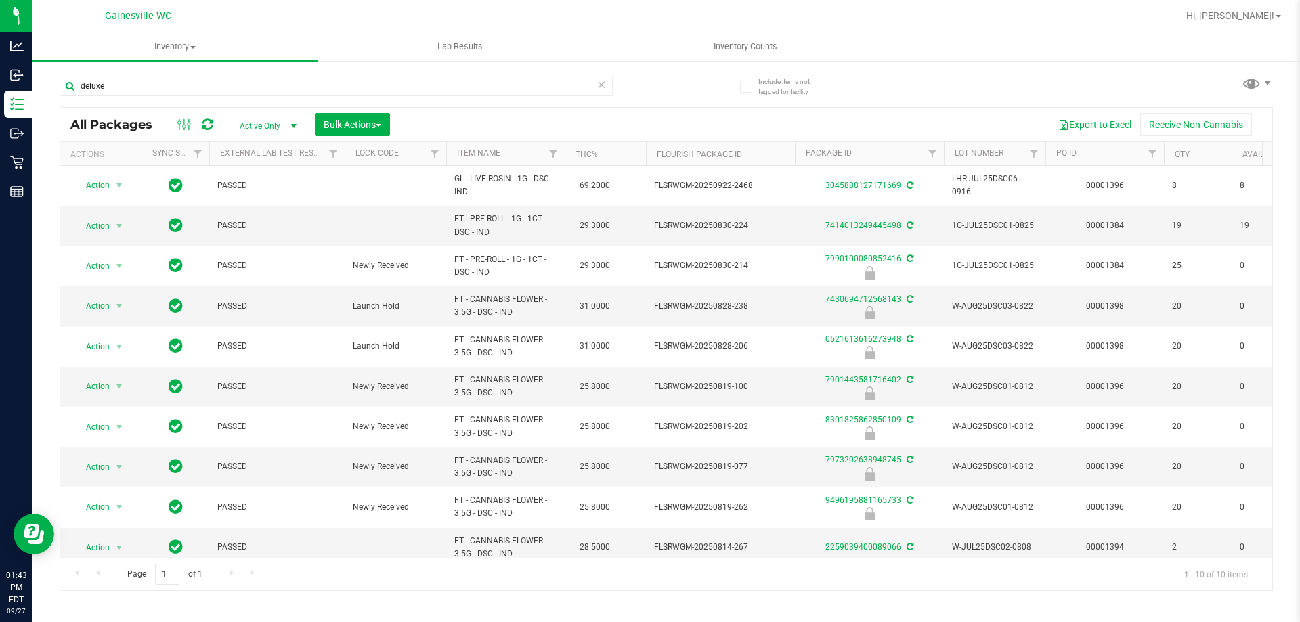
click at [599, 86] on icon at bounding box center [600, 84] width 9 height 16
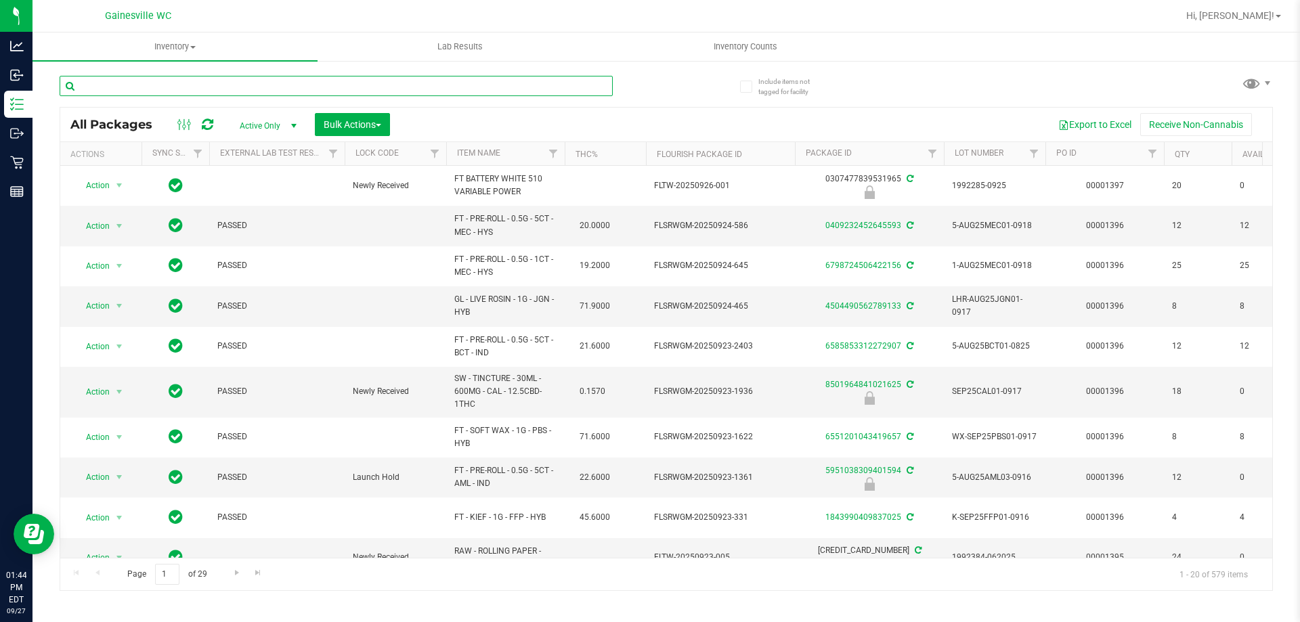
click at [215, 87] on input "text" at bounding box center [336, 86] width 553 height 20
type input "0521613616273948"
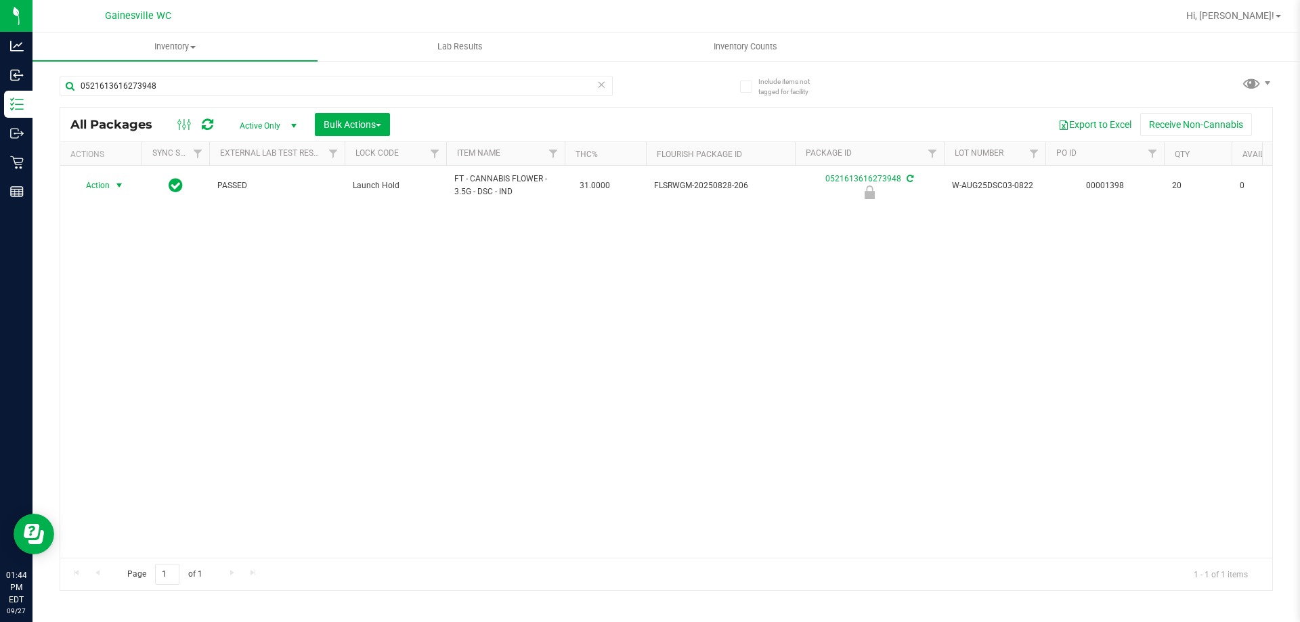
click at [105, 187] on span "Action" at bounding box center [92, 185] width 37 height 19
click at [127, 336] on li "Unlock package" at bounding box center [117, 346] width 87 height 20
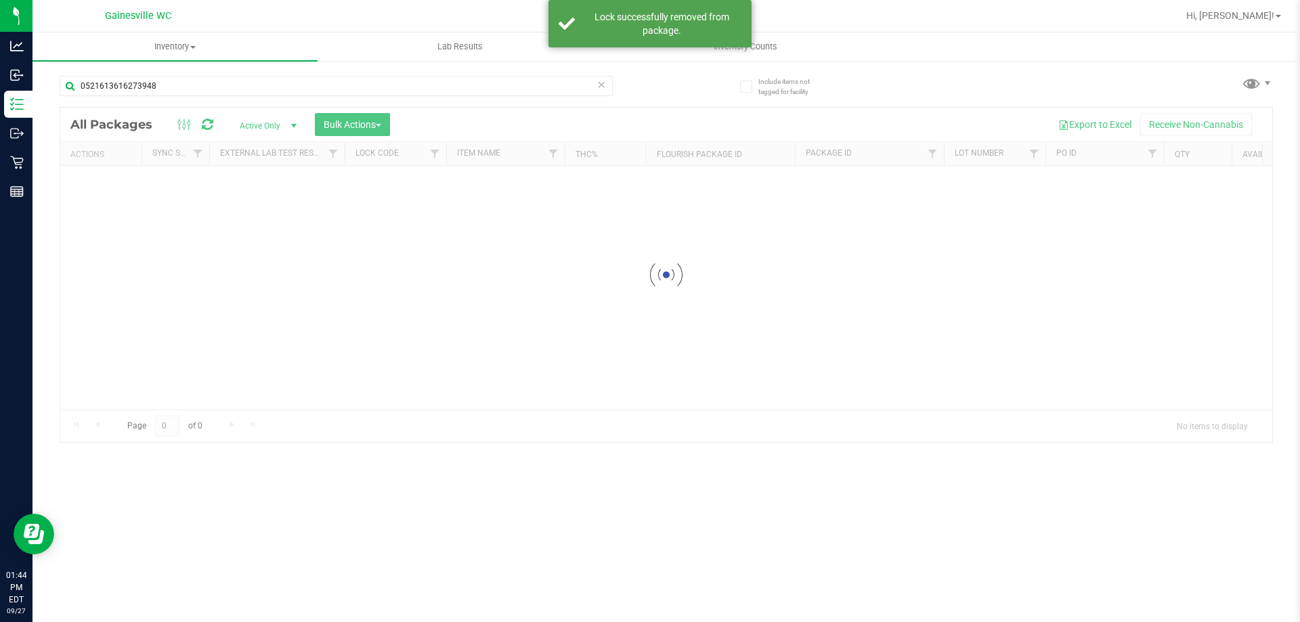
click at [602, 83] on icon at bounding box center [600, 84] width 9 height 16
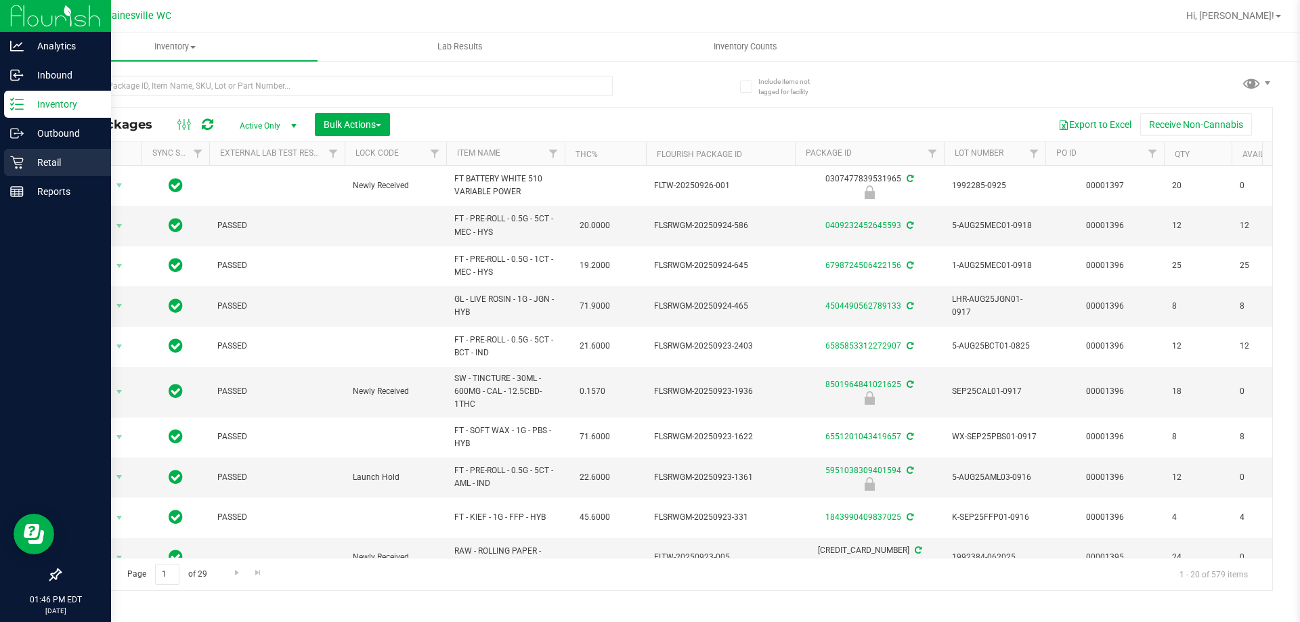
click at [51, 165] on p "Retail" at bounding box center [64, 162] width 81 height 16
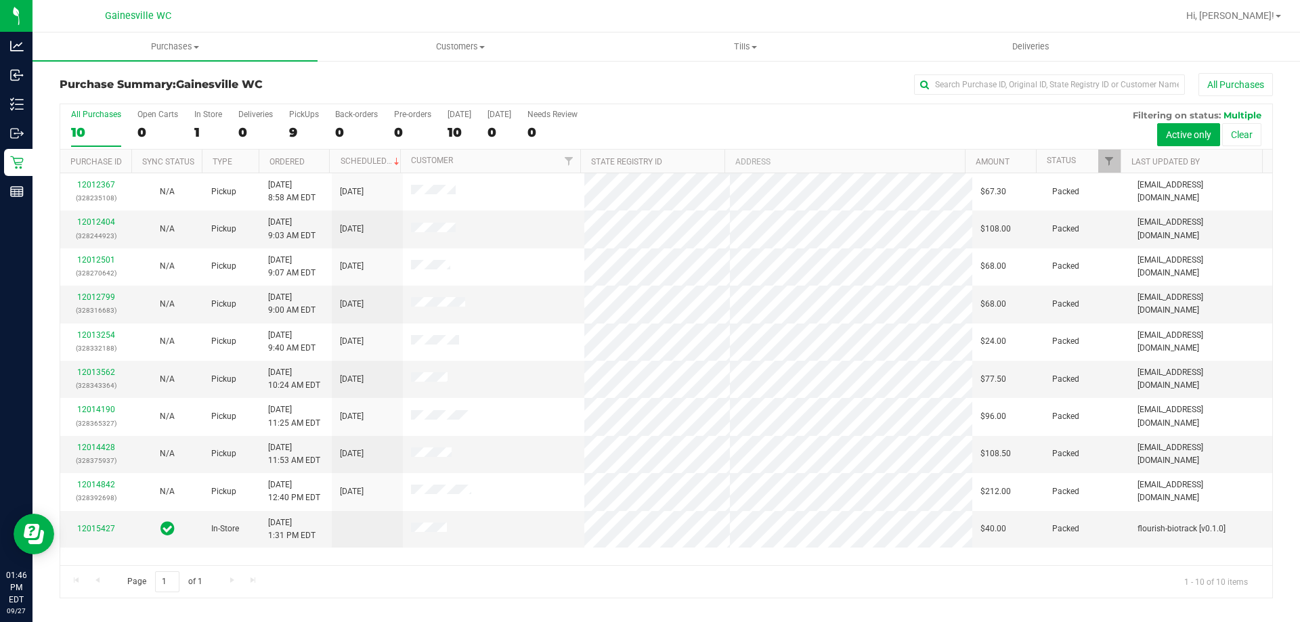
click at [727, 69] on div "Purchase Summary: [GEOGRAPHIC_DATA] WC All Purchases All Purchases 10 Open Cart…" at bounding box center [665, 336] width 1267 height 552
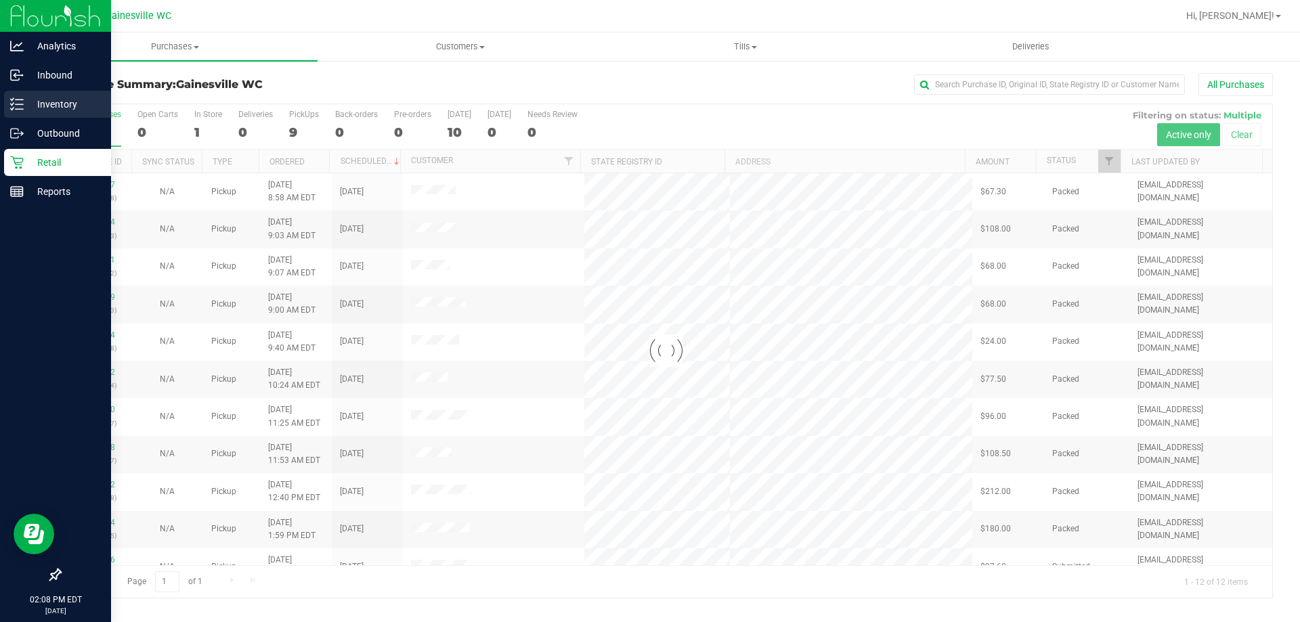
click at [62, 114] on div "Inventory" at bounding box center [57, 104] width 107 height 27
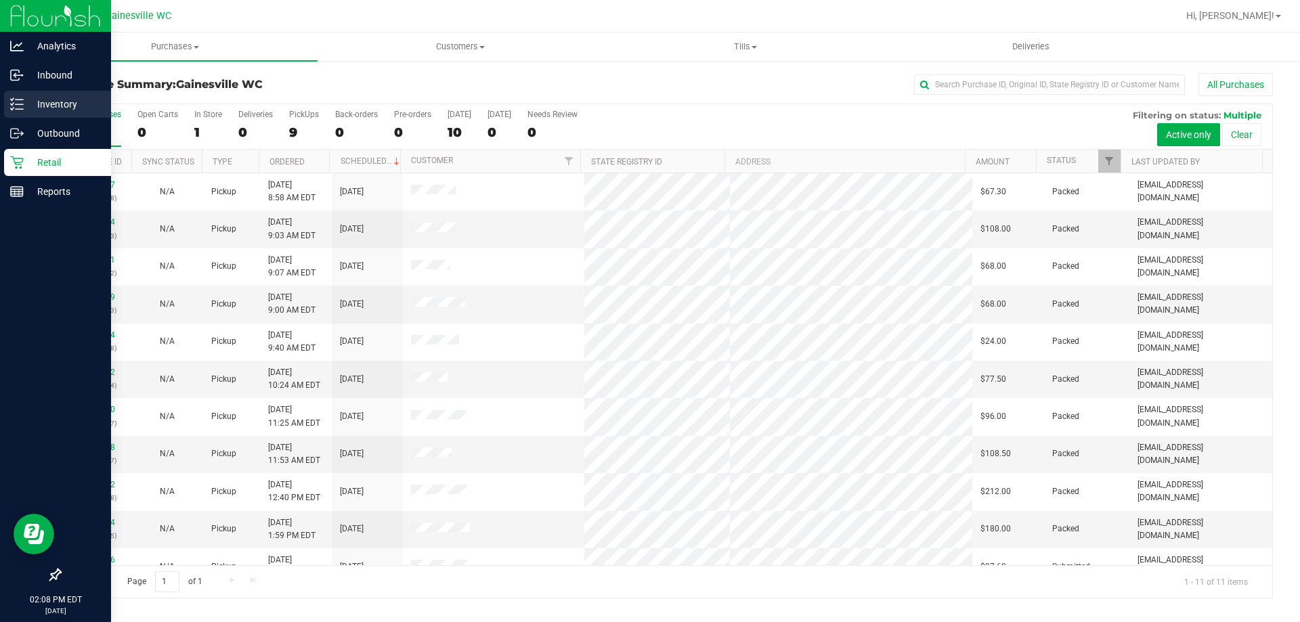
click at [65, 108] on p "Inventory" at bounding box center [64, 104] width 81 height 16
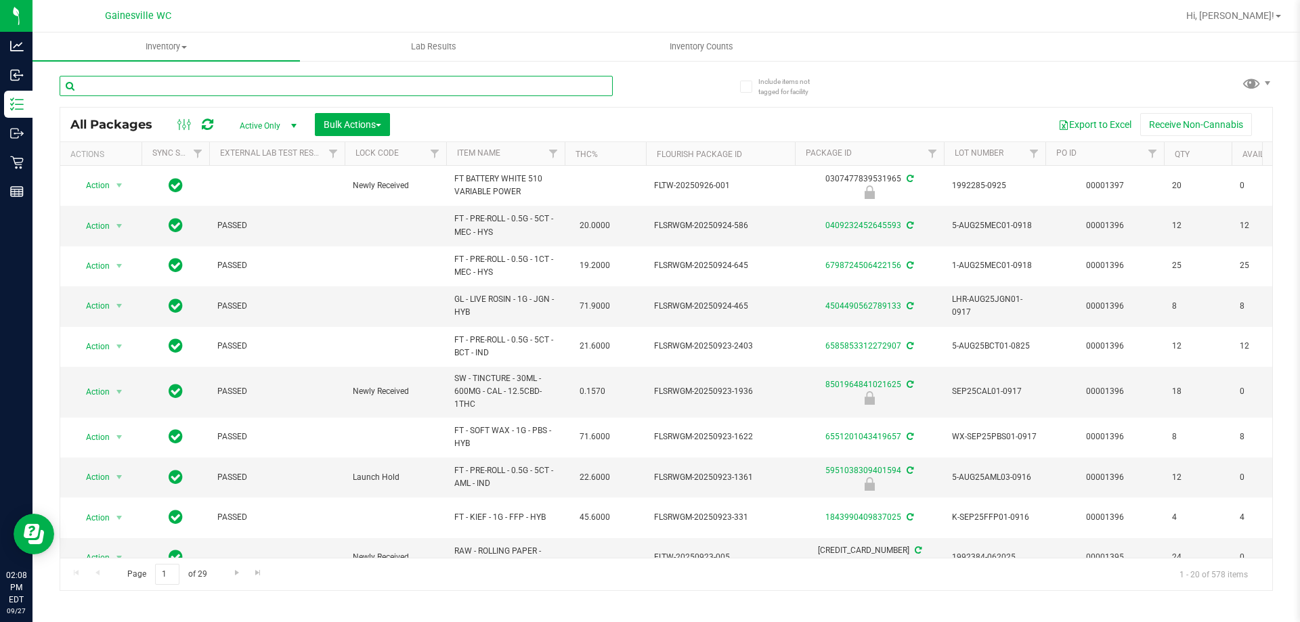
click at [322, 87] on input "text" at bounding box center [336, 86] width 553 height 20
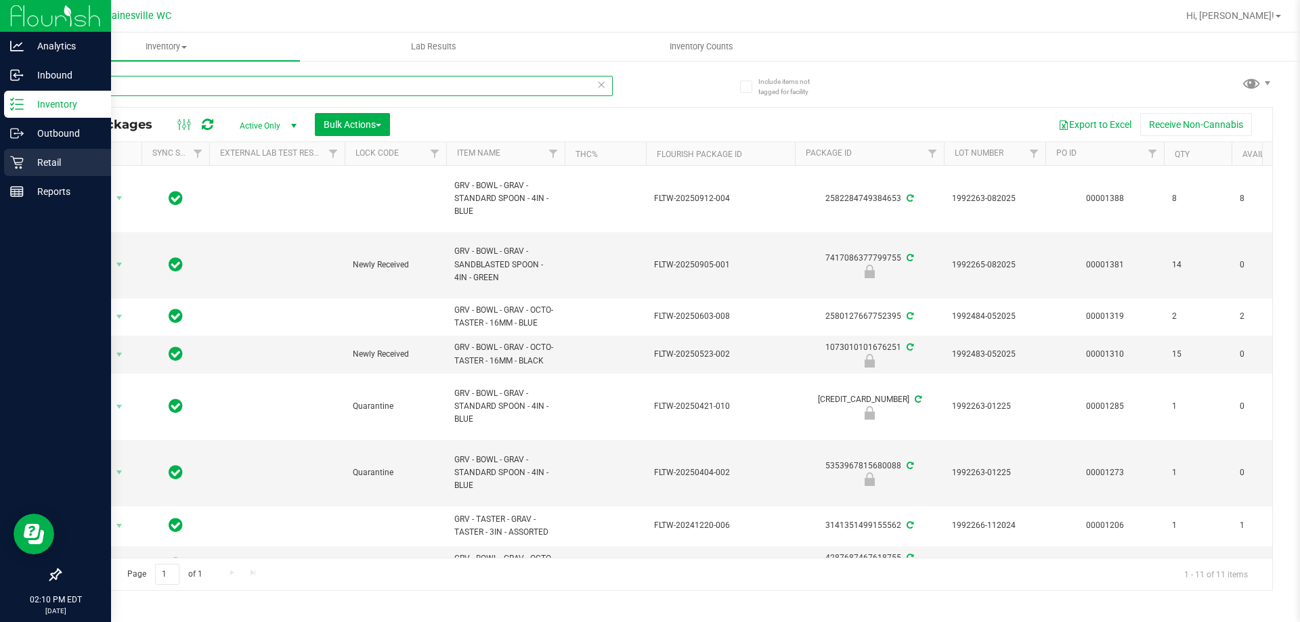
type input "grav"
click at [26, 169] on p "Retail" at bounding box center [64, 162] width 81 height 16
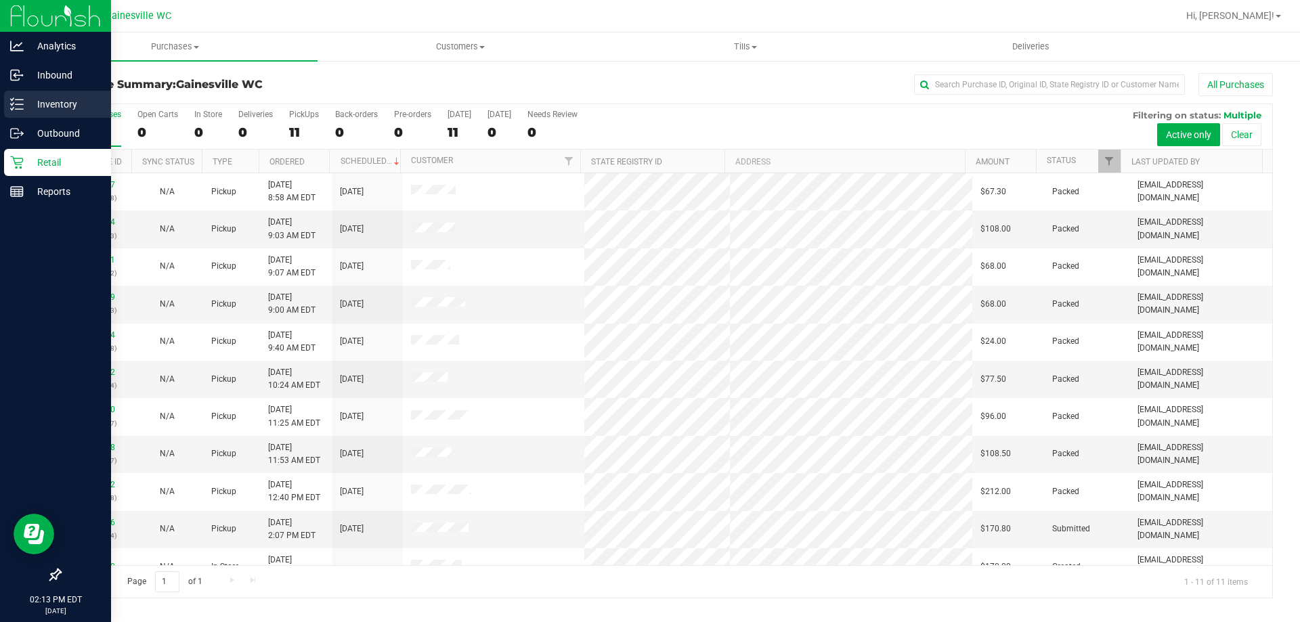
click at [31, 105] on p "Inventory" at bounding box center [64, 104] width 81 height 16
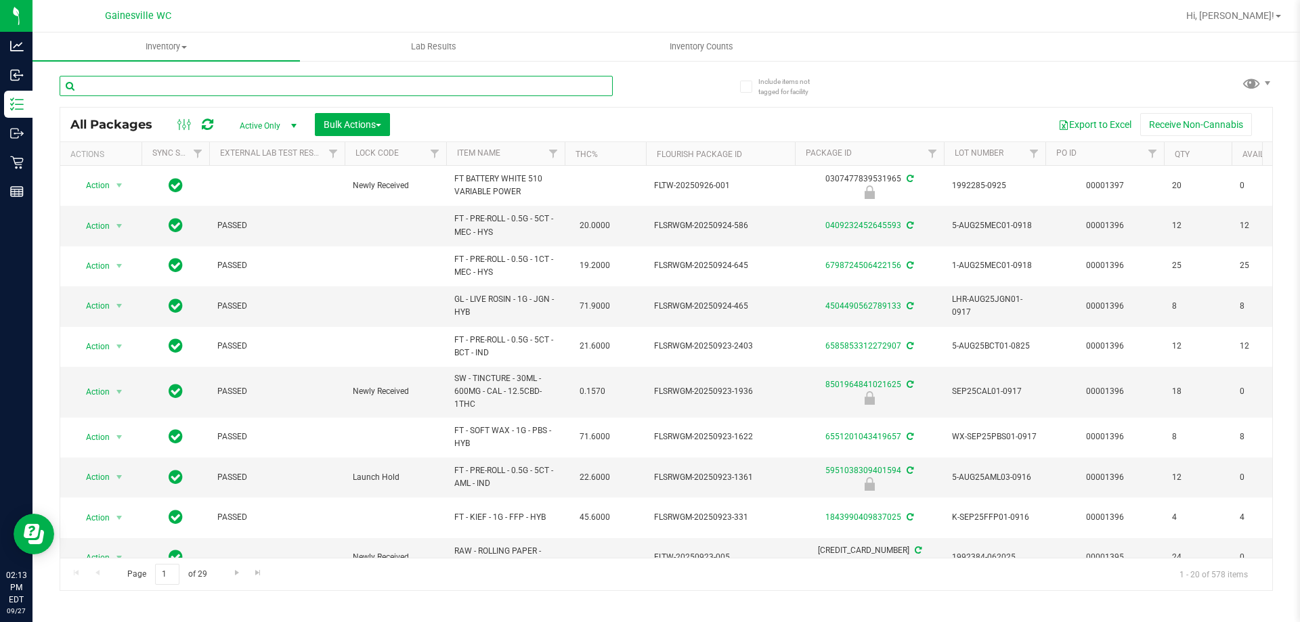
click at [151, 89] on input "text" at bounding box center [336, 86] width 553 height 20
type input "5394999126848005"
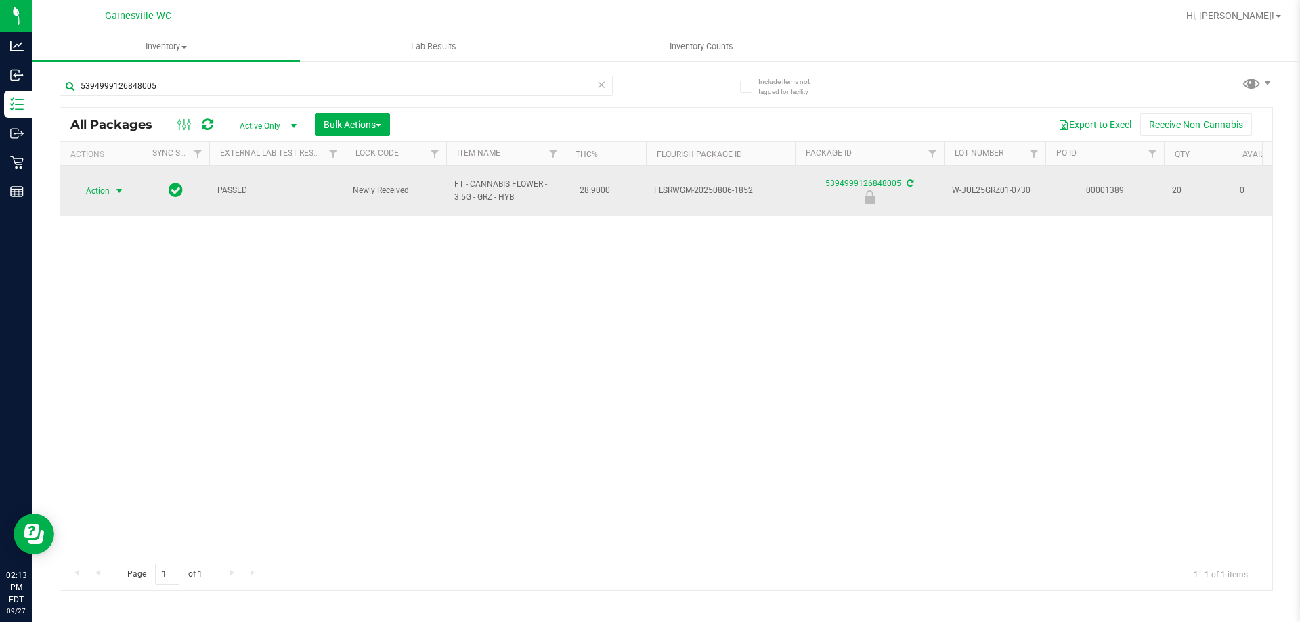
click at [114, 185] on span "select" at bounding box center [119, 190] width 11 height 11
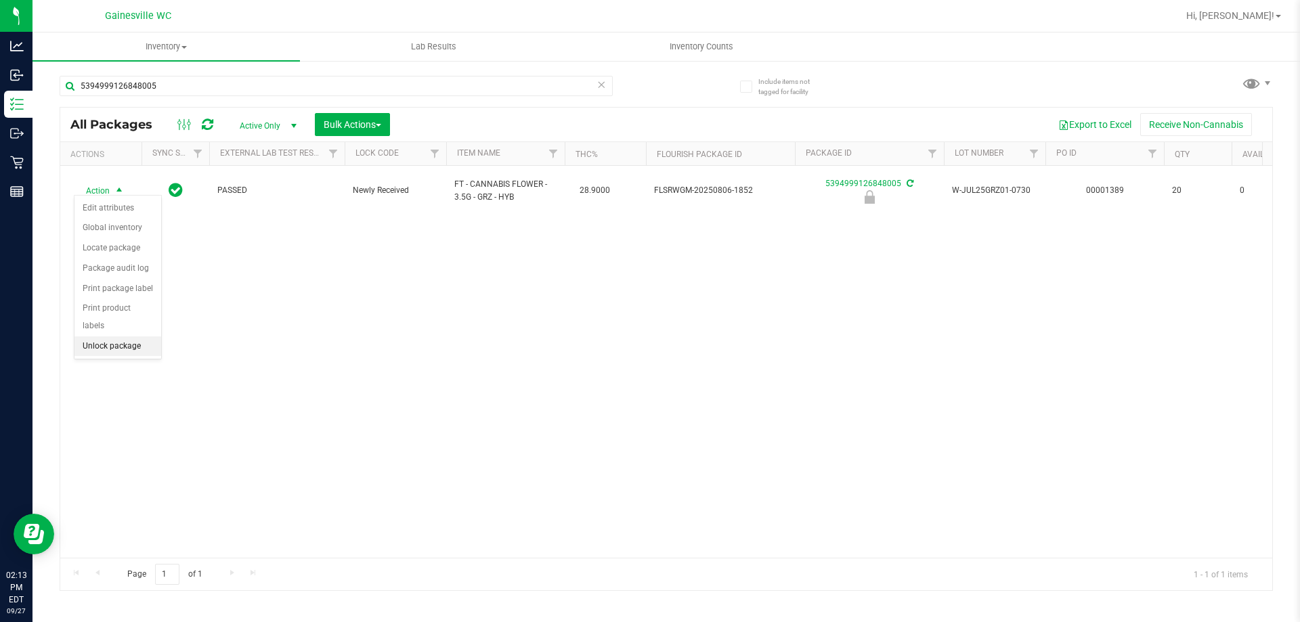
click at [116, 336] on li "Unlock package" at bounding box center [117, 346] width 87 height 20
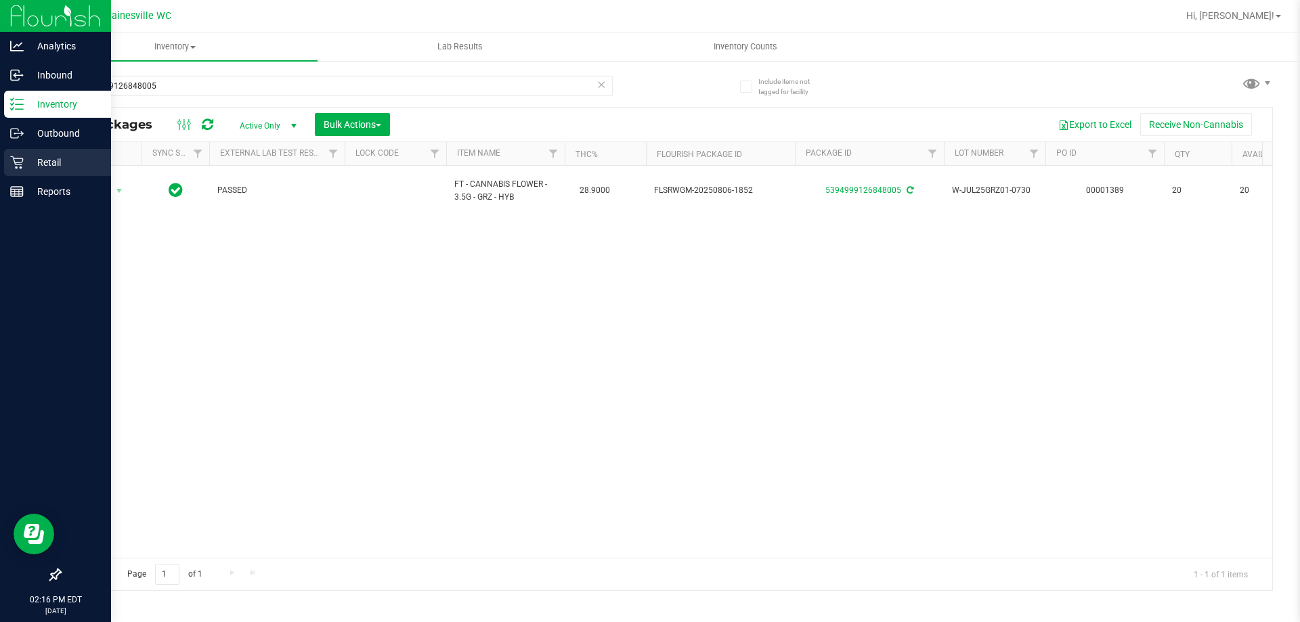
click at [29, 157] on p "Retail" at bounding box center [64, 162] width 81 height 16
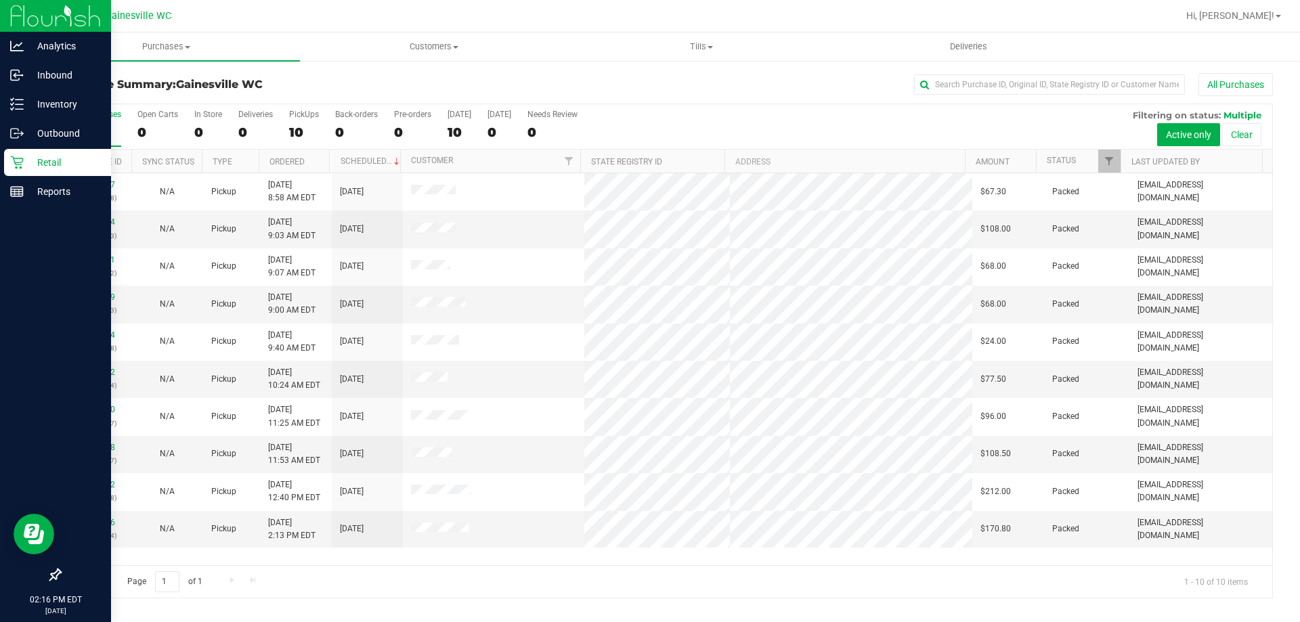
click at [30, 162] on p "Retail" at bounding box center [64, 162] width 81 height 16
click at [44, 106] on p "Inventory" at bounding box center [64, 104] width 81 height 16
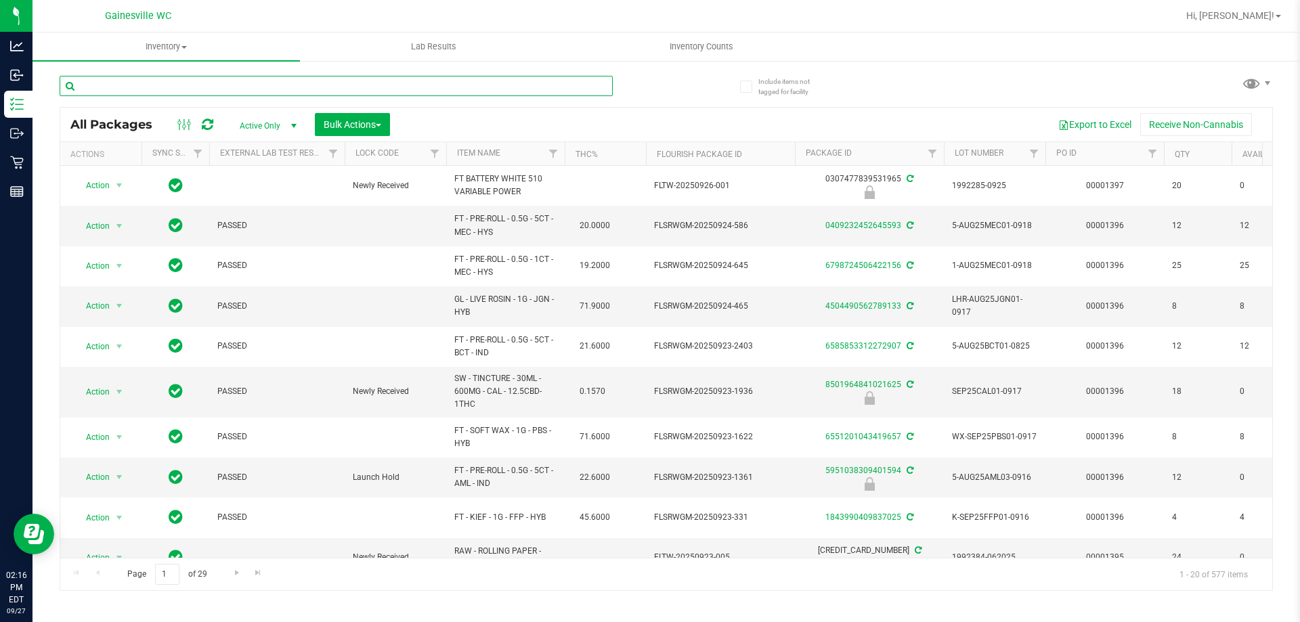
click at [202, 86] on input "text" at bounding box center [336, 86] width 553 height 20
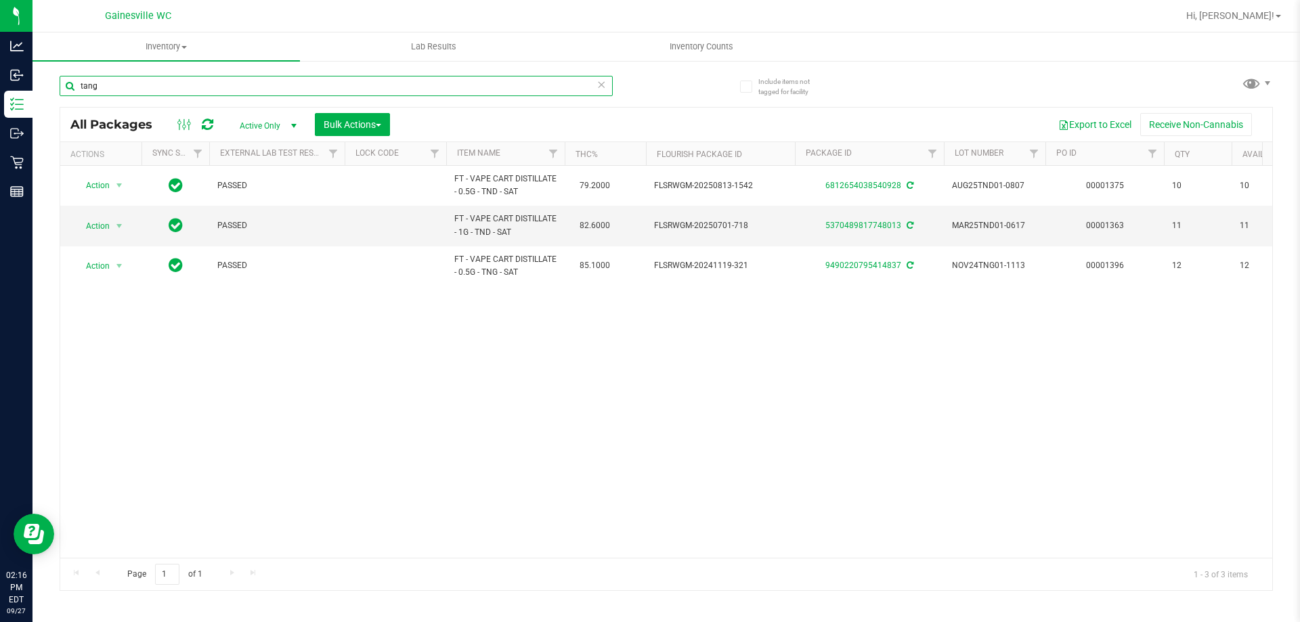
drag, startPoint x: 128, startPoint y: 89, endPoint x: 35, endPoint y: 81, distance: 93.2
click at [35, 81] on div "Include items not tagged for facility tang All Packages Active Only Active Only…" at bounding box center [665, 266] width 1267 height 413
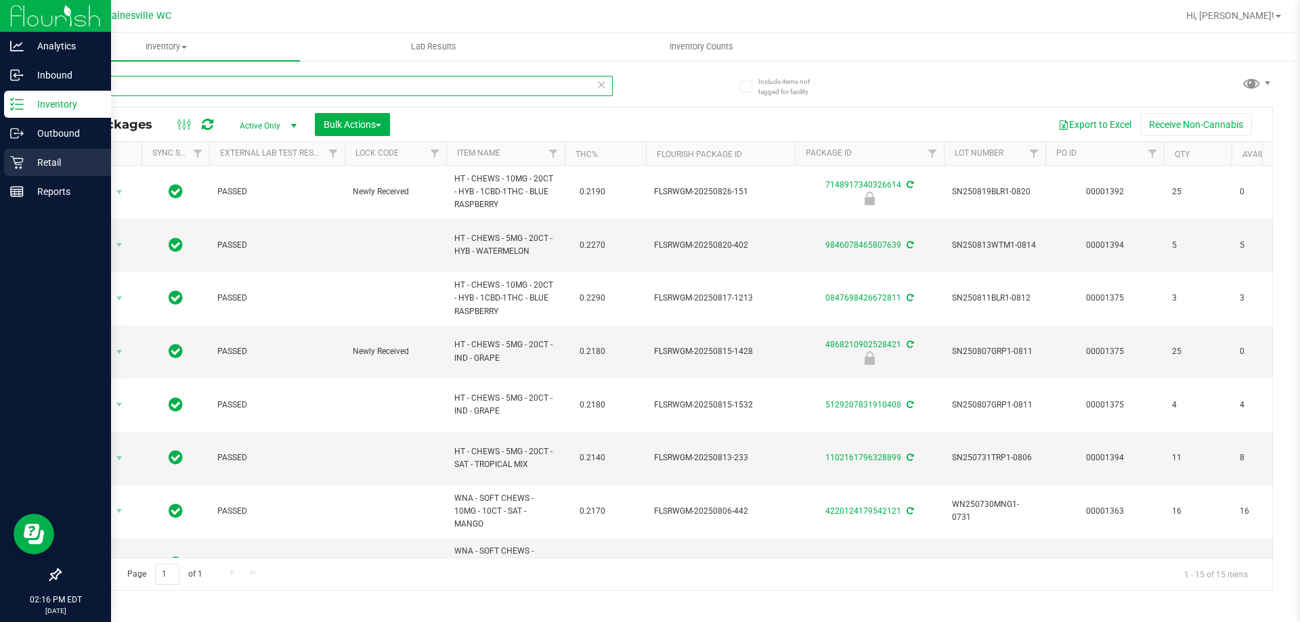
type input "chew"
click at [47, 169] on p "Retail" at bounding box center [64, 162] width 81 height 16
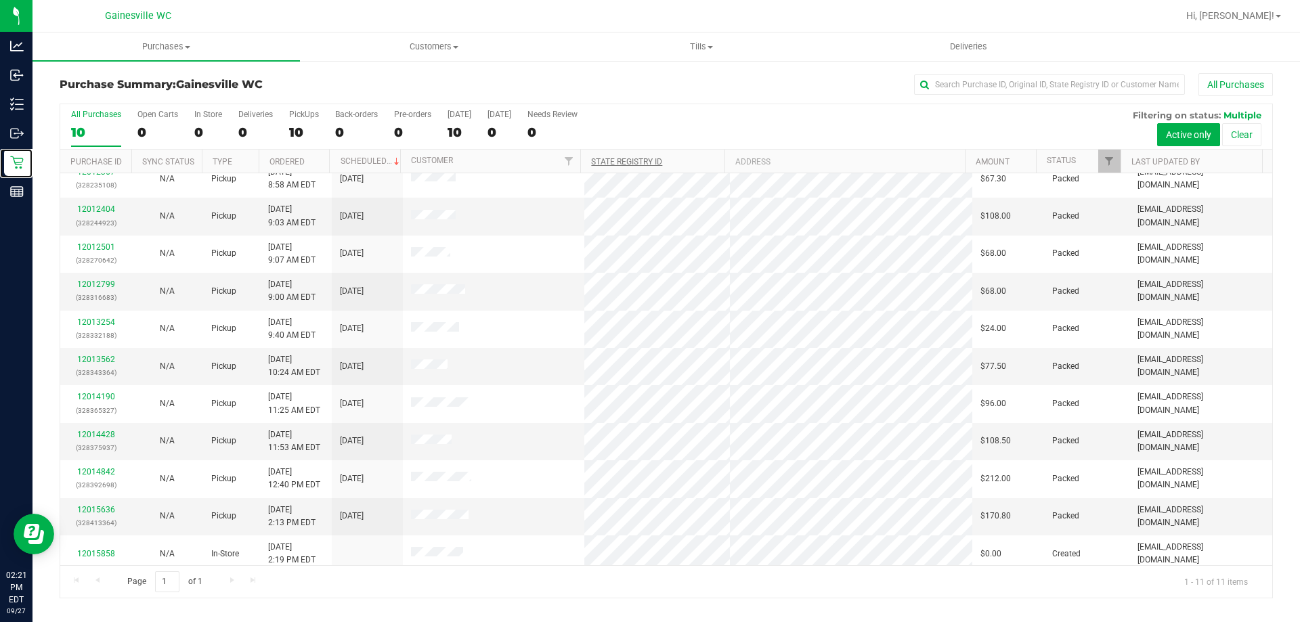
scroll to position [20, 0]
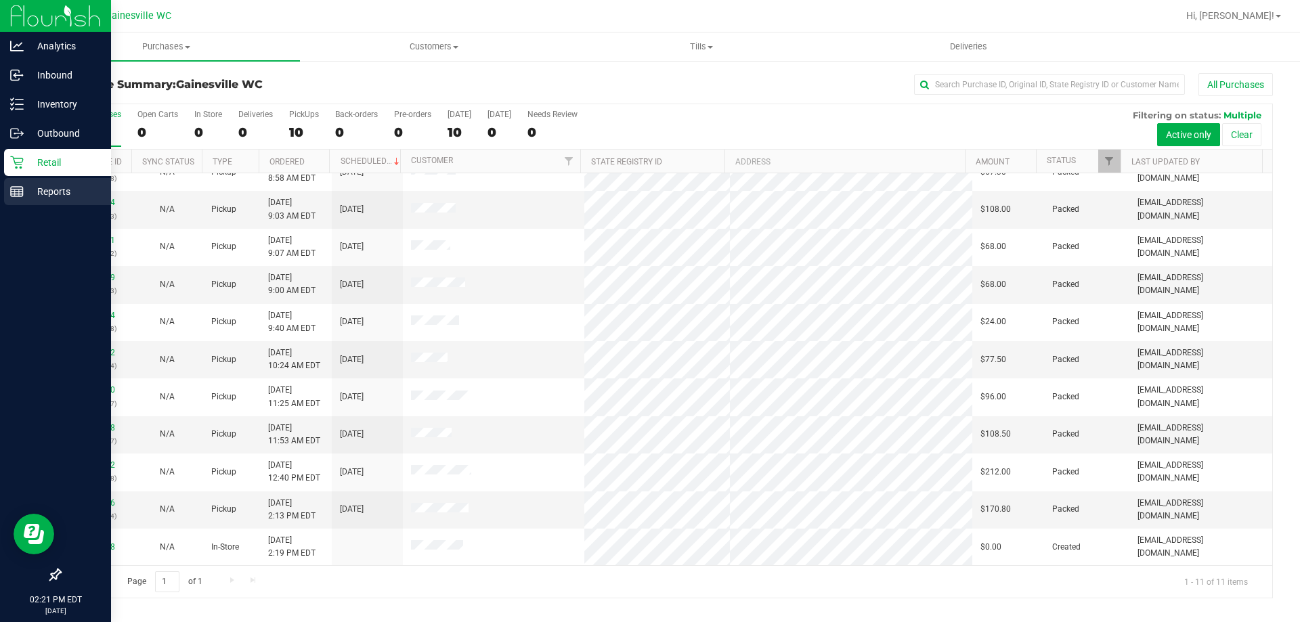
click at [29, 197] on p "Reports" at bounding box center [64, 191] width 81 height 16
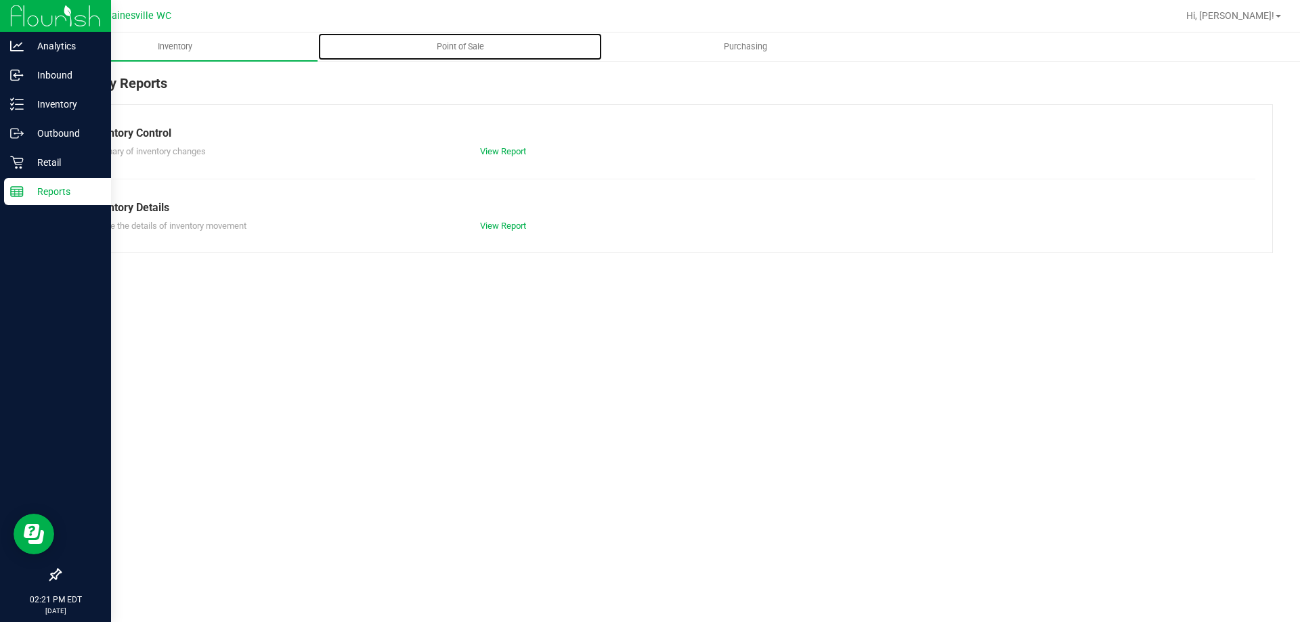
click at [453, 44] on span "Point of Sale" at bounding box center [460, 47] width 84 height 12
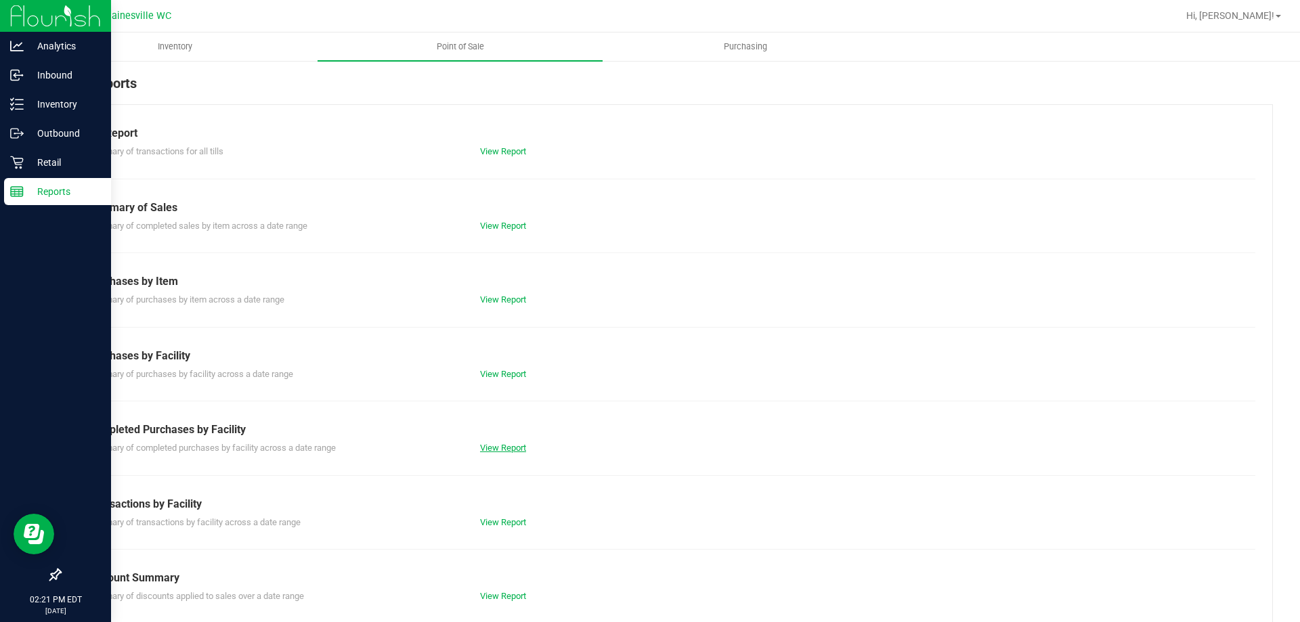
click at [496, 446] on link "View Report" at bounding box center [503, 448] width 46 height 10
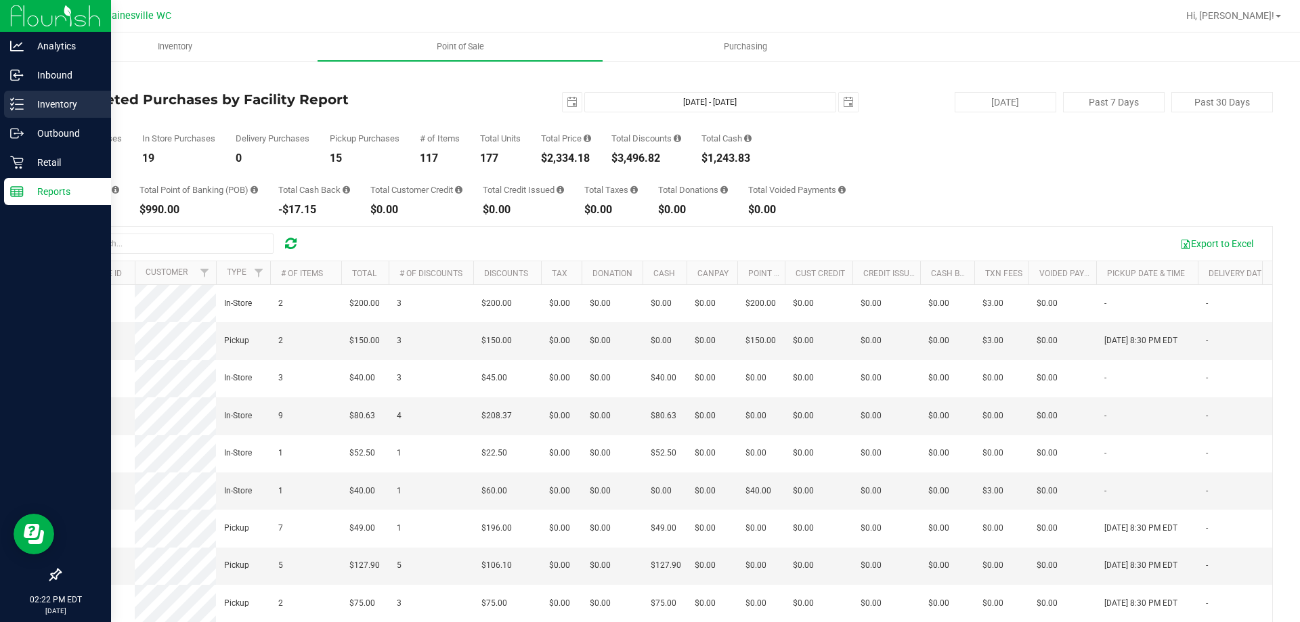
click at [39, 102] on p "Inventory" at bounding box center [64, 104] width 81 height 16
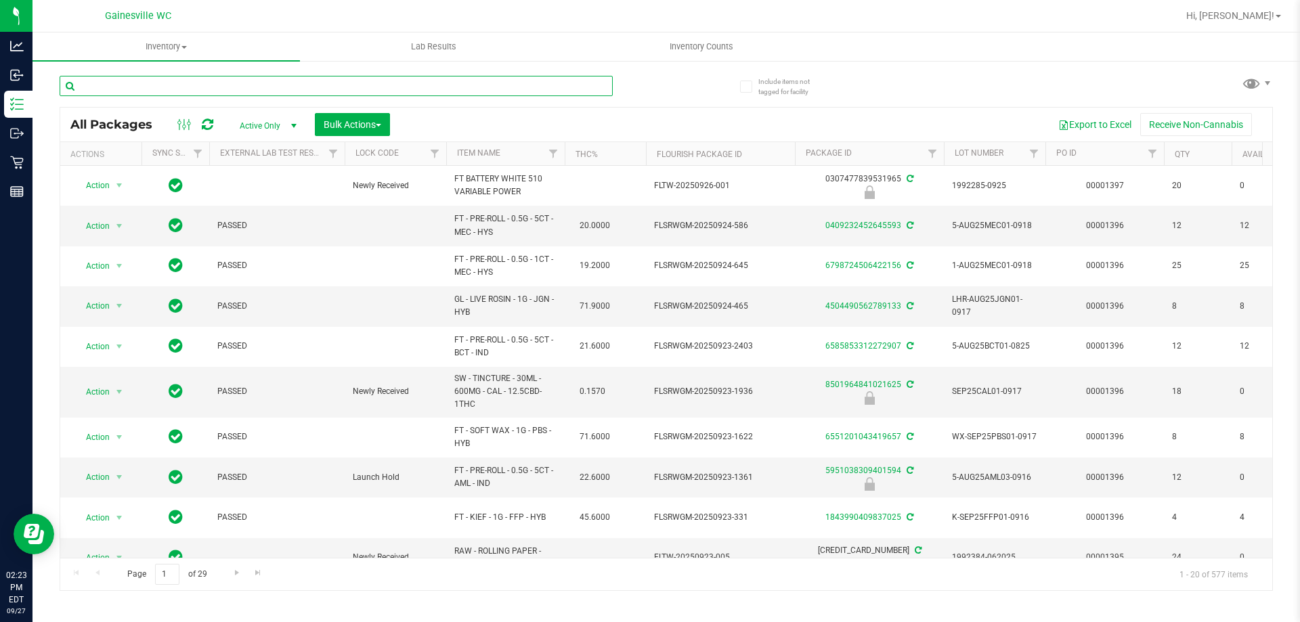
click at [273, 87] on input "text" at bounding box center [336, 86] width 553 height 20
type input "4132367193941887"
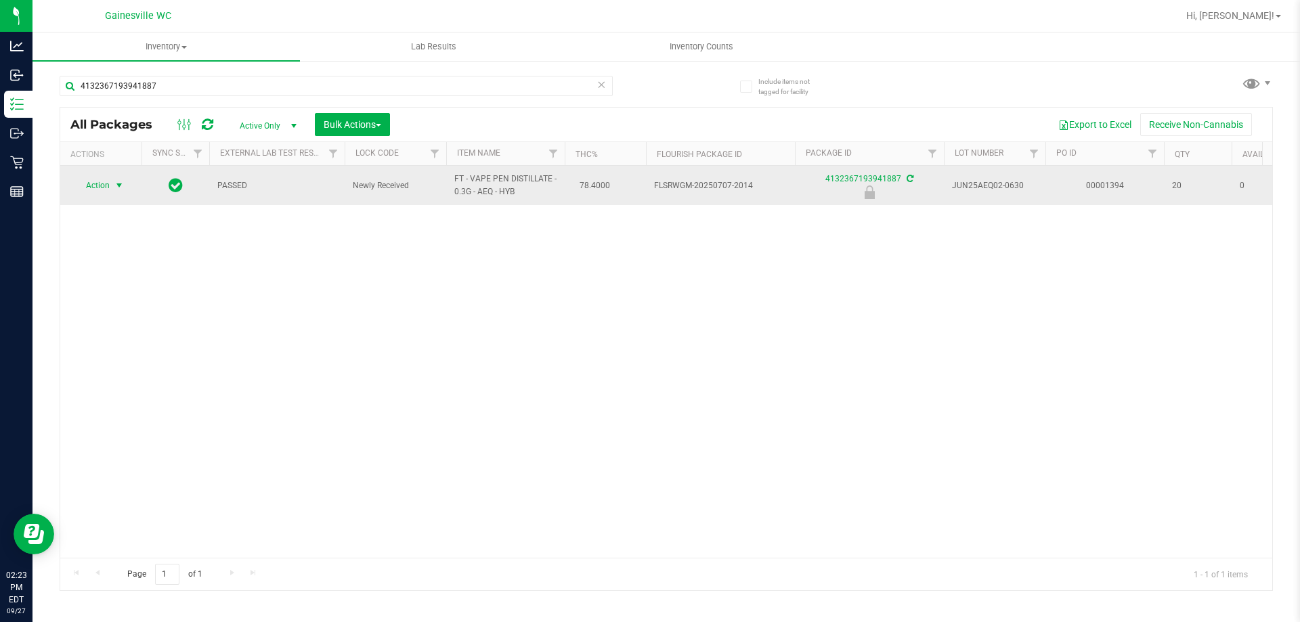
click at [107, 189] on span "Action" at bounding box center [92, 185] width 37 height 19
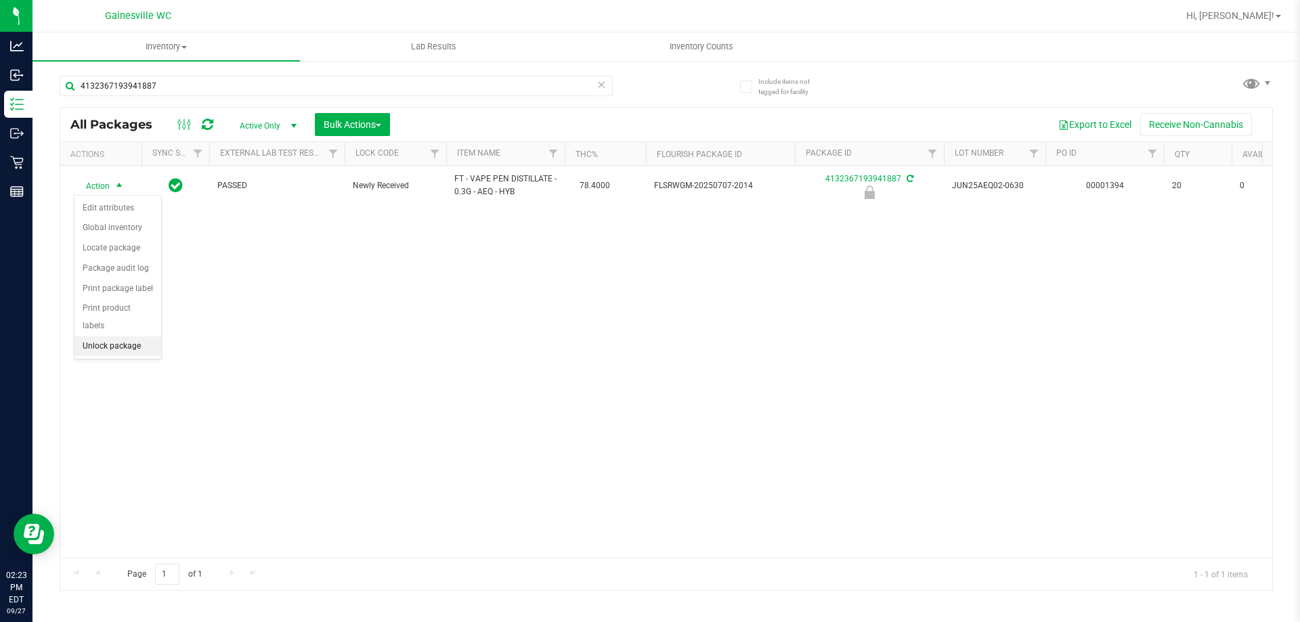
click at [123, 336] on li "Unlock package" at bounding box center [117, 346] width 87 height 20
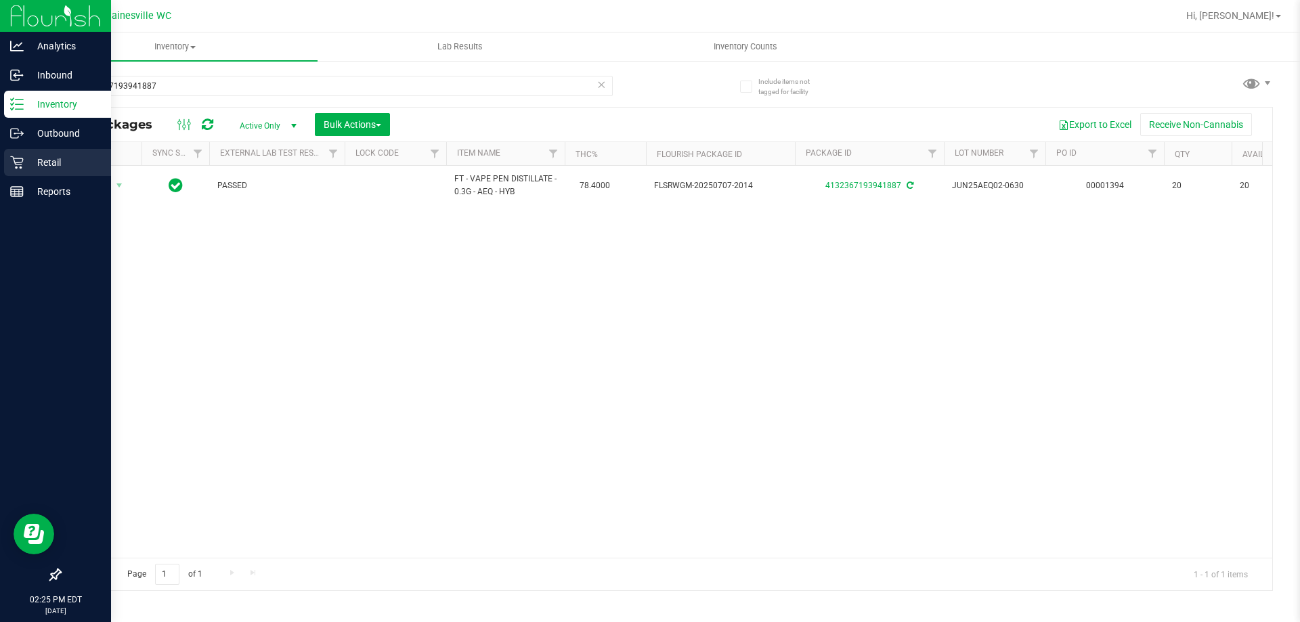
click at [49, 153] on div "Retail" at bounding box center [57, 162] width 107 height 27
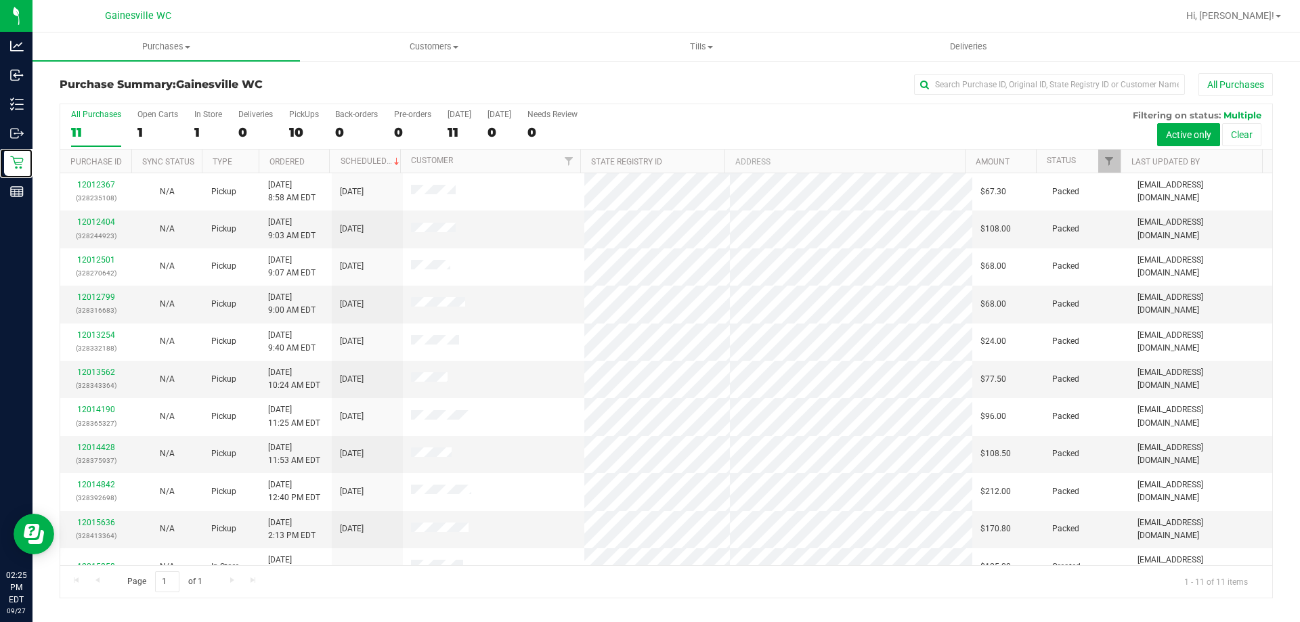
scroll to position [20, 0]
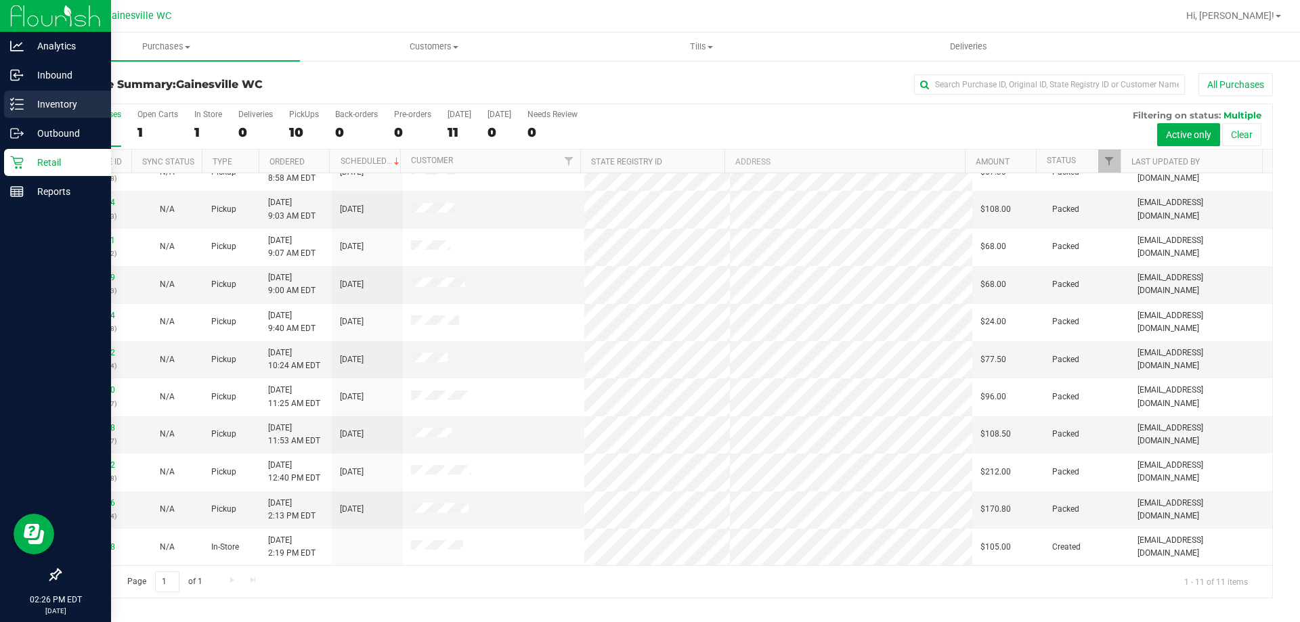
click at [66, 108] on p "Inventory" at bounding box center [64, 104] width 81 height 16
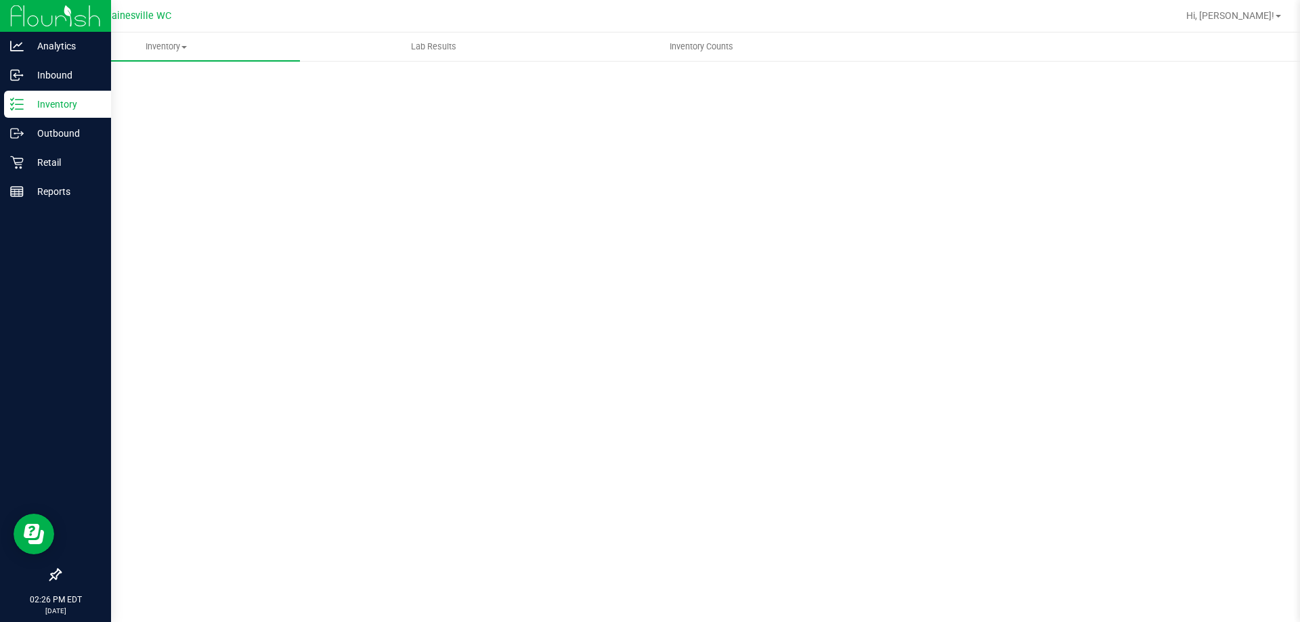
click at [61, 104] on p "Inventory" at bounding box center [64, 104] width 81 height 16
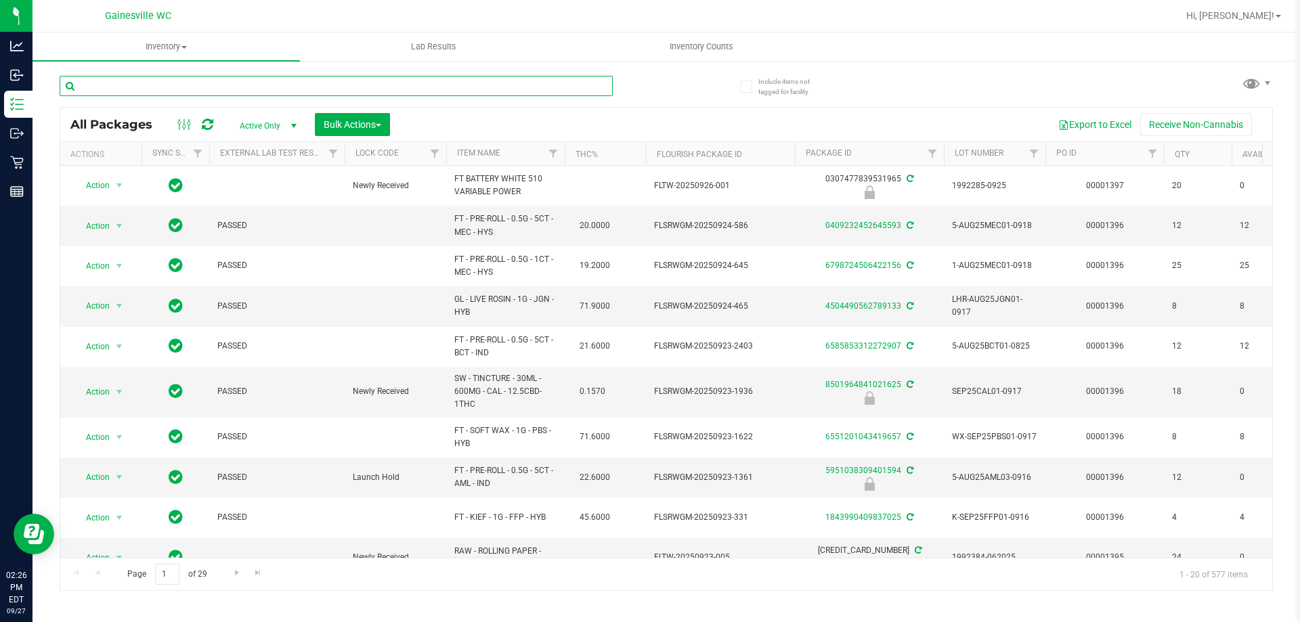
click at [163, 87] on input "text" at bounding box center [336, 86] width 553 height 20
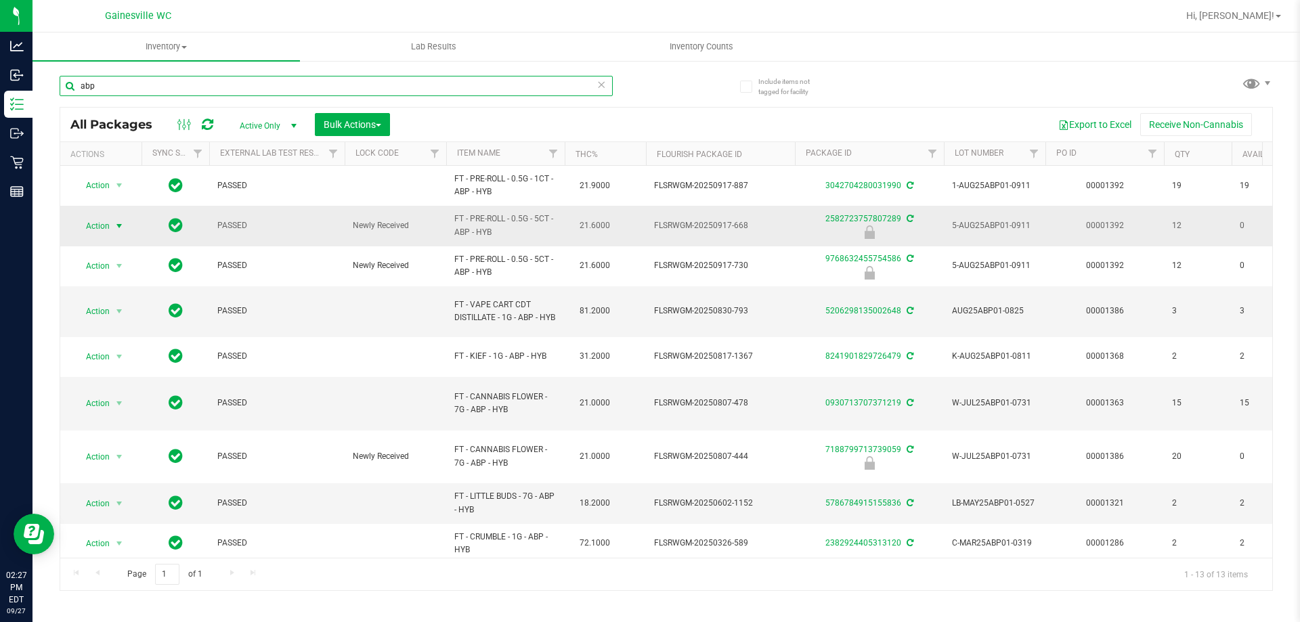
type input "abp"
drag, startPoint x: 125, startPoint y: 227, endPoint x: 123, endPoint y: 234, distance: 7.7
click at [124, 227] on span "select" at bounding box center [119, 226] width 11 height 11
click at [132, 376] on li "Unlock package" at bounding box center [117, 386] width 87 height 20
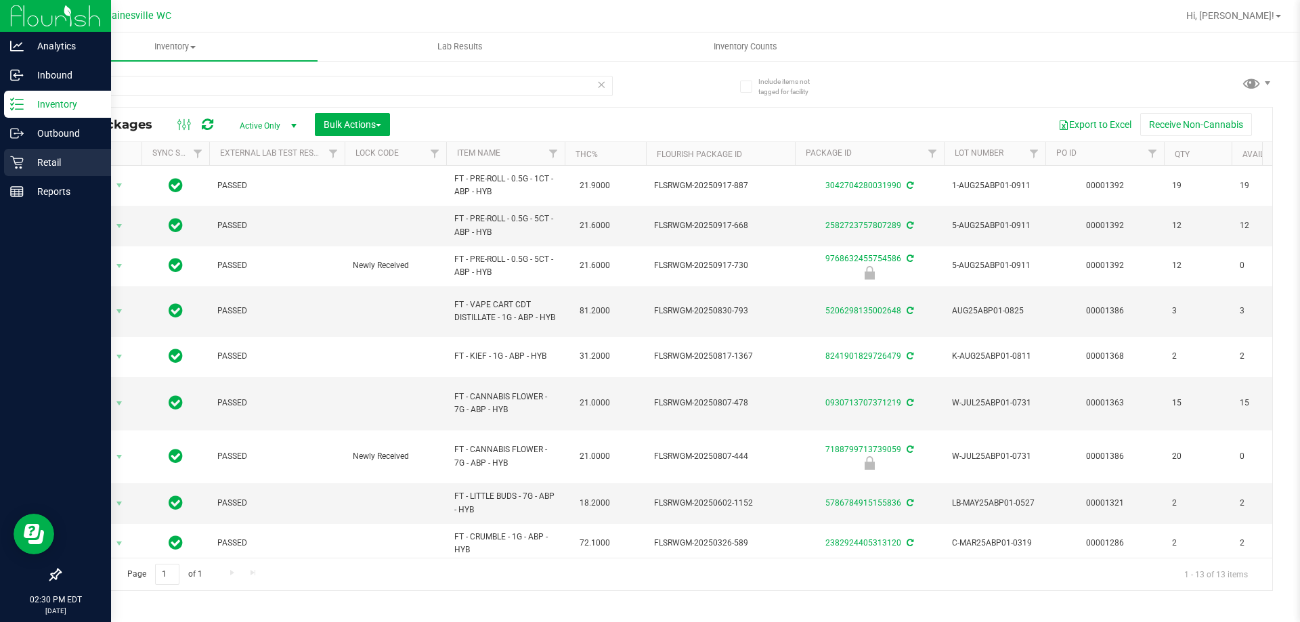
click at [36, 156] on p "Retail" at bounding box center [64, 162] width 81 height 16
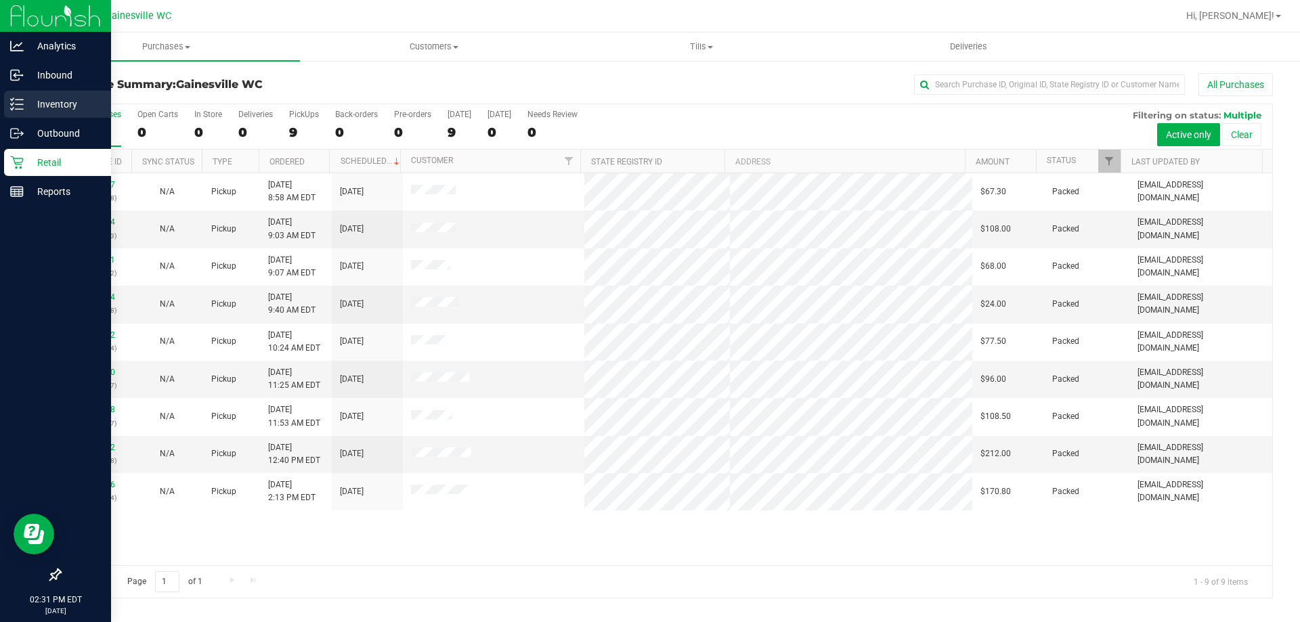
click at [43, 104] on p "Inventory" at bounding box center [64, 104] width 81 height 16
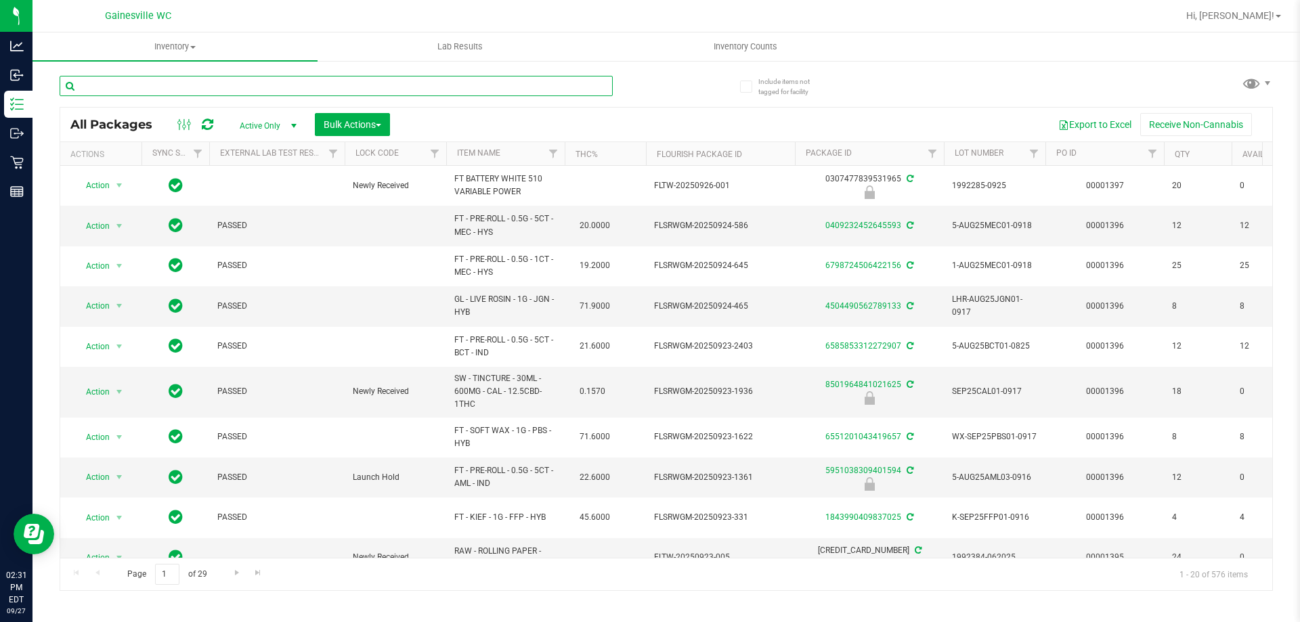
click at [206, 83] on input "text" at bounding box center [336, 86] width 553 height 20
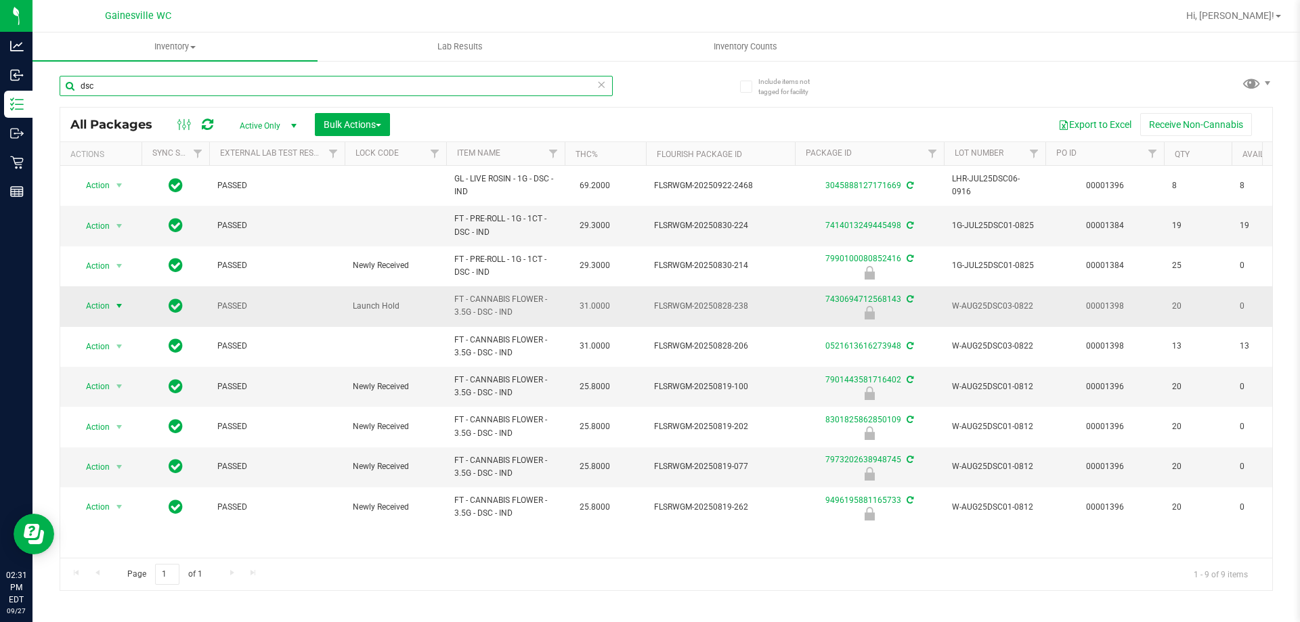
type input "dsc"
click at [114, 307] on span "select" at bounding box center [119, 306] width 11 height 11
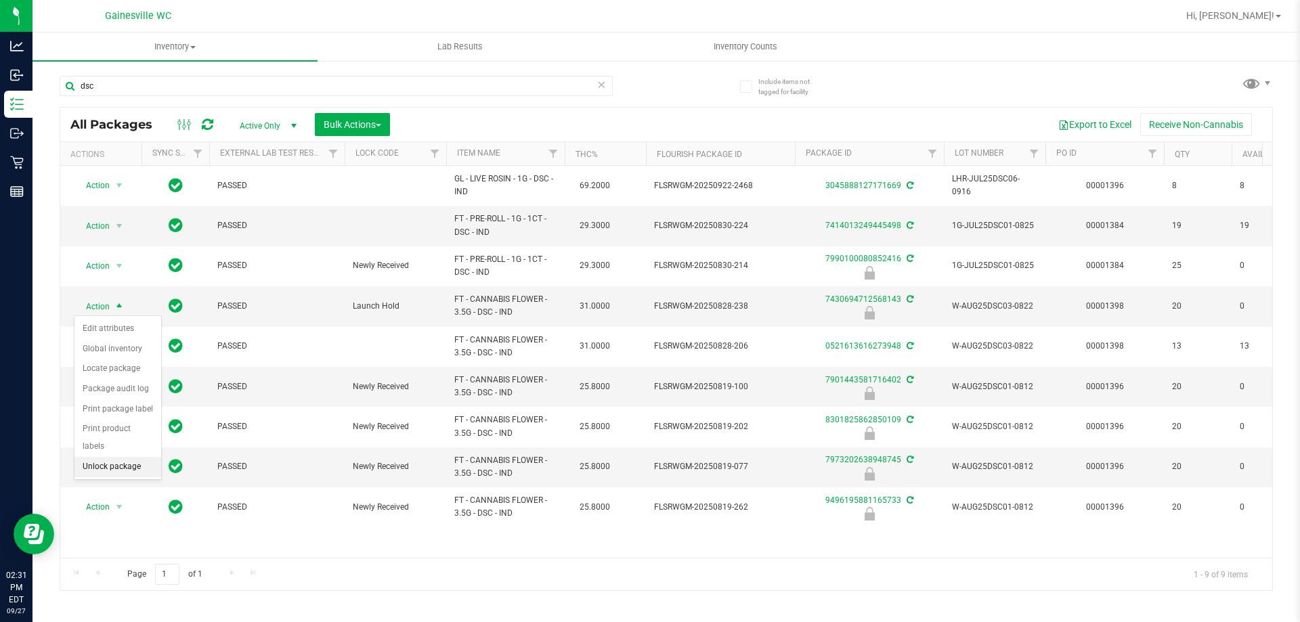
click at [95, 457] on li "Unlock package" at bounding box center [117, 467] width 87 height 20
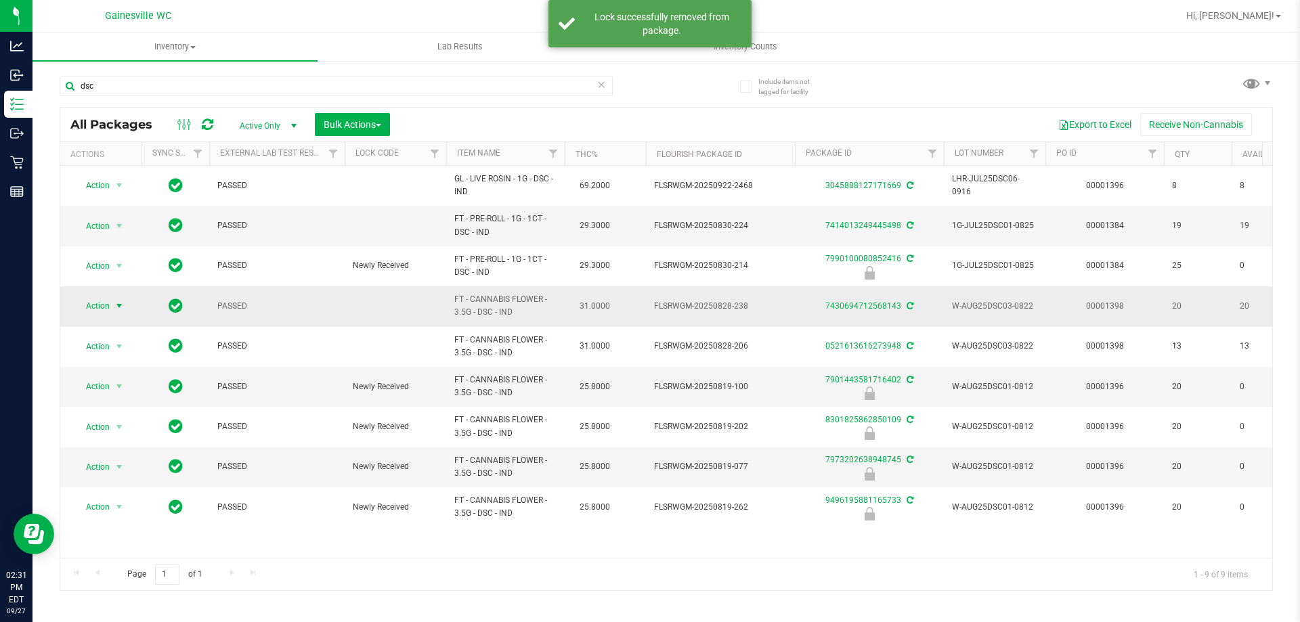
click at [114, 306] on span "select" at bounding box center [119, 306] width 11 height 11
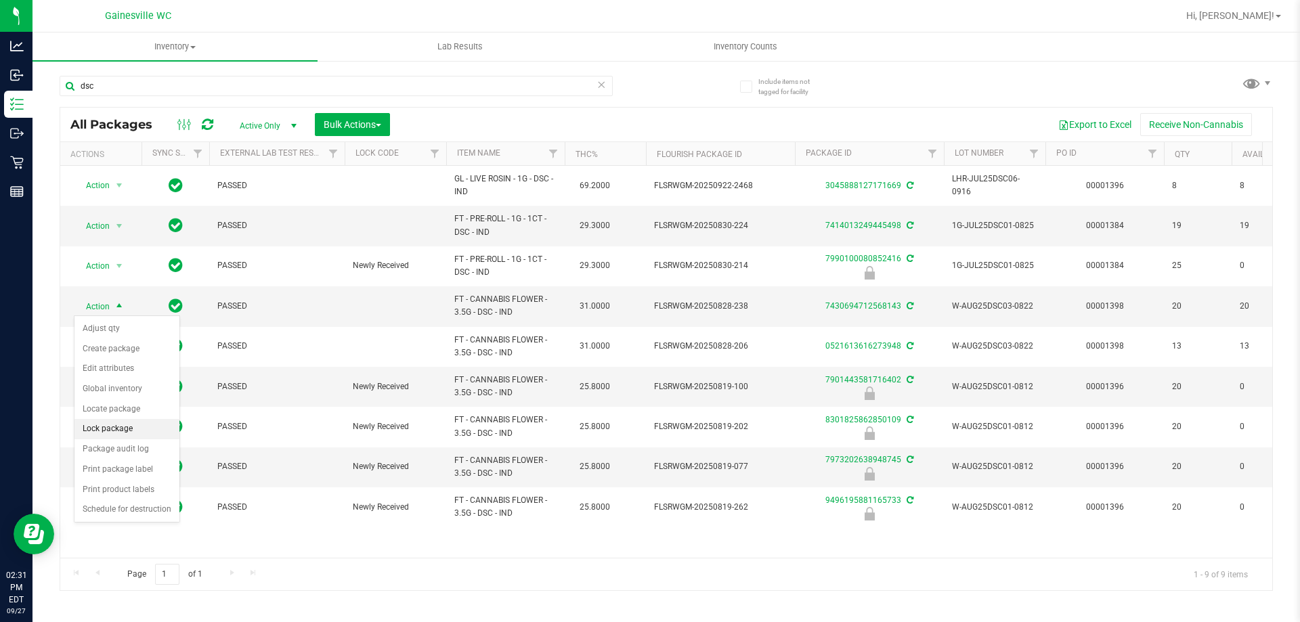
click at [105, 423] on li "Lock package" at bounding box center [126, 429] width 105 height 20
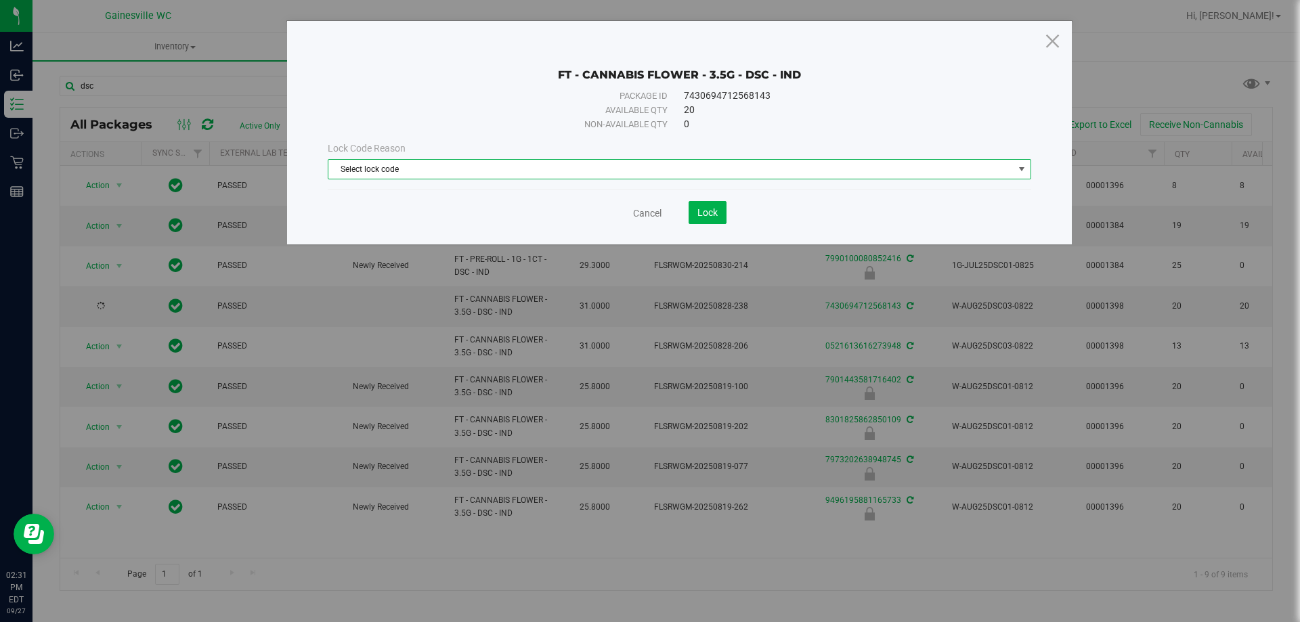
click at [372, 162] on span "Select lock code" at bounding box center [670, 169] width 685 height 19
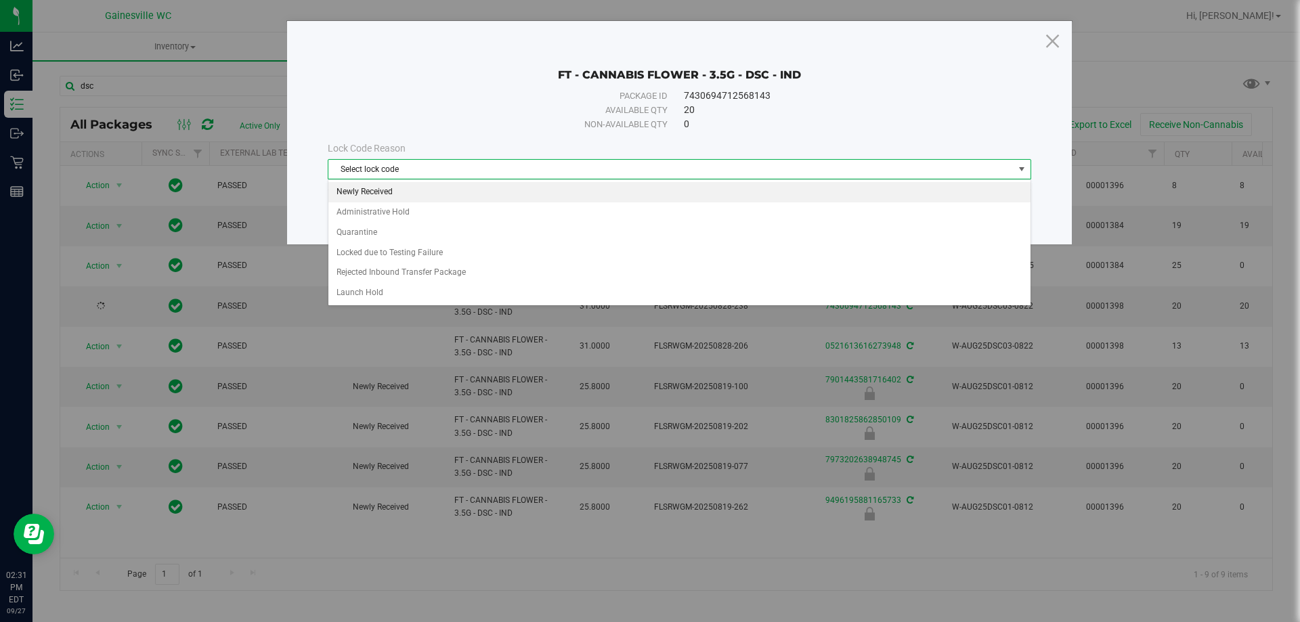
drag, startPoint x: 387, startPoint y: 191, endPoint x: 487, endPoint y: 208, distance: 100.9
click at [388, 191] on li "Newly Received" at bounding box center [679, 192] width 702 height 20
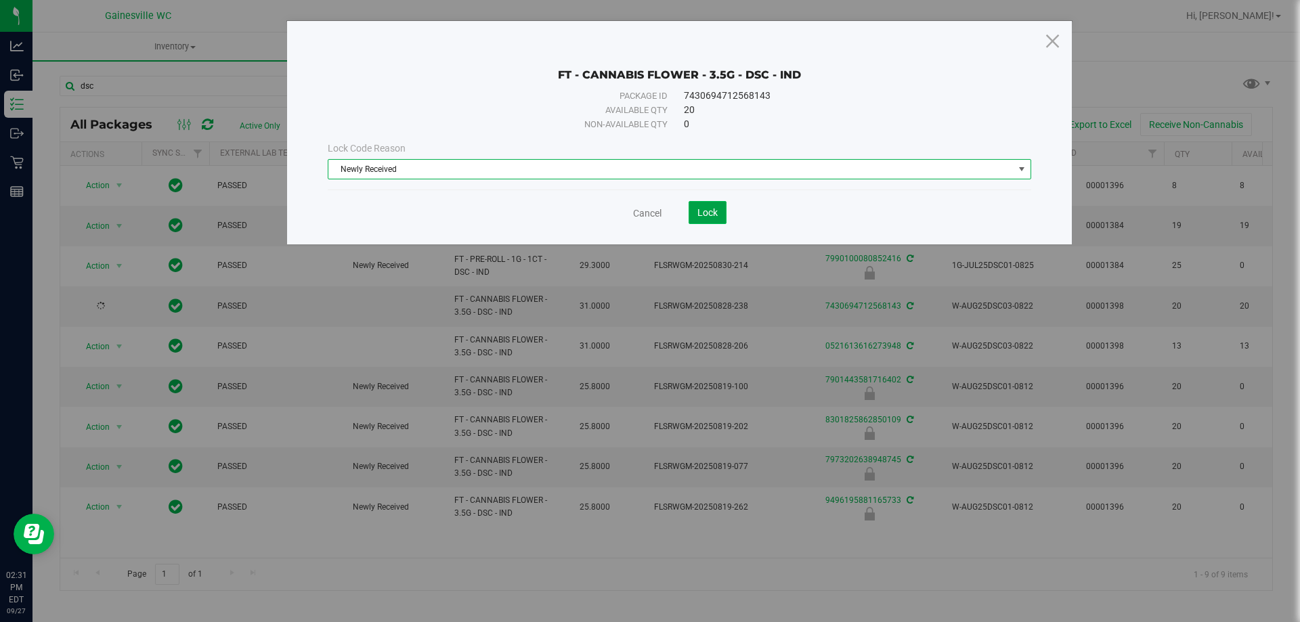
click at [718, 215] on button "Lock" at bounding box center [707, 212] width 38 height 23
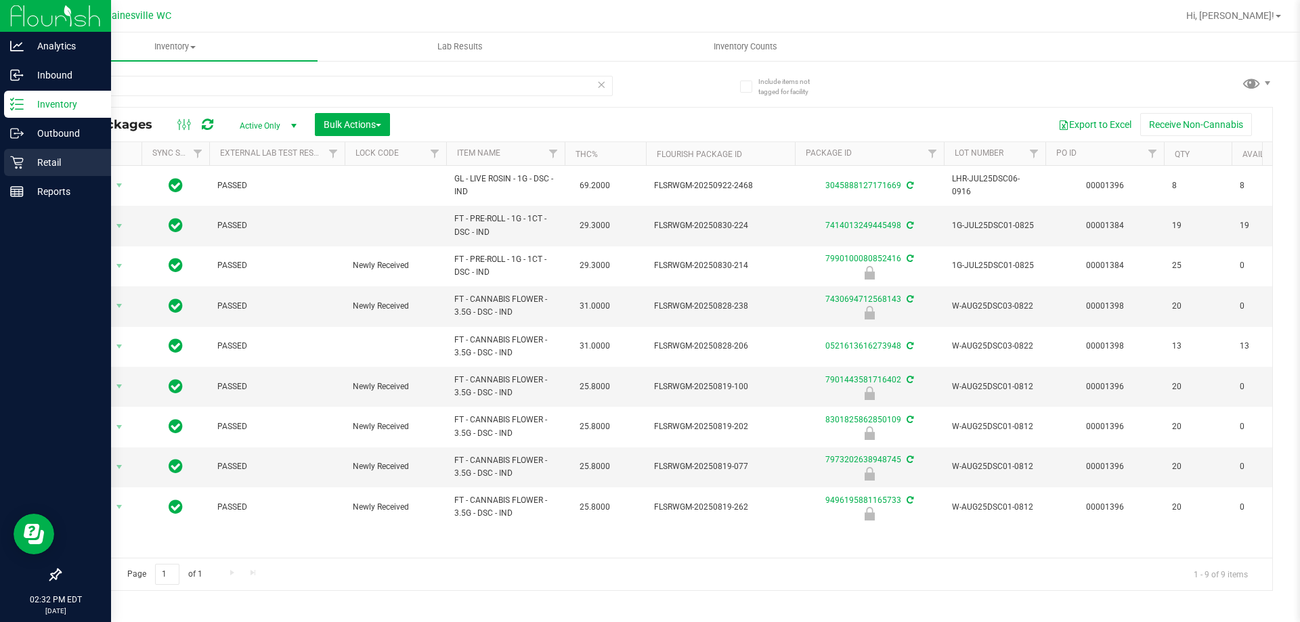
click at [28, 158] on p "Retail" at bounding box center [64, 162] width 81 height 16
